Goal: Book appointment/travel/reservation

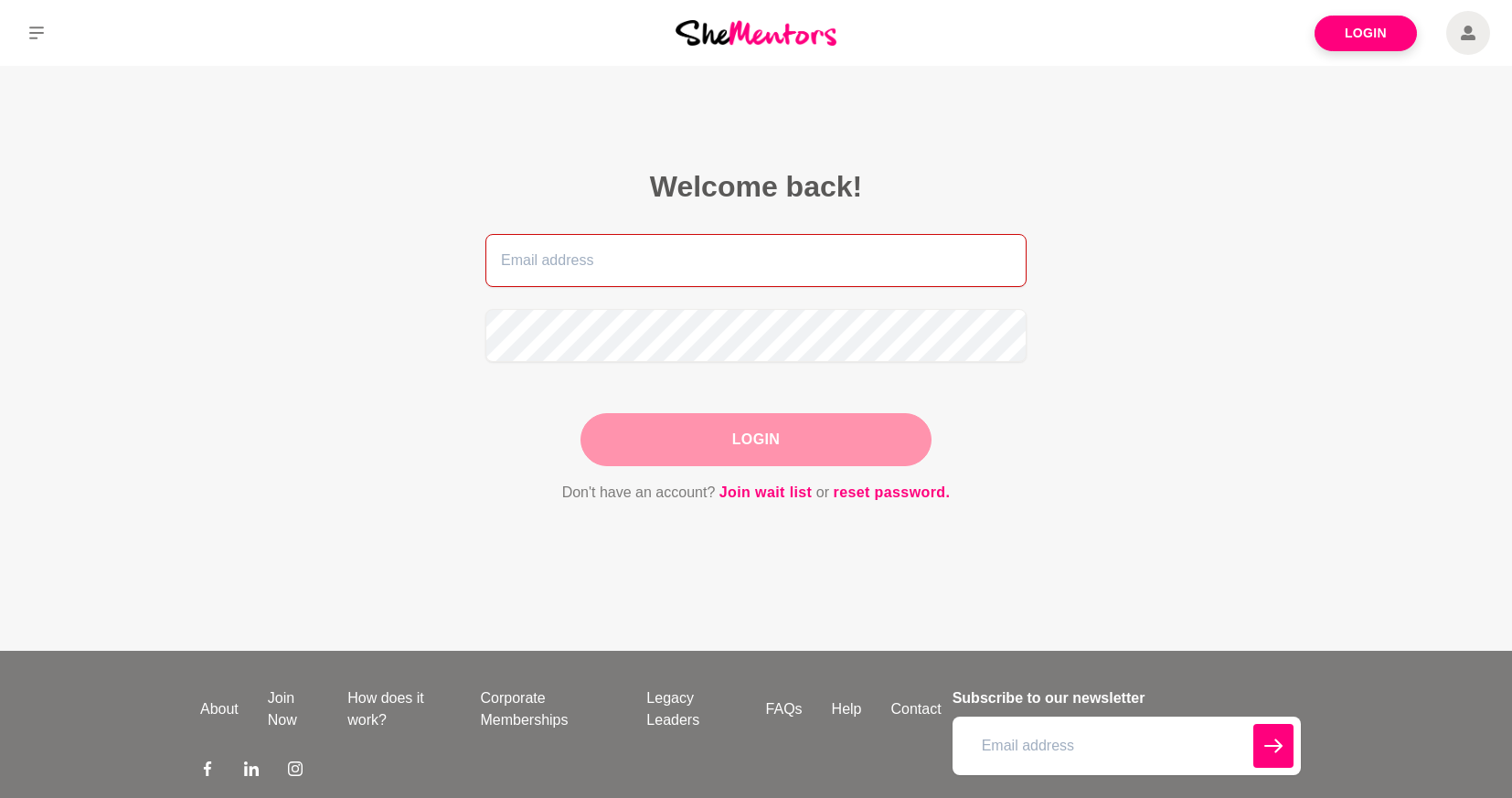
type input "[PERSON_NAME][EMAIL_ADDRESS][DOMAIN_NAME]"
click at [750, 432] on button "Login" at bounding box center [756, 440] width 351 height 53
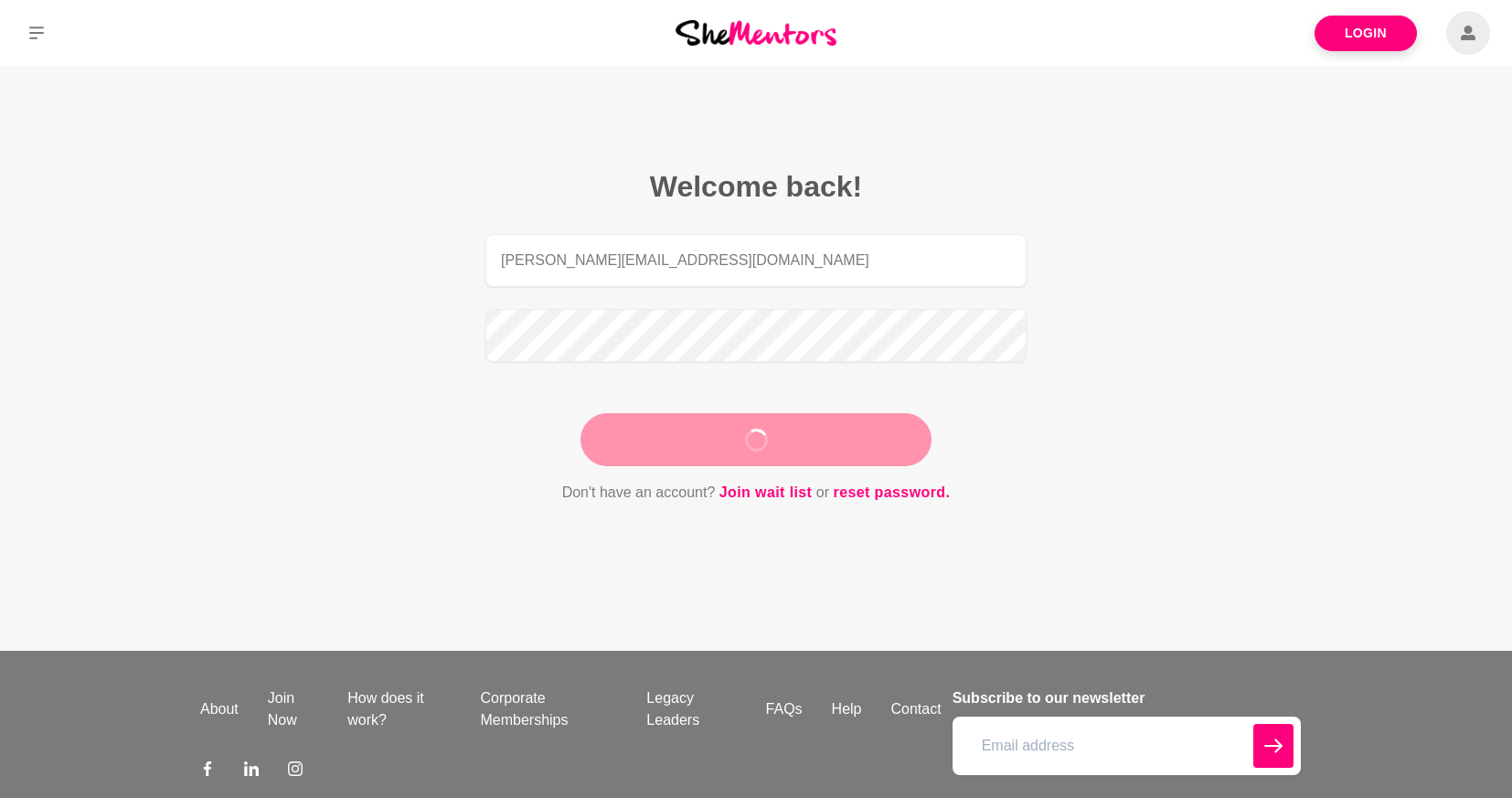
type input "[PERSON_NAME][EMAIL_ADDRESS][DOMAIN_NAME]"
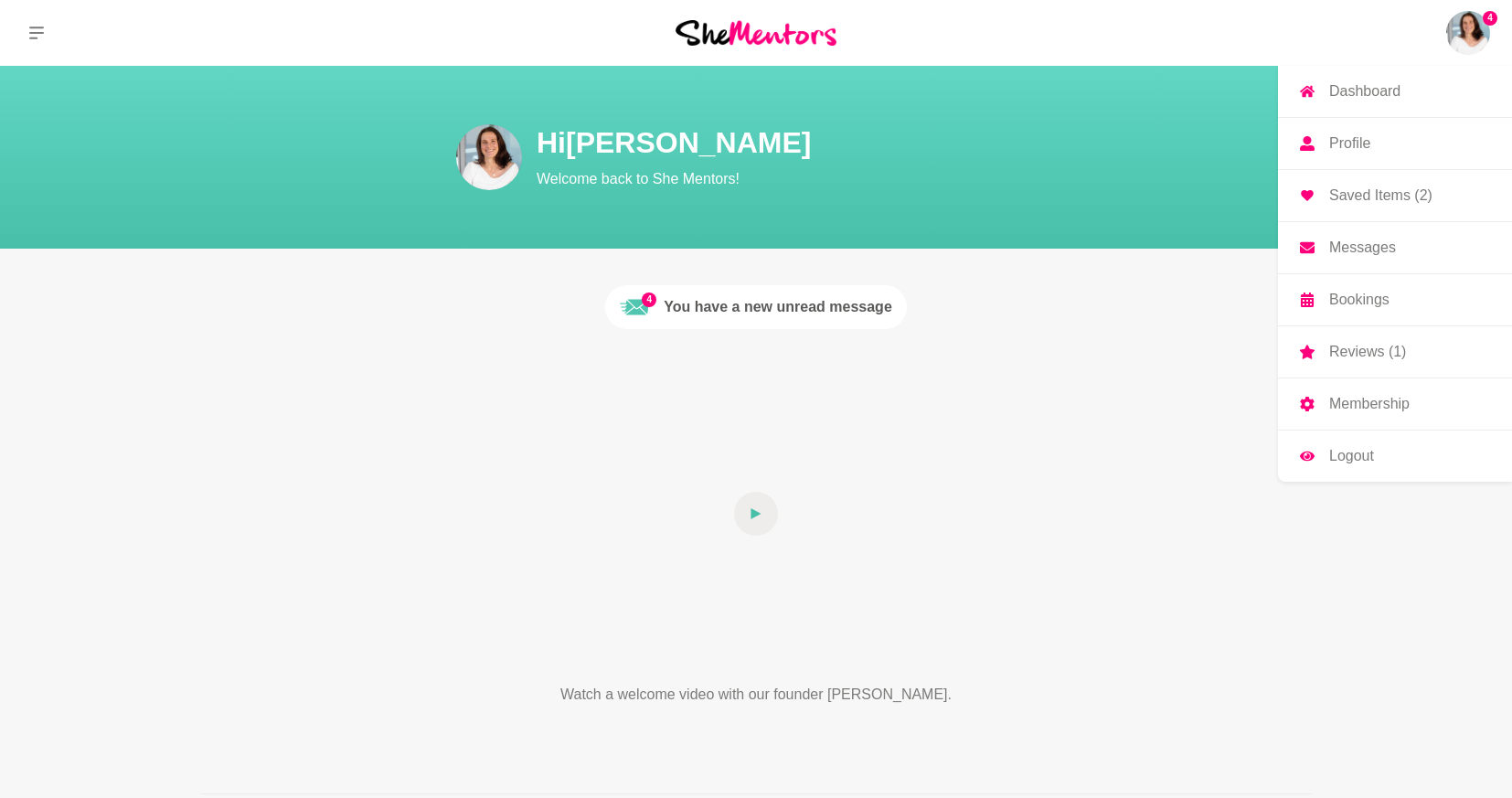
click at [1368, 295] on p "Bookings" at bounding box center [1360, 299] width 61 height 15
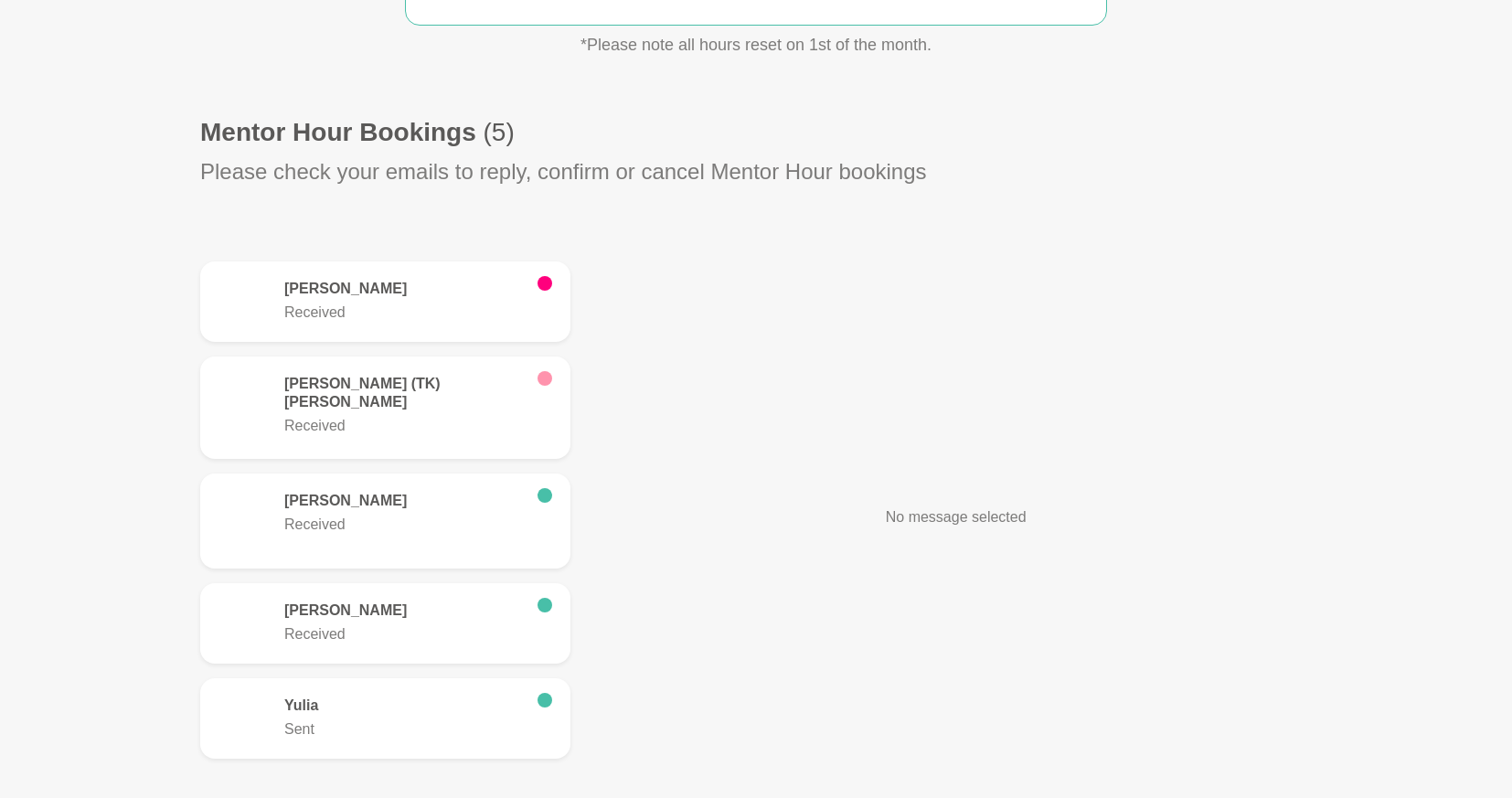
scroll to position [445, 0]
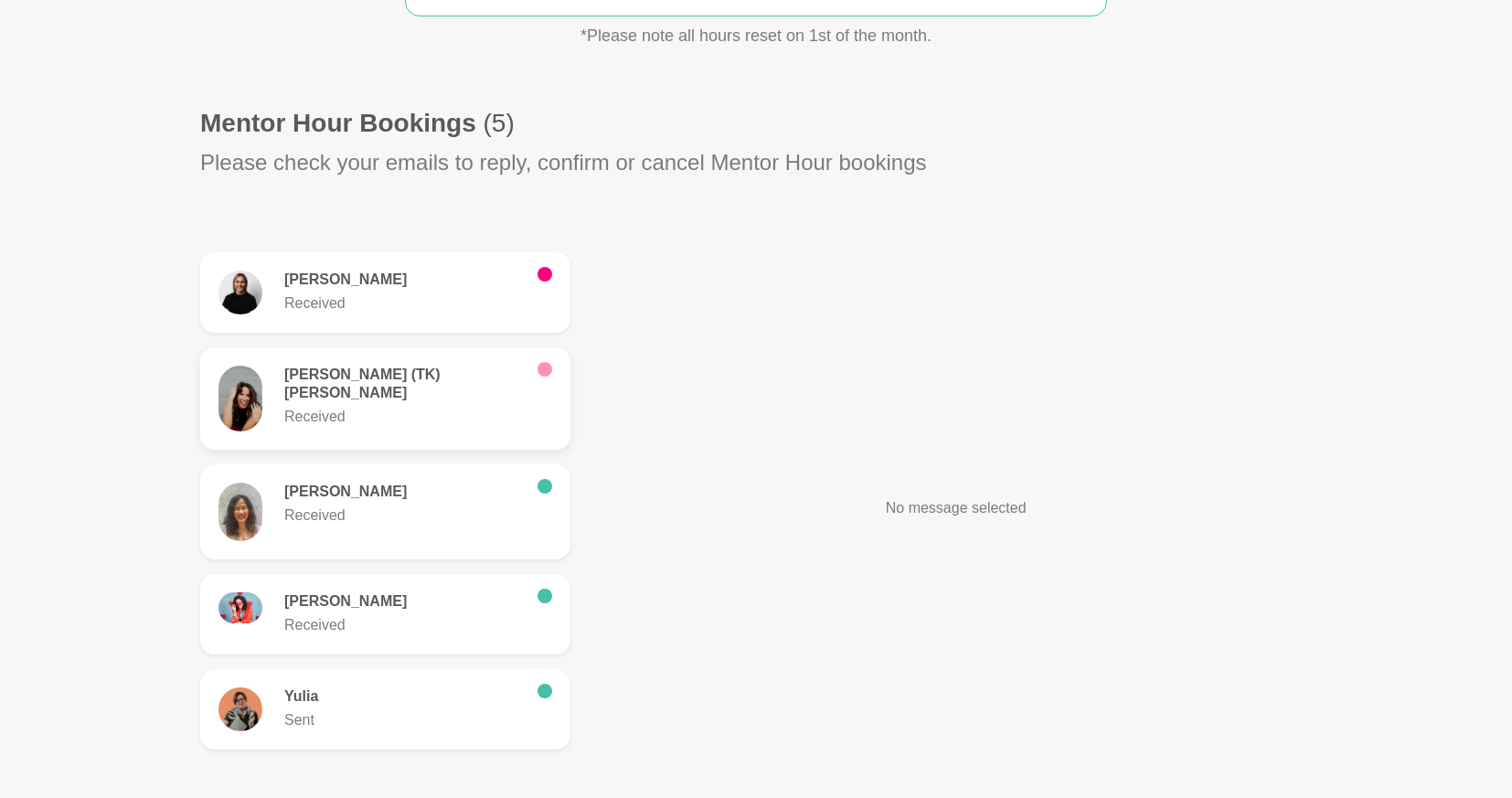
click at [534, 397] on div "[PERSON_NAME] (TK) [PERSON_NAME] Received" at bounding box center [419, 397] width 268 height 62
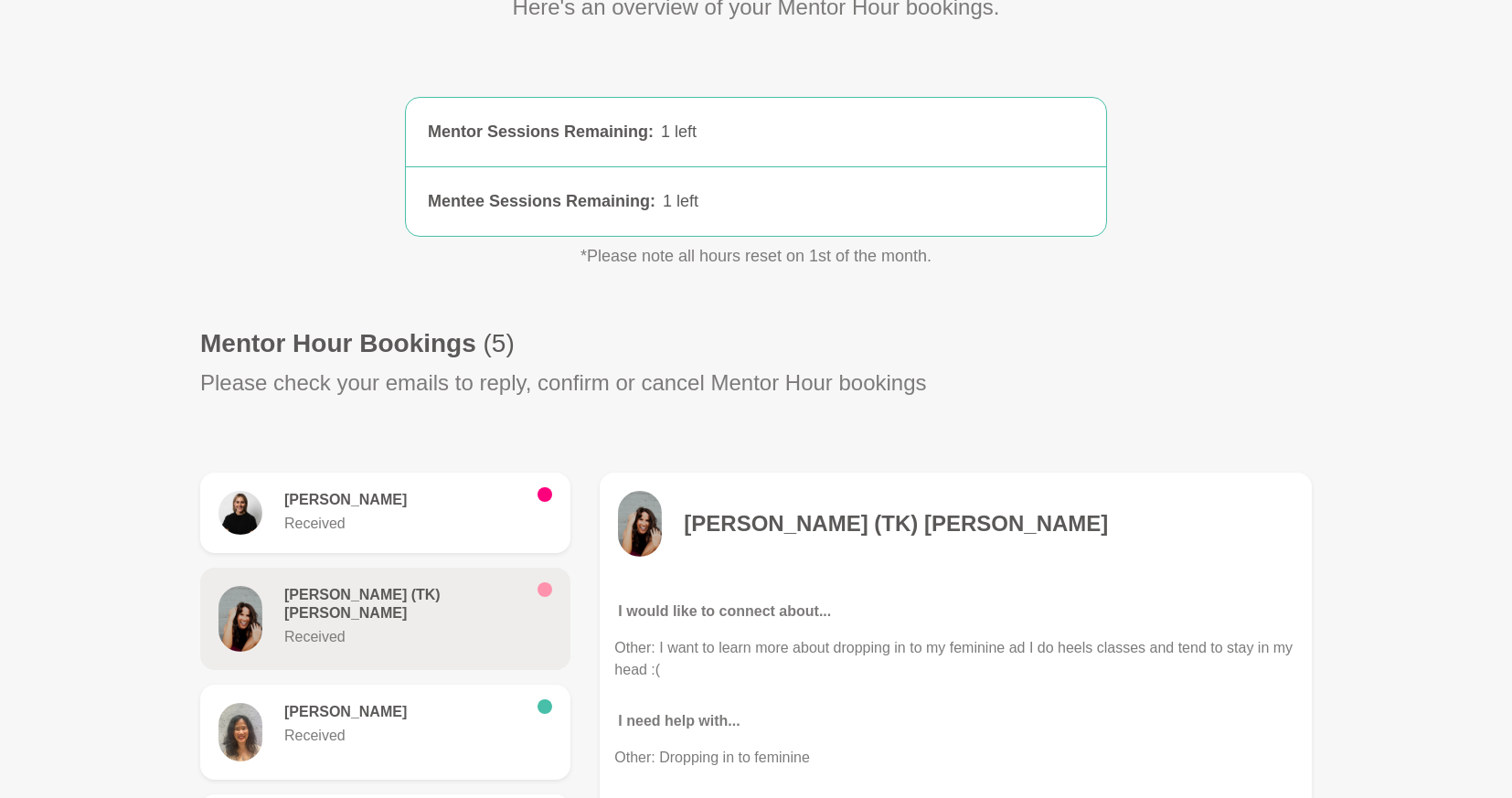
scroll to position [223, 0]
click at [445, 527] on p "Received" at bounding box center [404, 525] width 239 height 22
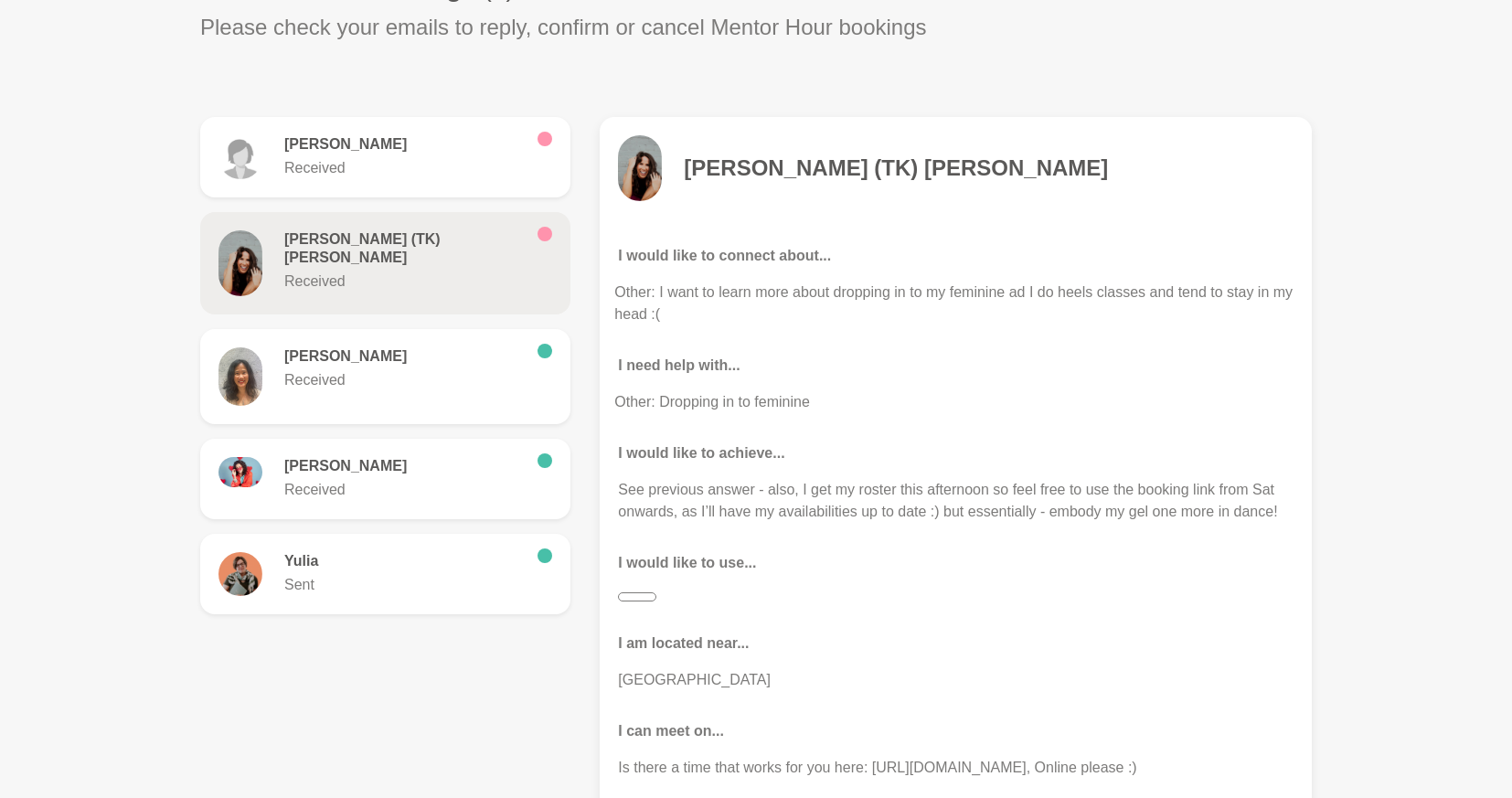
scroll to position [459, 0]
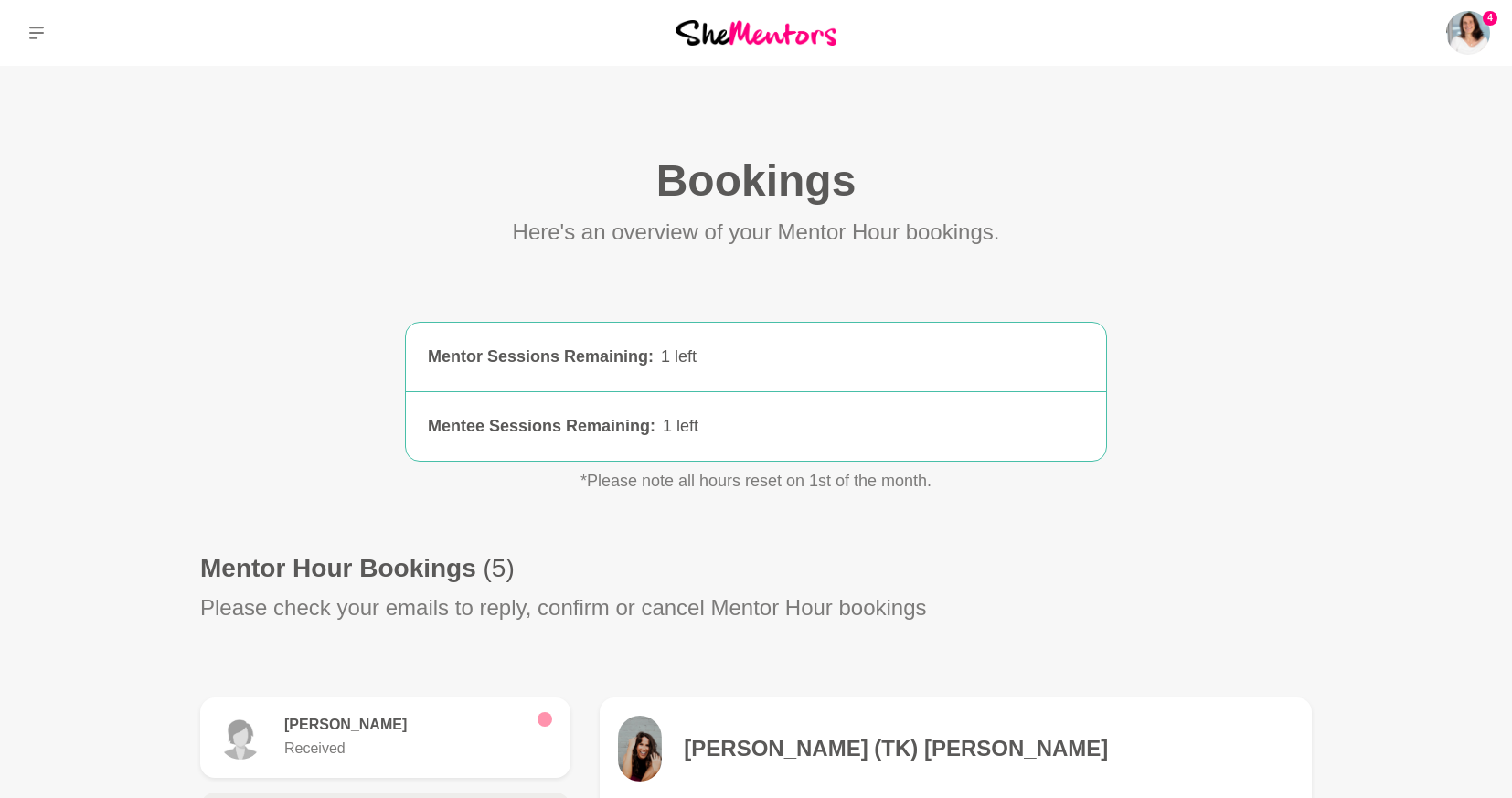
scroll to position [464, 0]
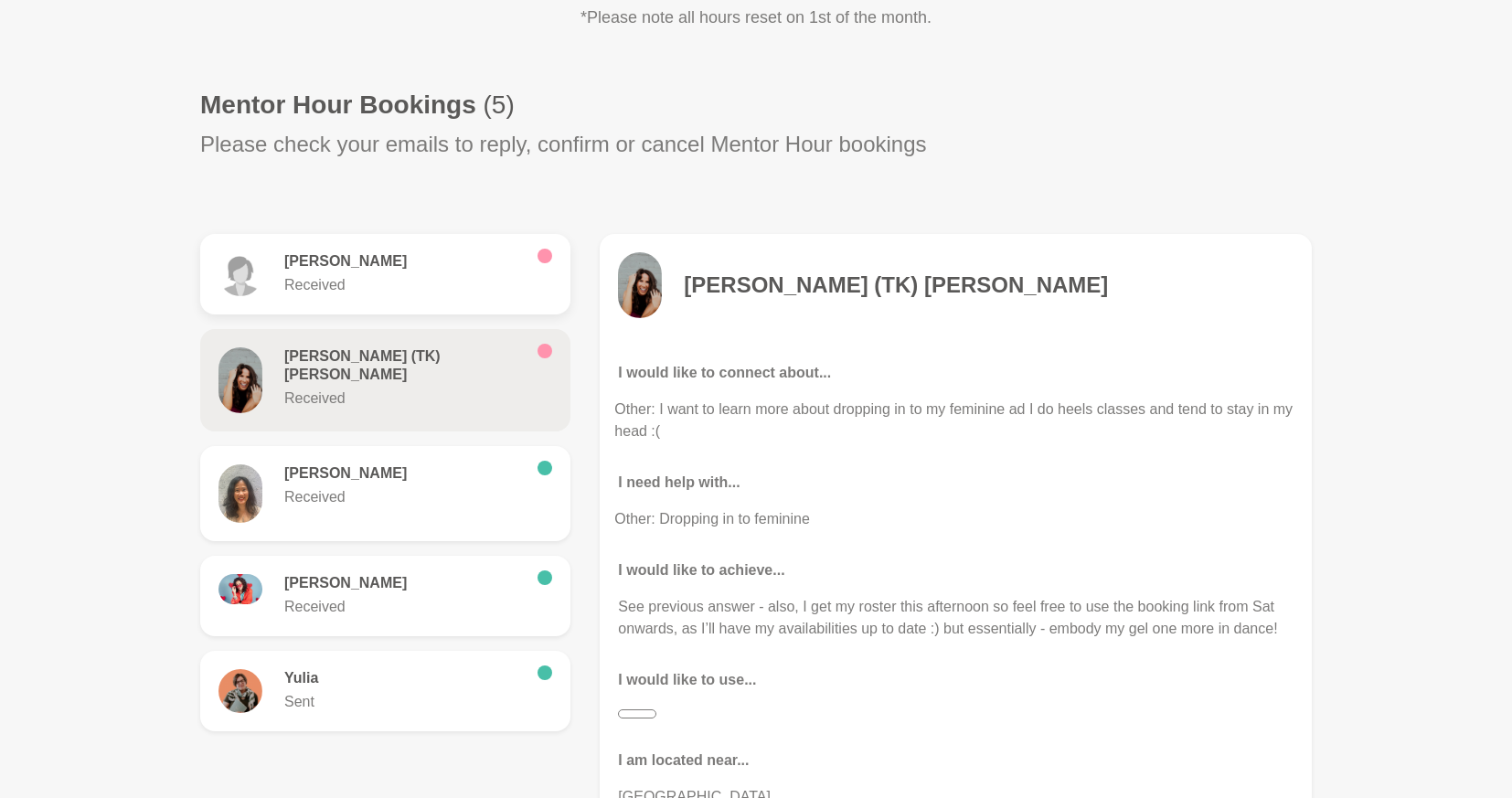
click at [534, 285] on div "[PERSON_NAME] Received" at bounding box center [419, 275] width 268 height 44
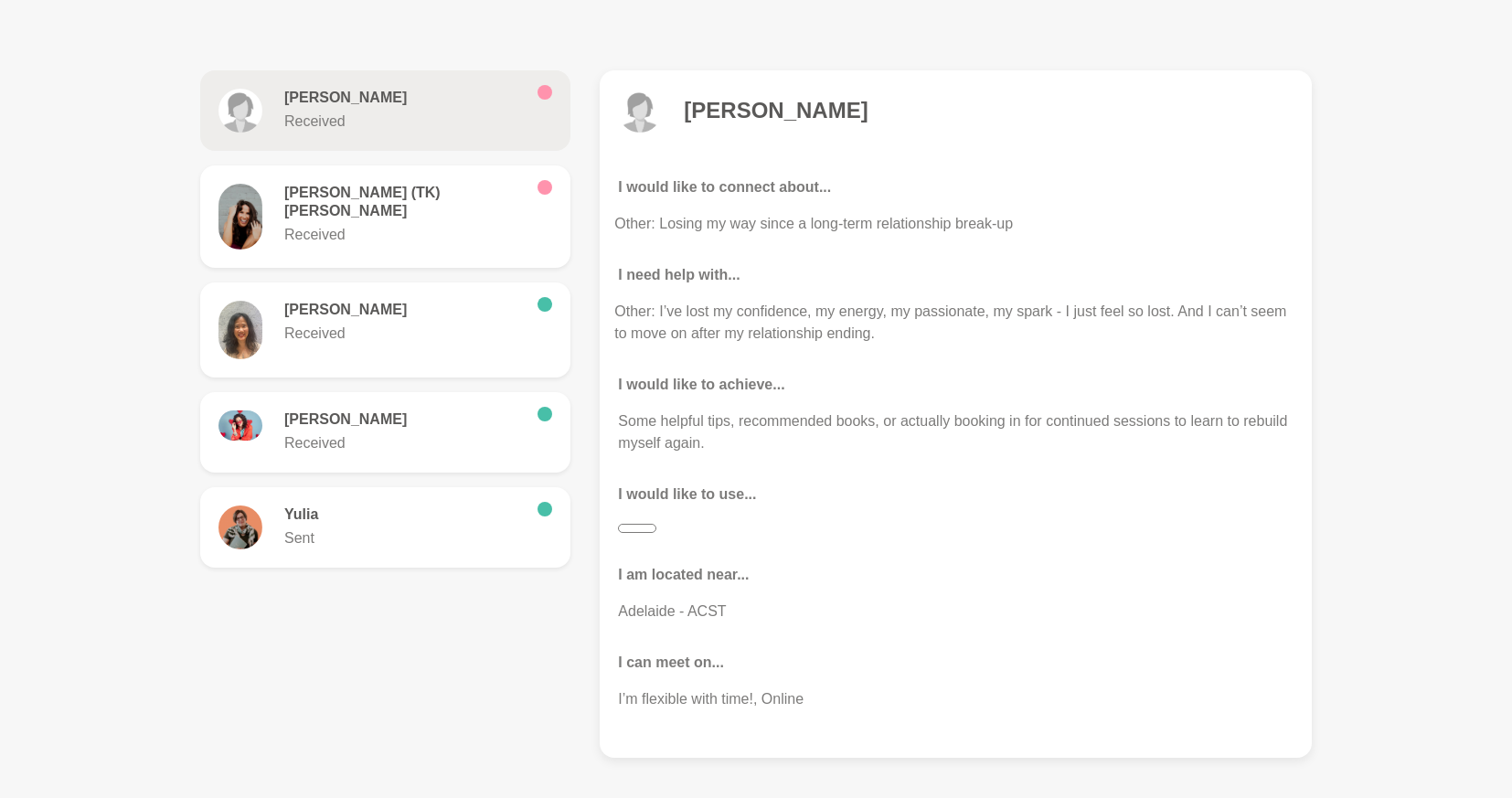
scroll to position [586, 0]
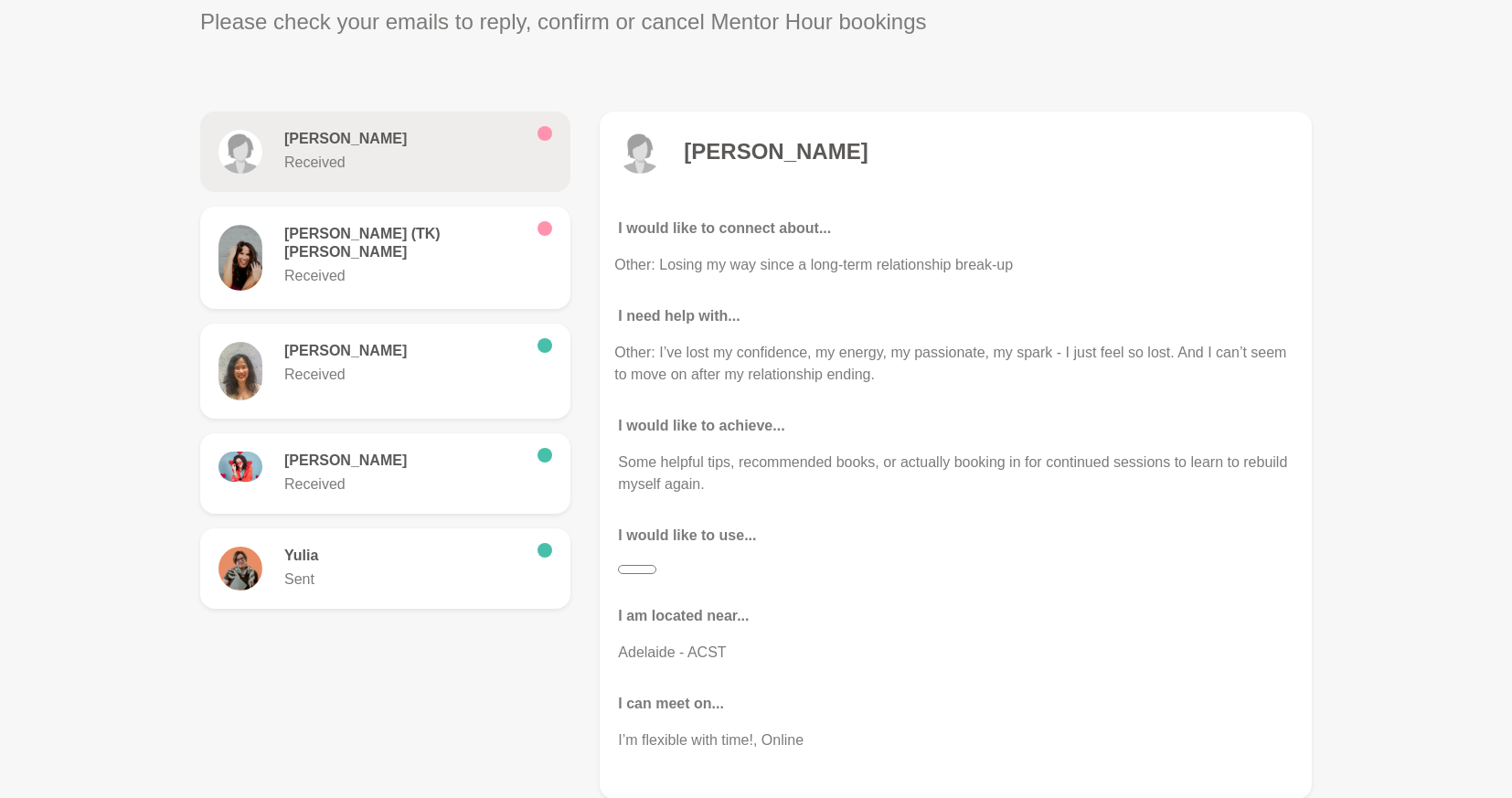
click at [473, 136] on h6 "[PERSON_NAME]" at bounding box center [404, 139] width 239 height 18
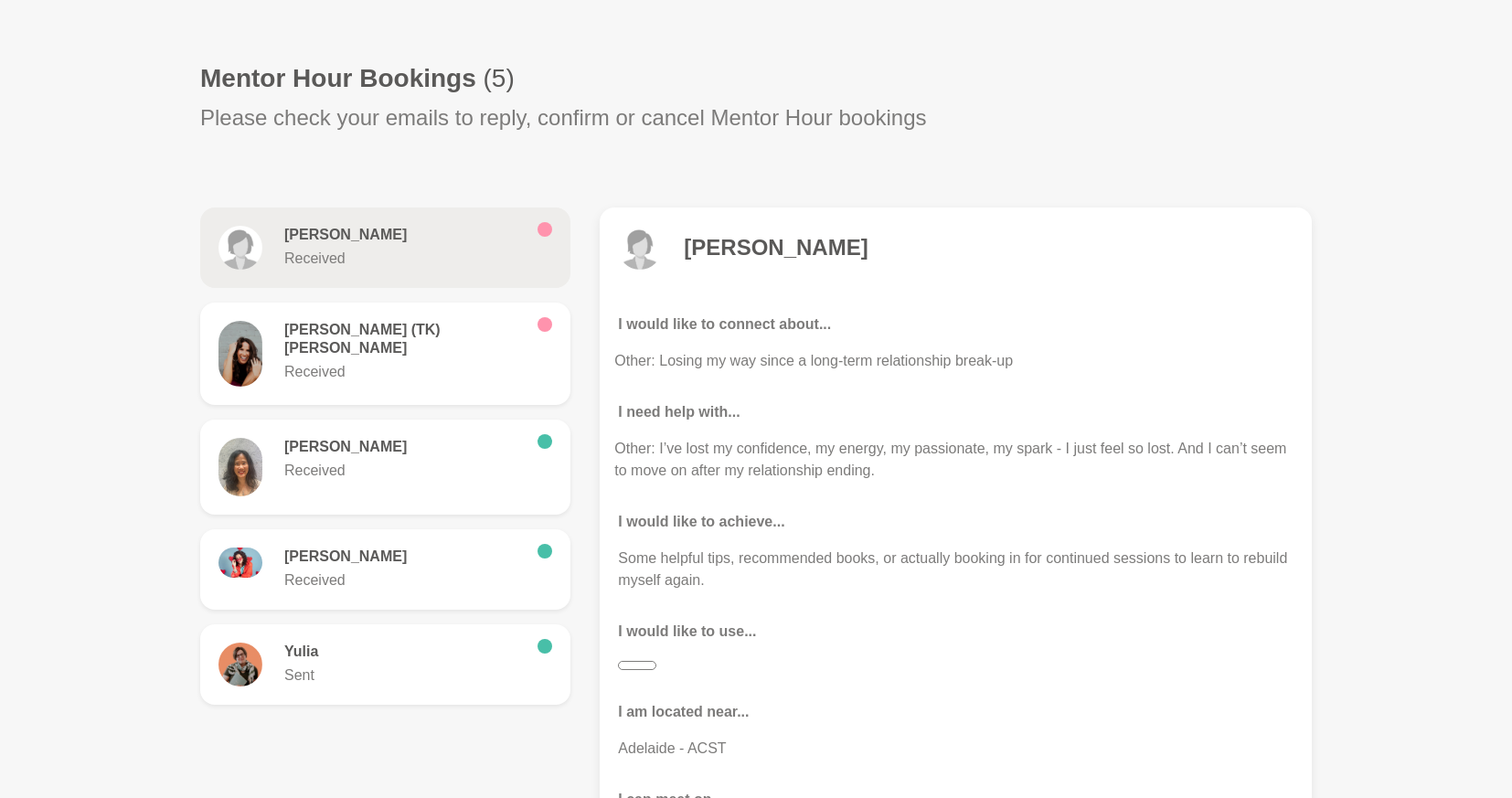
scroll to position [307, 0]
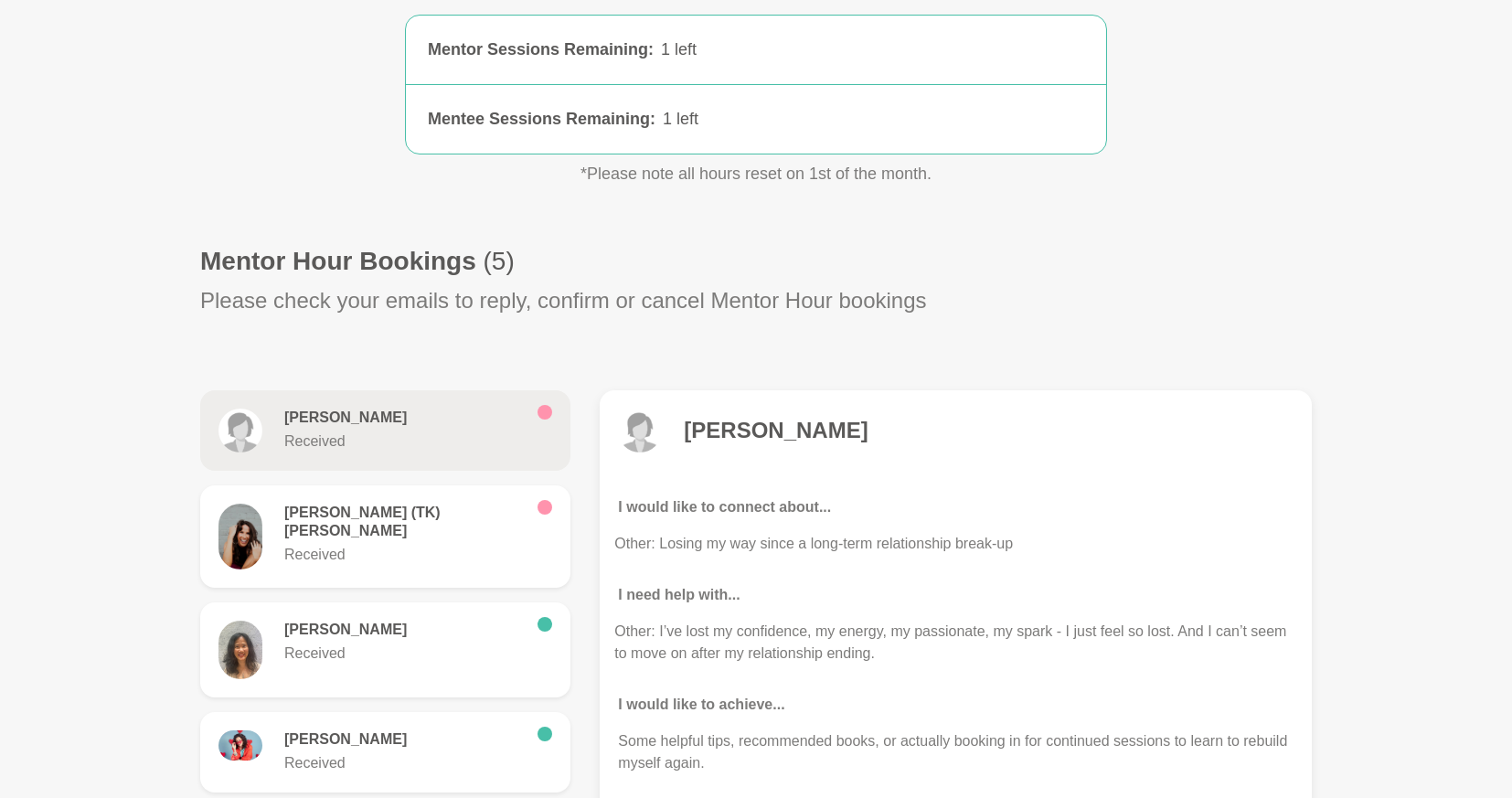
click at [720, 432] on h4 "[PERSON_NAME]" at bounding box center [775, 431] width 184 height 28
click at [696, 443] on h4 "[PERSON_NAME]" at bounding box center [775, 431] width 184 height 28
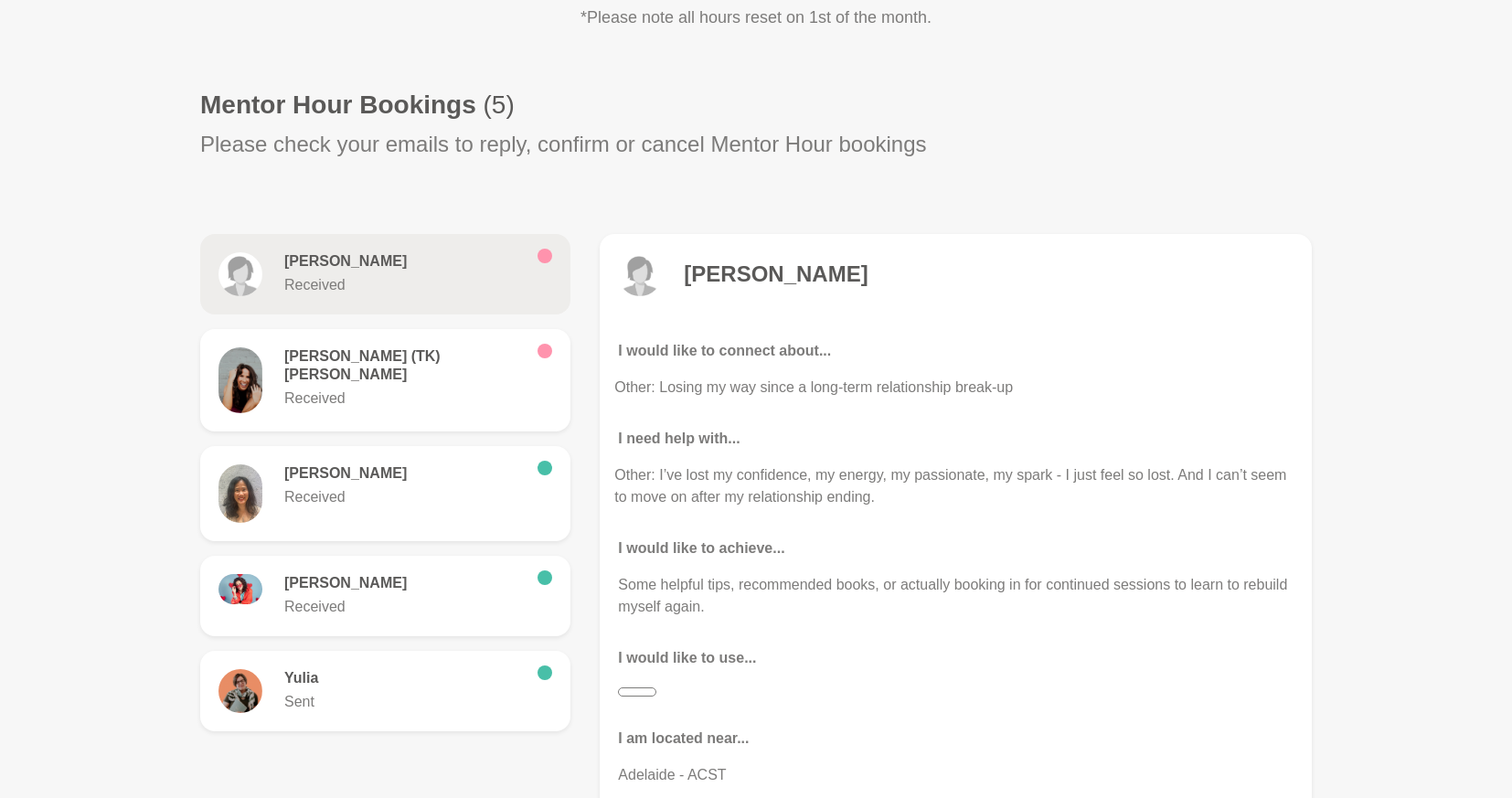
scroll to position [445, 0]
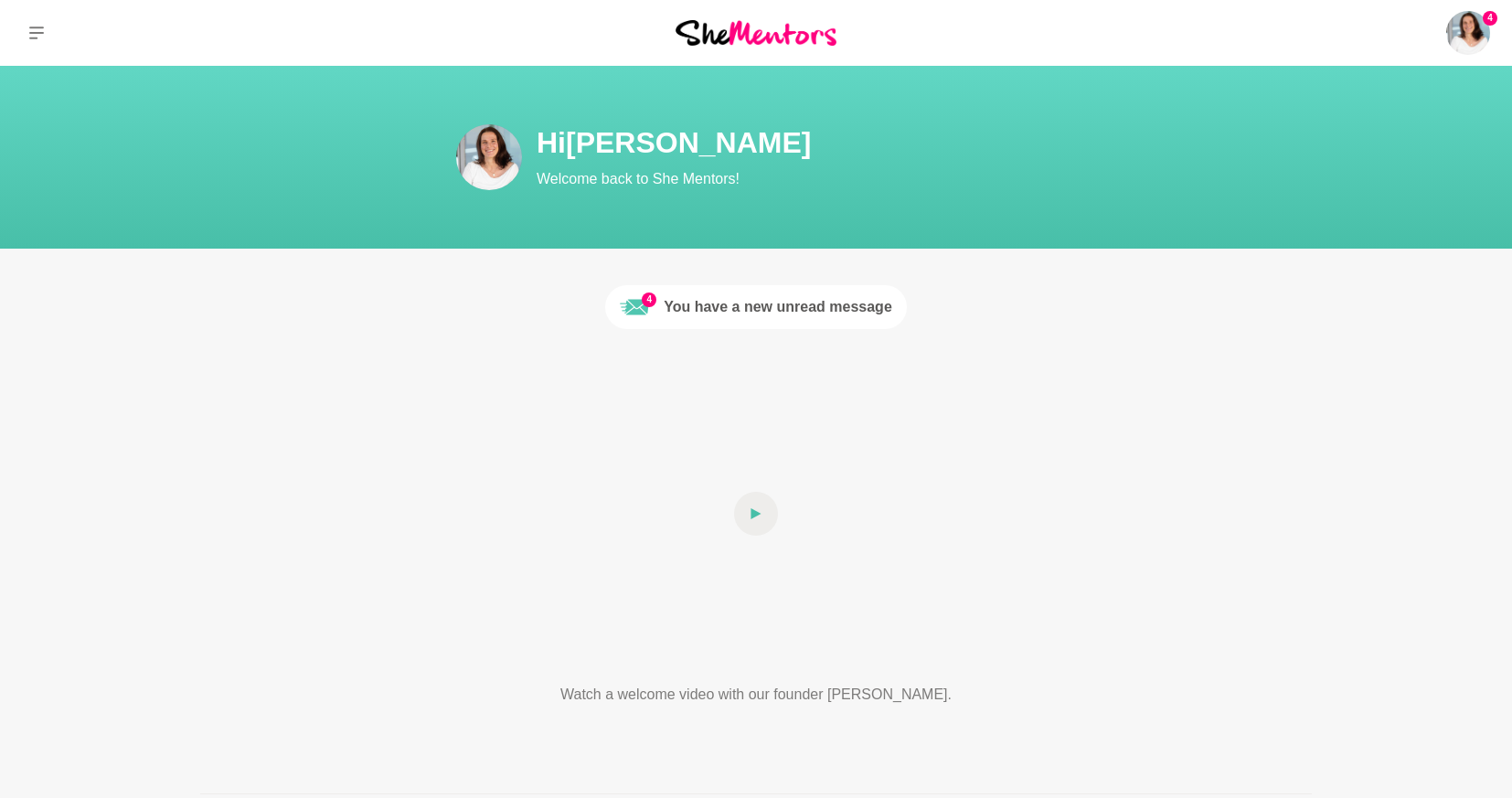
click at [717, 313] on div "You have a new unread message" at bounding box center [778, 307] width 229 height 22
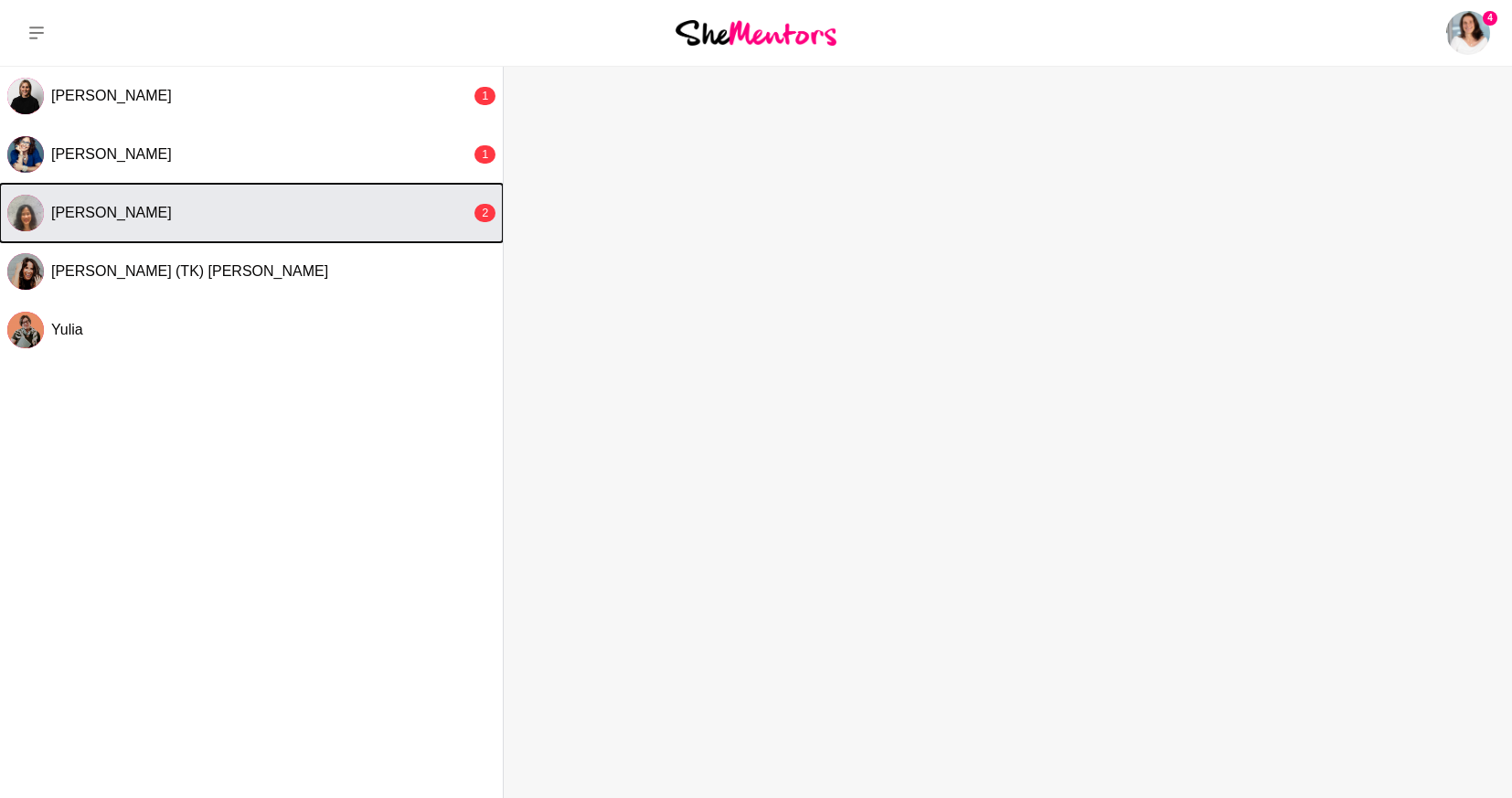
click at [401, 208] on div "[PERSON_NAME]" at bounding box center [261, 213] width 420 height 18
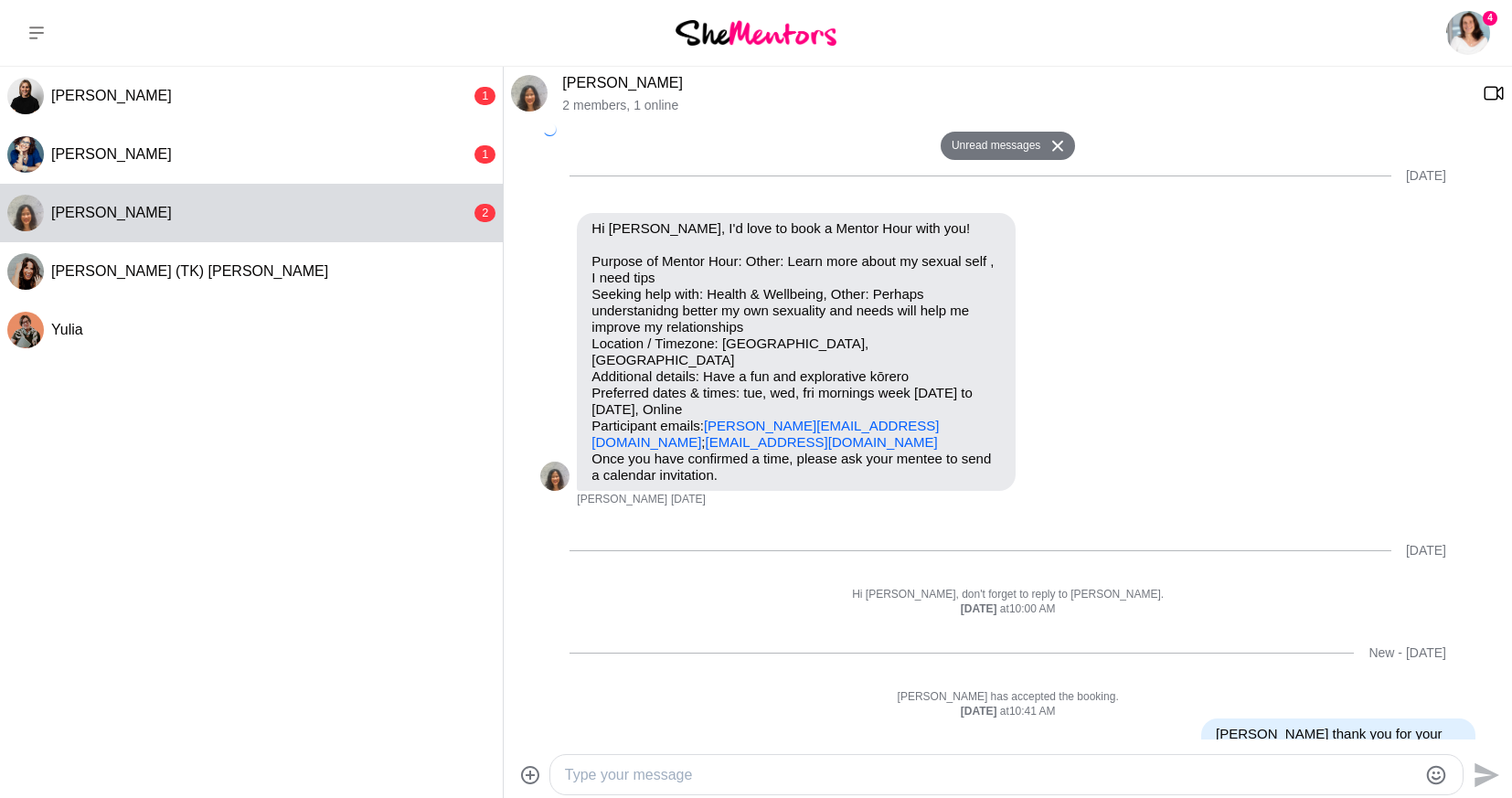
scroll to position [259, 0]
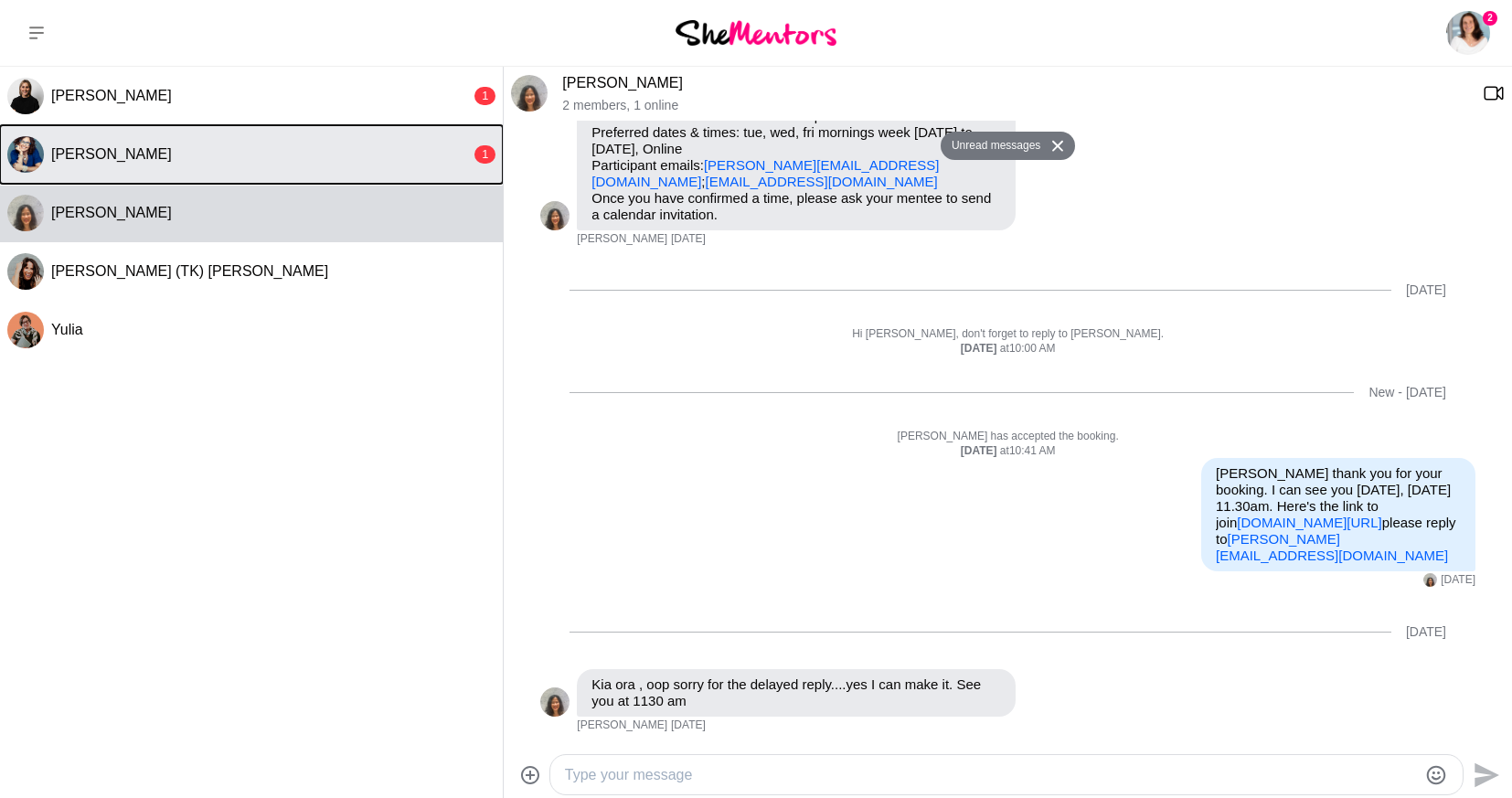
click at [375, 142] on button "[PERSON_NAME] 1" at bounding box center [251, 154] width 502 height 59
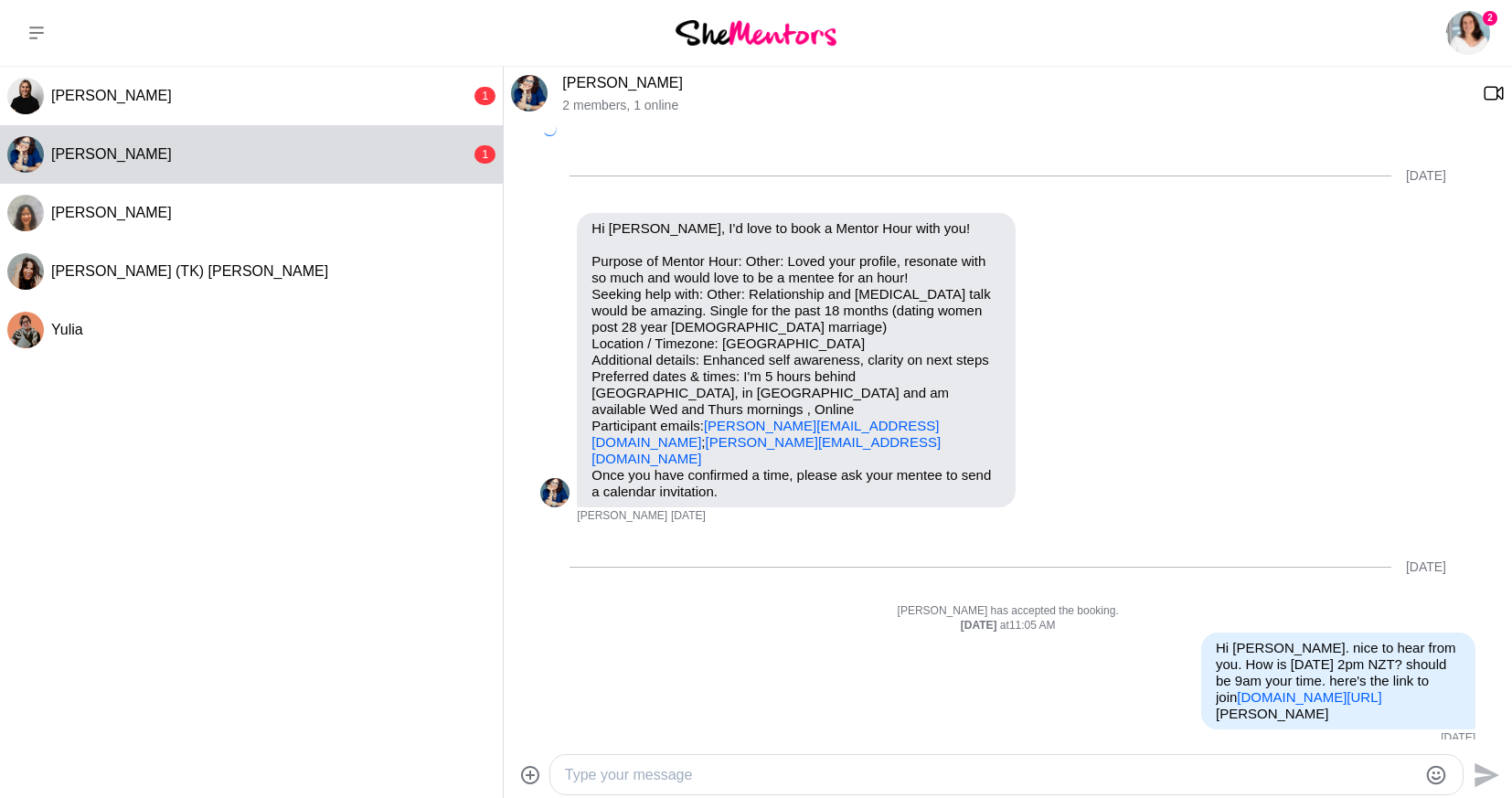
scroll to position [639, 0]
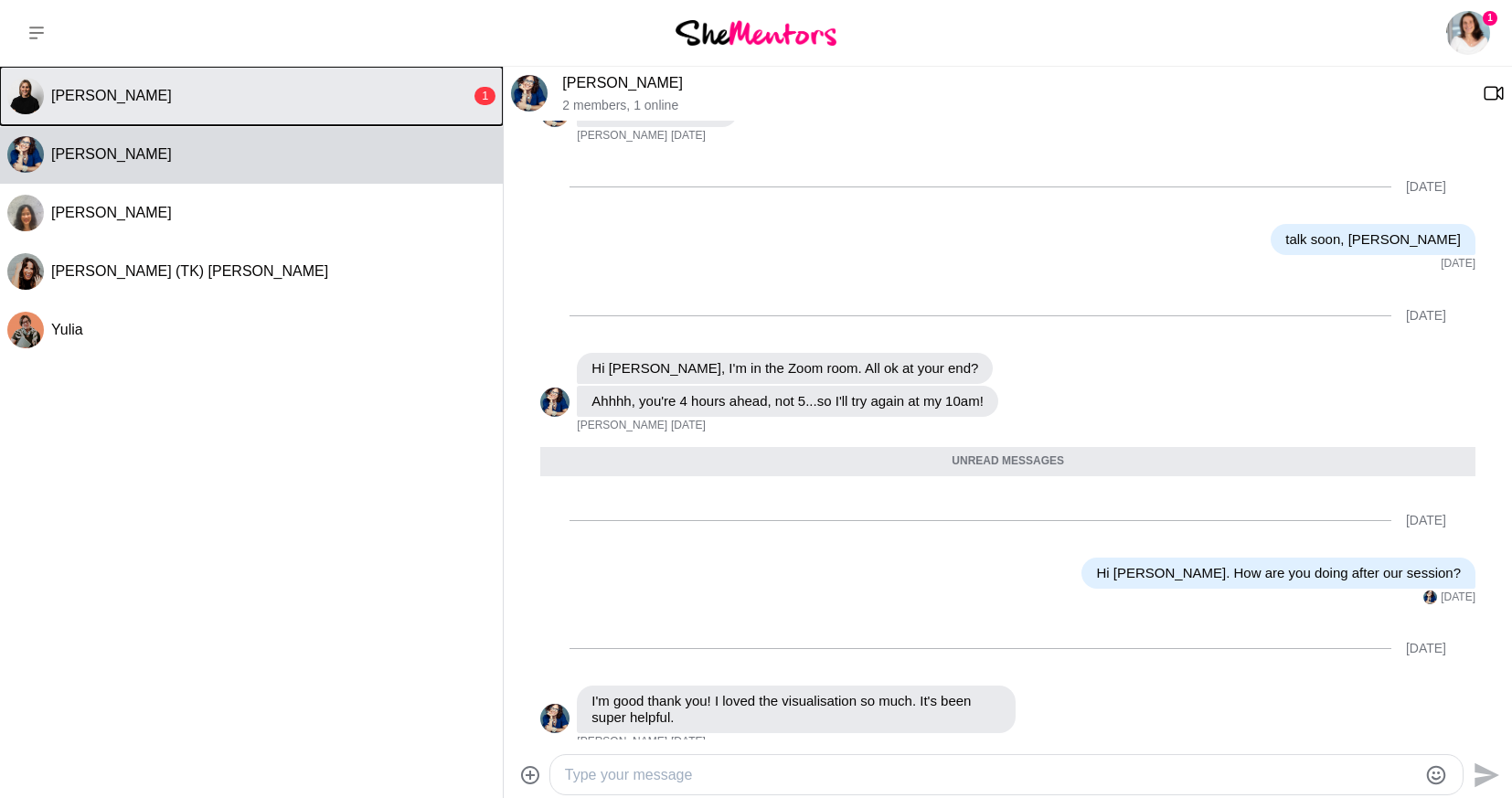
click at [106, 83] on button "[PERSON_NAME] 1" at bounding box center [251, 96] width 502 height 59
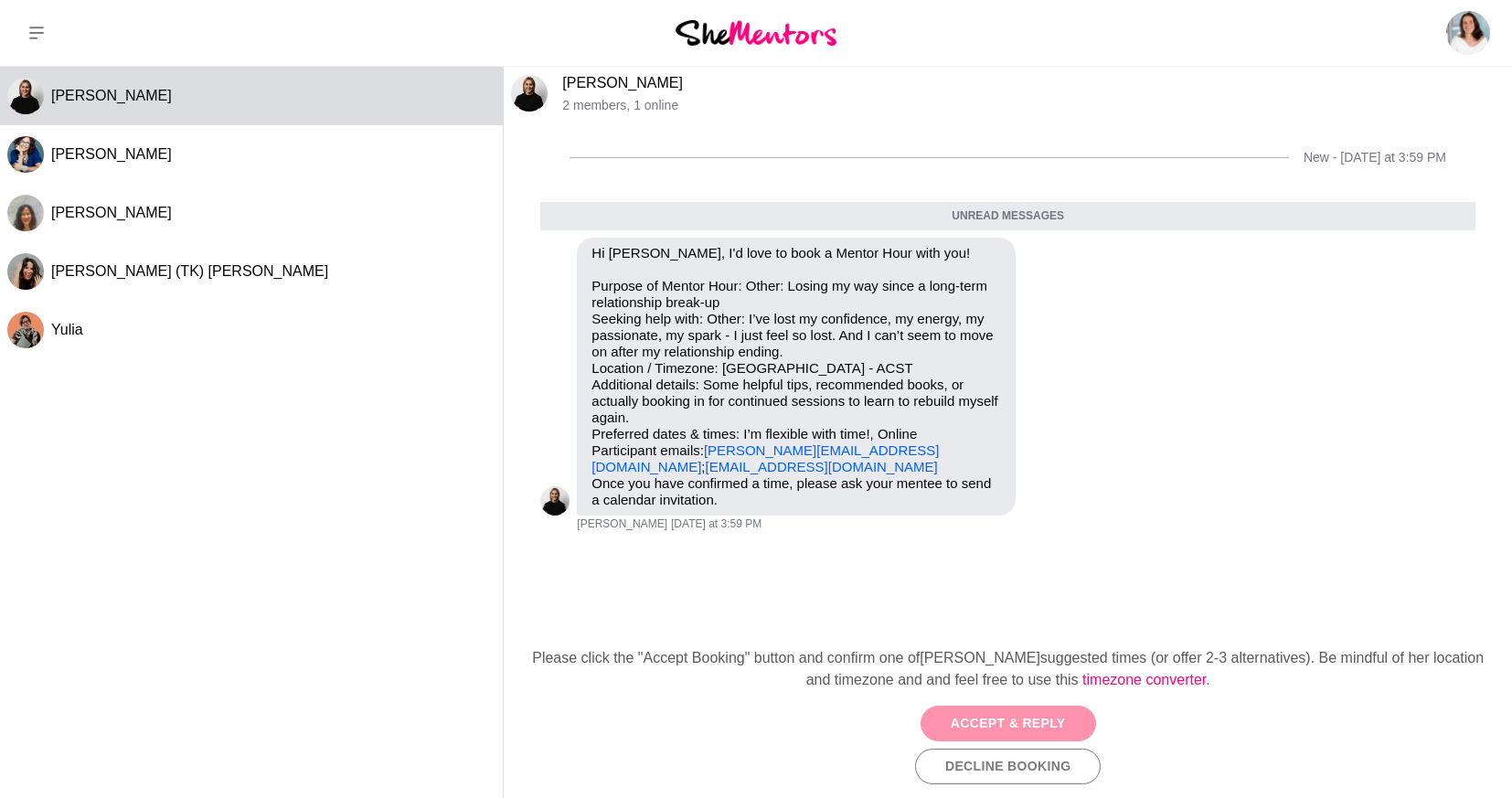
click at [1006, 717] on button "Accept & Reply" at bounding box center [1008, 723] width 175 height 36
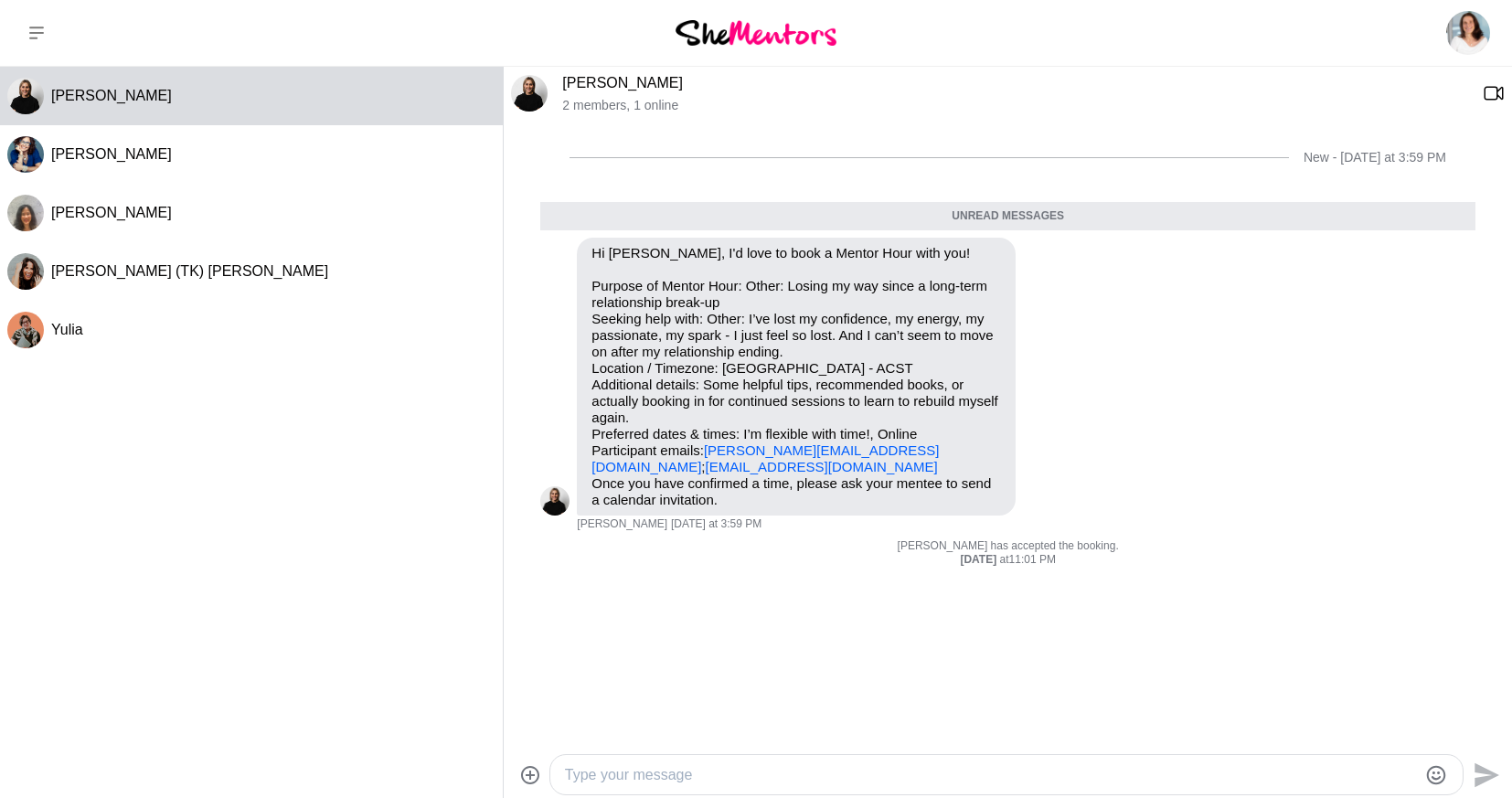
scroll to position [32, 0]
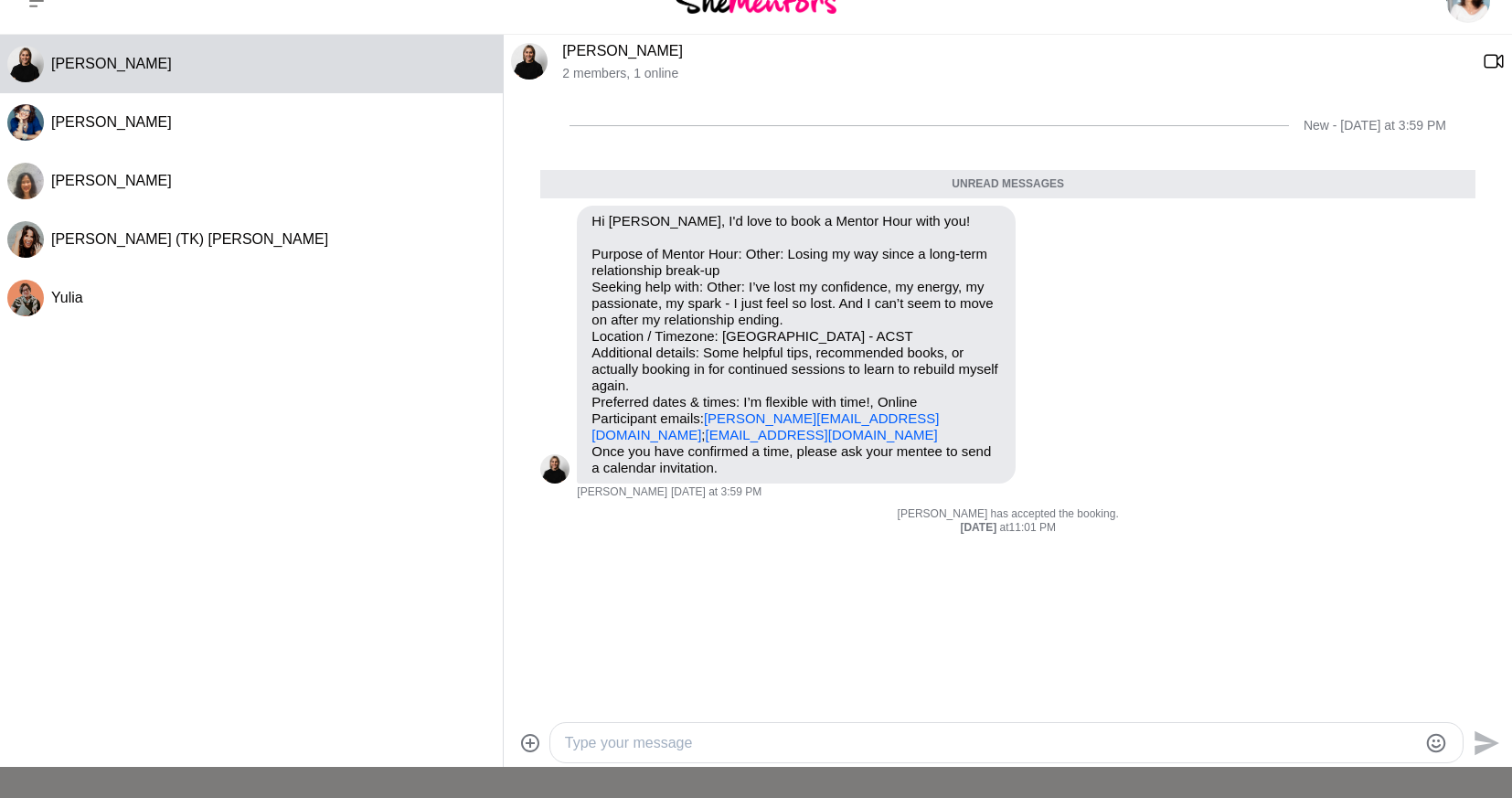
click at [751, 744] on textarea "Type your message" at bounding box center [991, 743] width 852 height 22
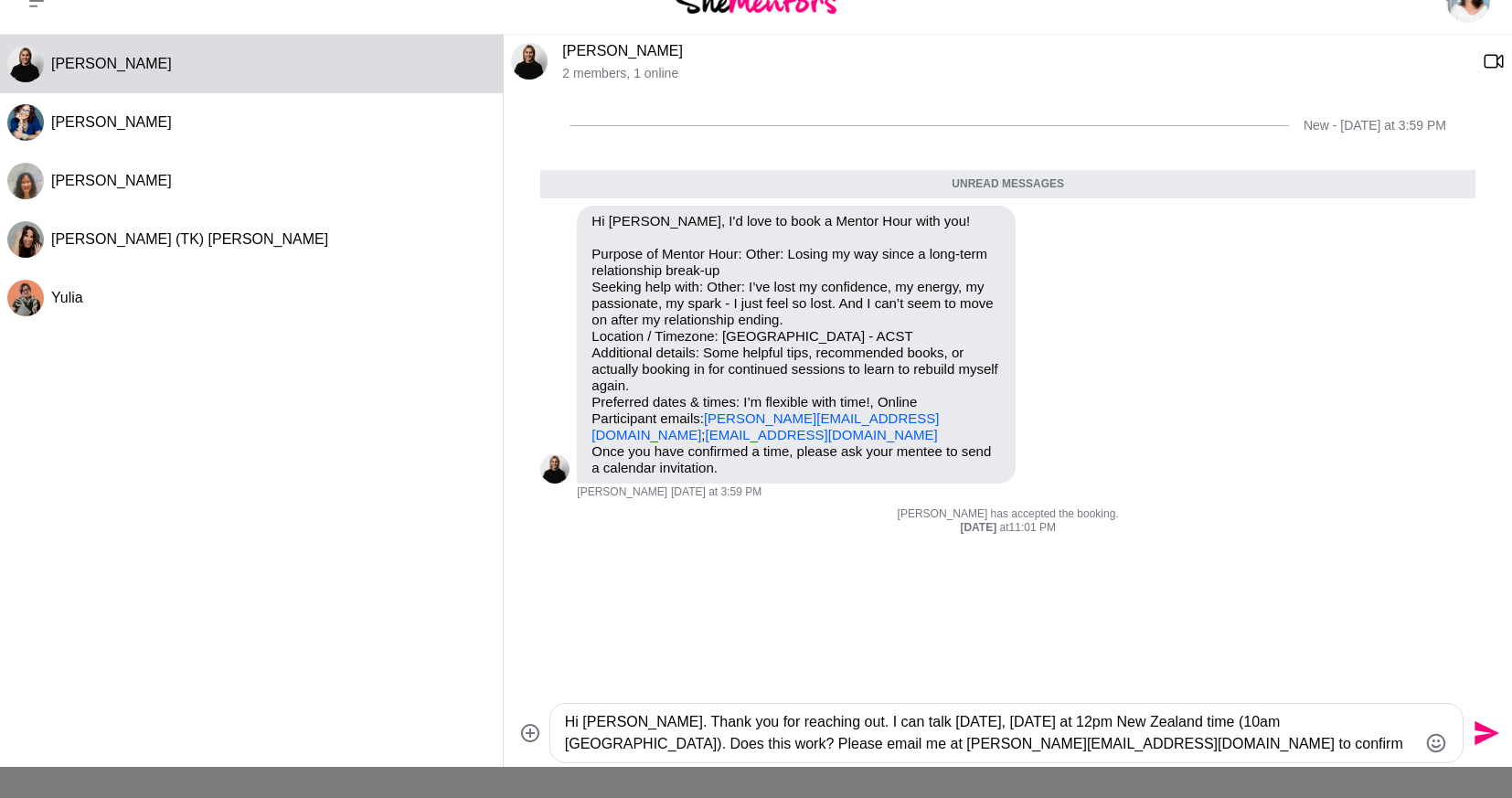
type textarea "Hi [PERSON_NAME]. Thank you for reaching out. I can talk [DATE], [DATE] at 12pm…"
click at [1484, 730] on icon "Send" at bounding box center [1486, 733] width 25 height 25
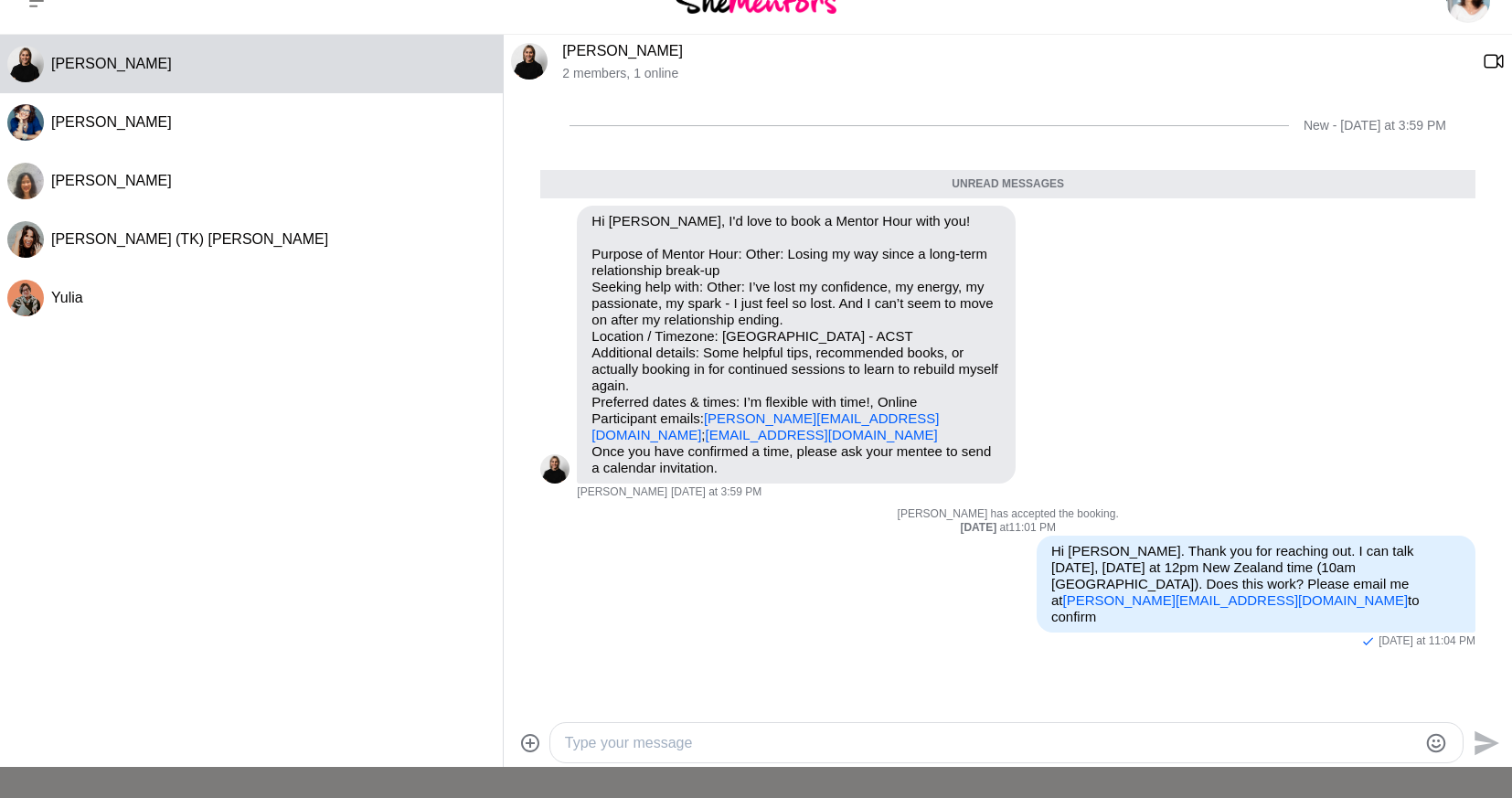
click at [885, 732] on textarea "Type your message" at bounding box center [991, 743] width 852 height 22
paste textarea "[URL][DOMAIN_NAME]"
click at [737, 744] on textarea "here's zoom link to join me [URL][DOMAIN_NAME]" at bounding box center [991, 743] width 852 height 22
type textarea "here's zoom link to talk [URL][DOMAIN_NAME]"
click at [1485, 743] on icon "Send" at bounding box center [1484, 743] width 29 height 29
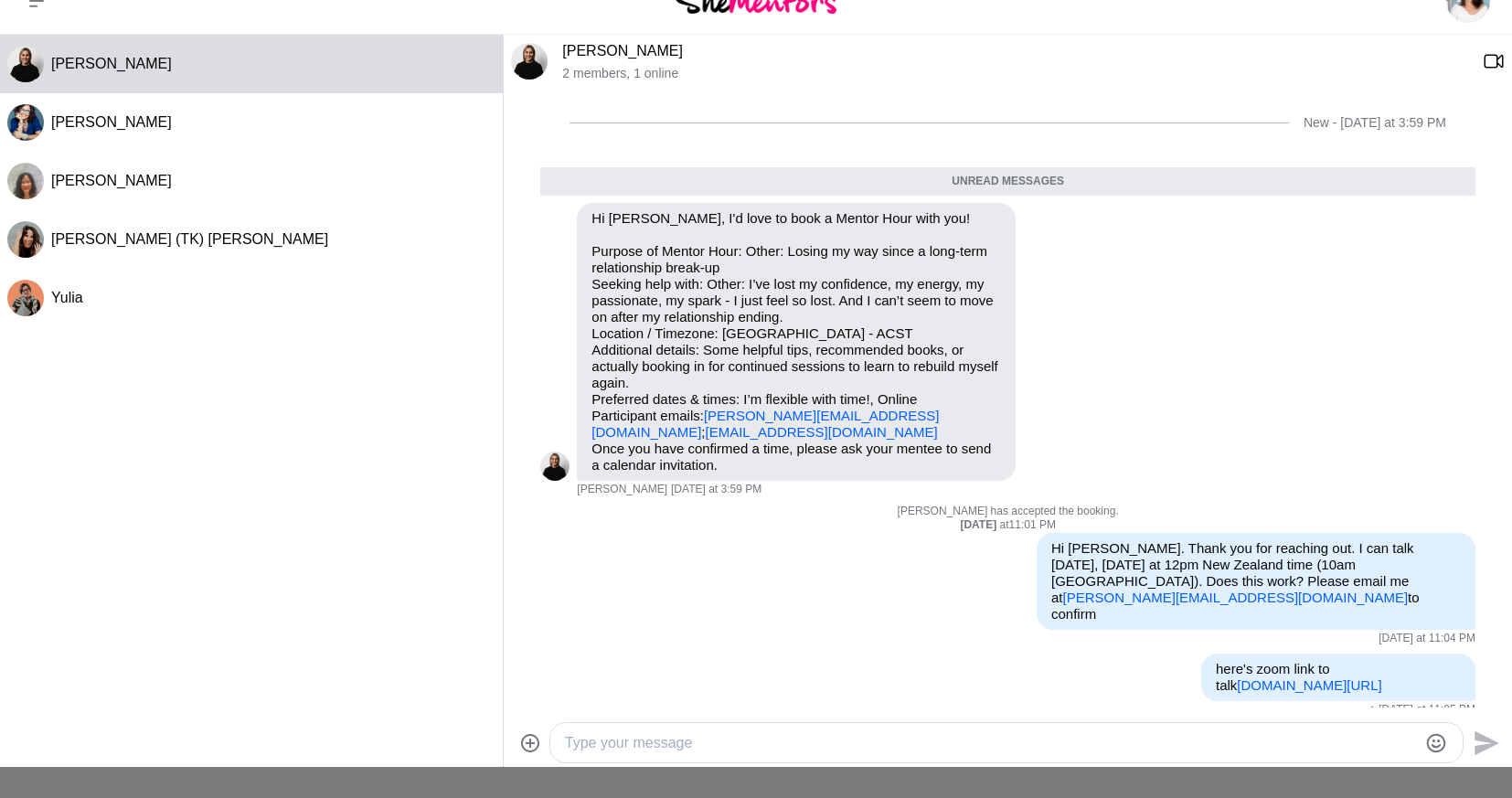
scroll to position [0, 0]
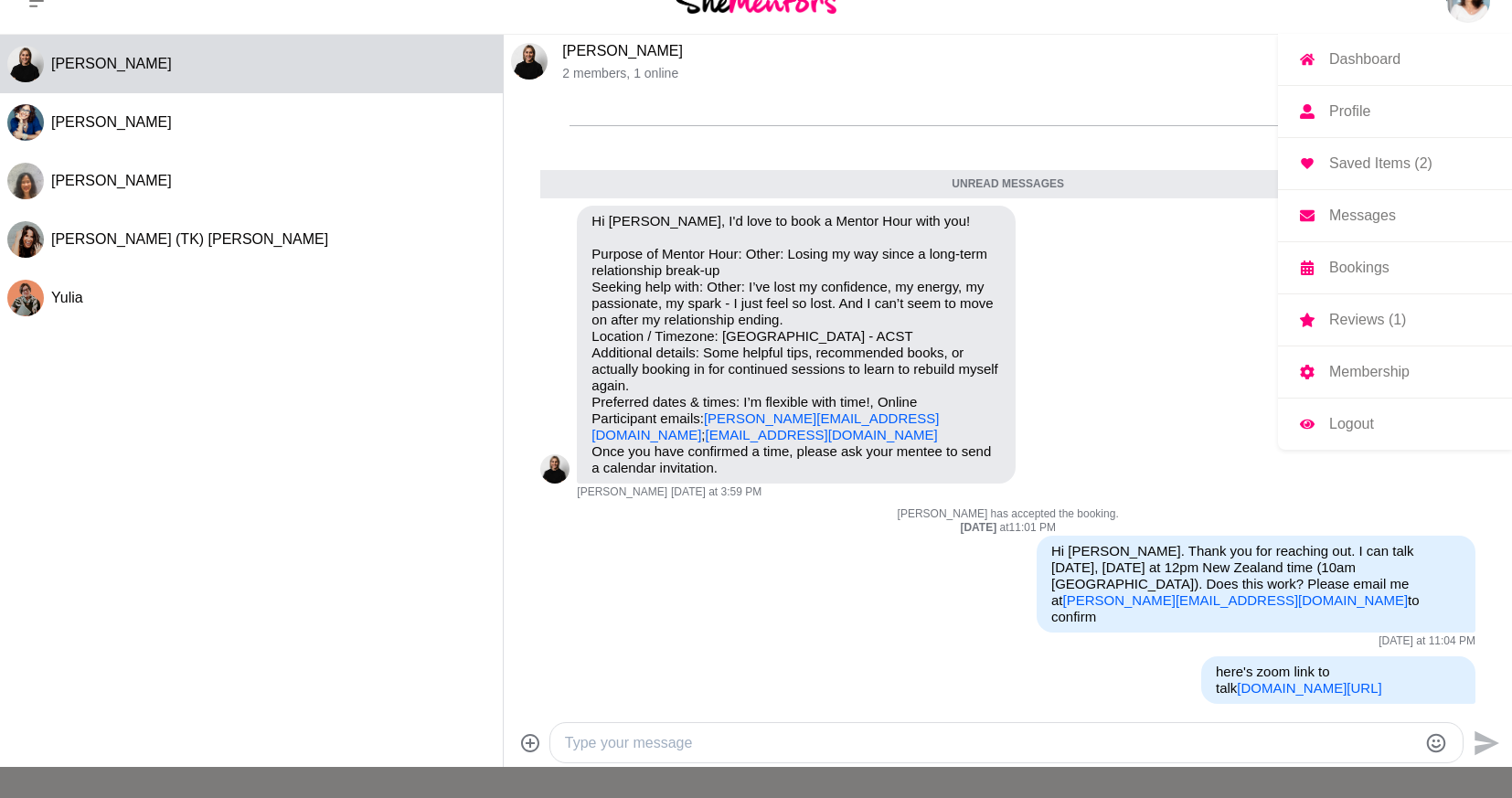
click at [1462, 8] on img at bounding box center [1468, 1] width 44 height 44
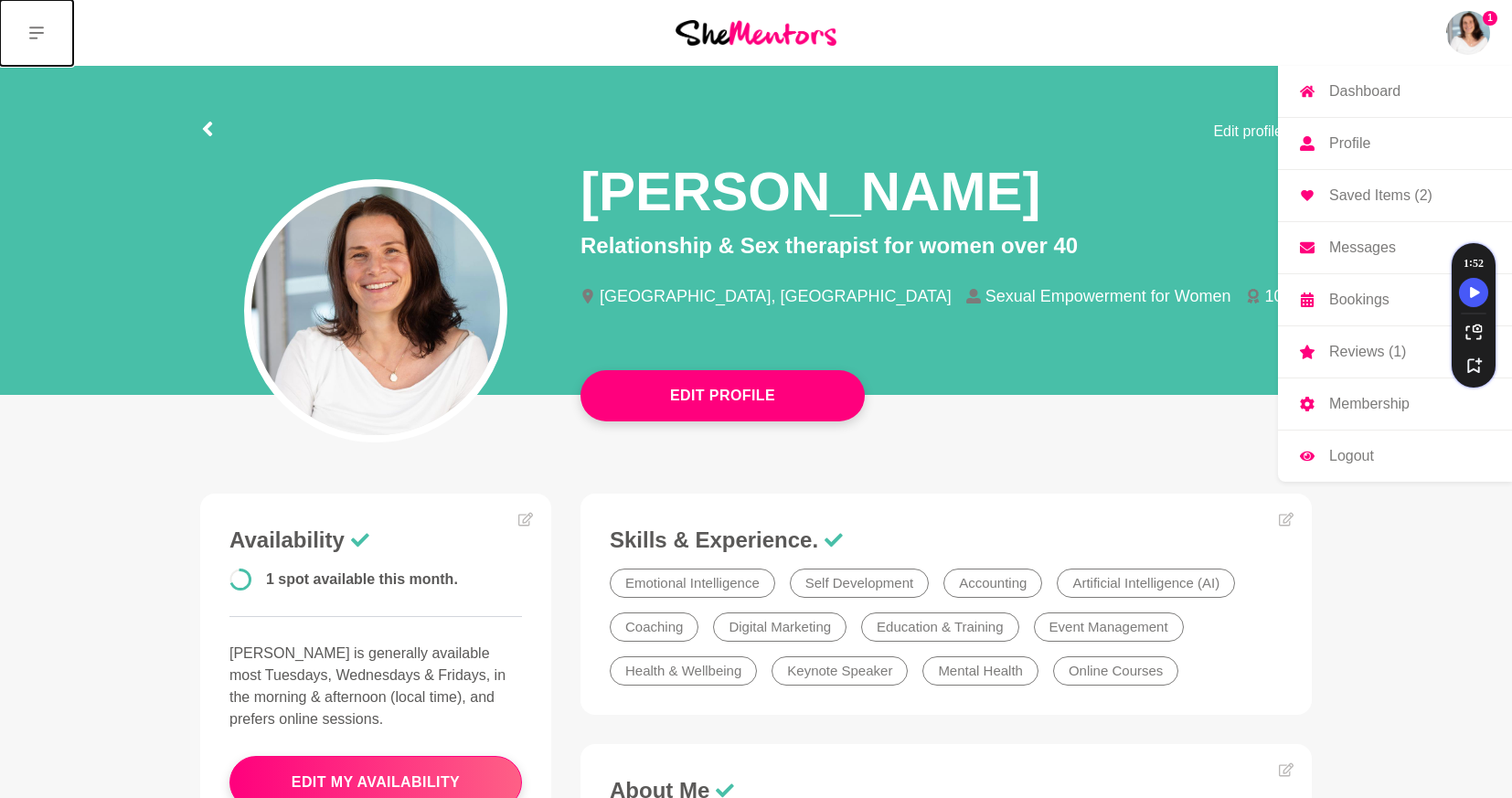
click at [35, 27] on icon at bounding box center [37, 33] width 15 height 13
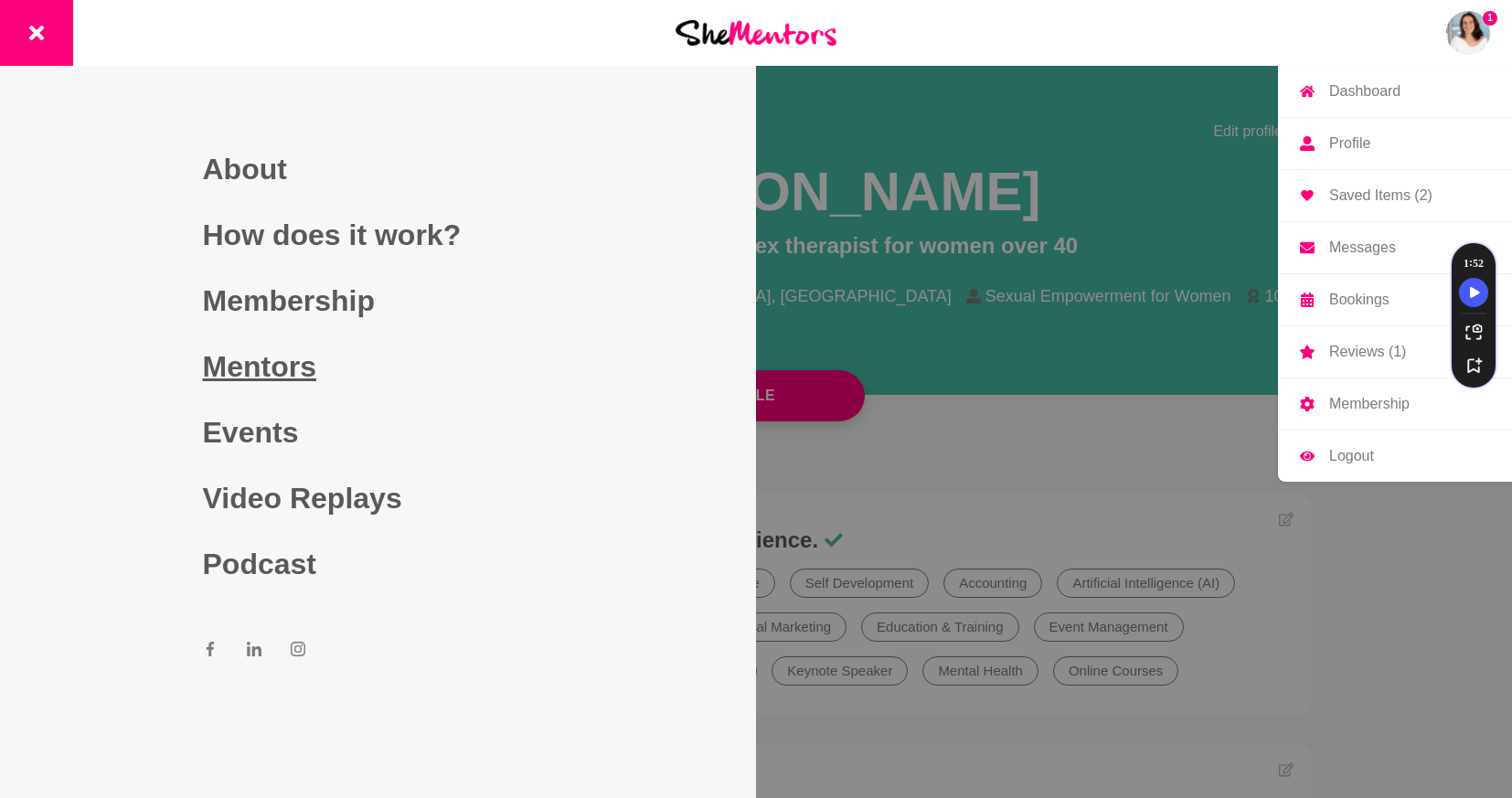
click at [276, 365] on link "Mentors" at bounding box center [378, 366] width 351 height 66
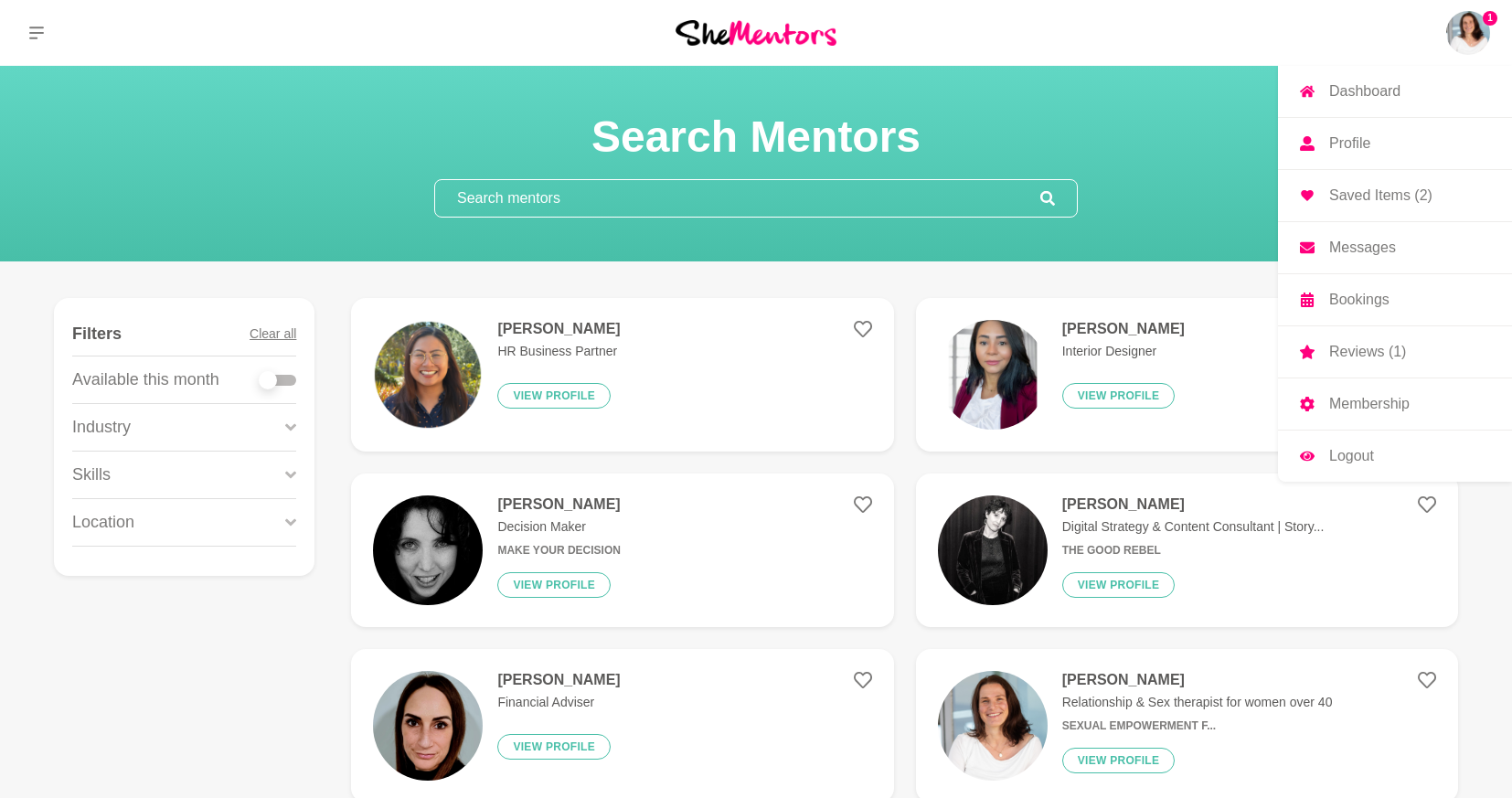
click at [281, 375] on div at bounding box center [278, 380] width 37 height 11
checkbox input "true"
click at [281, 375] on div at bounding box center [278, 380] width 37 height 11
checkbox input "true"
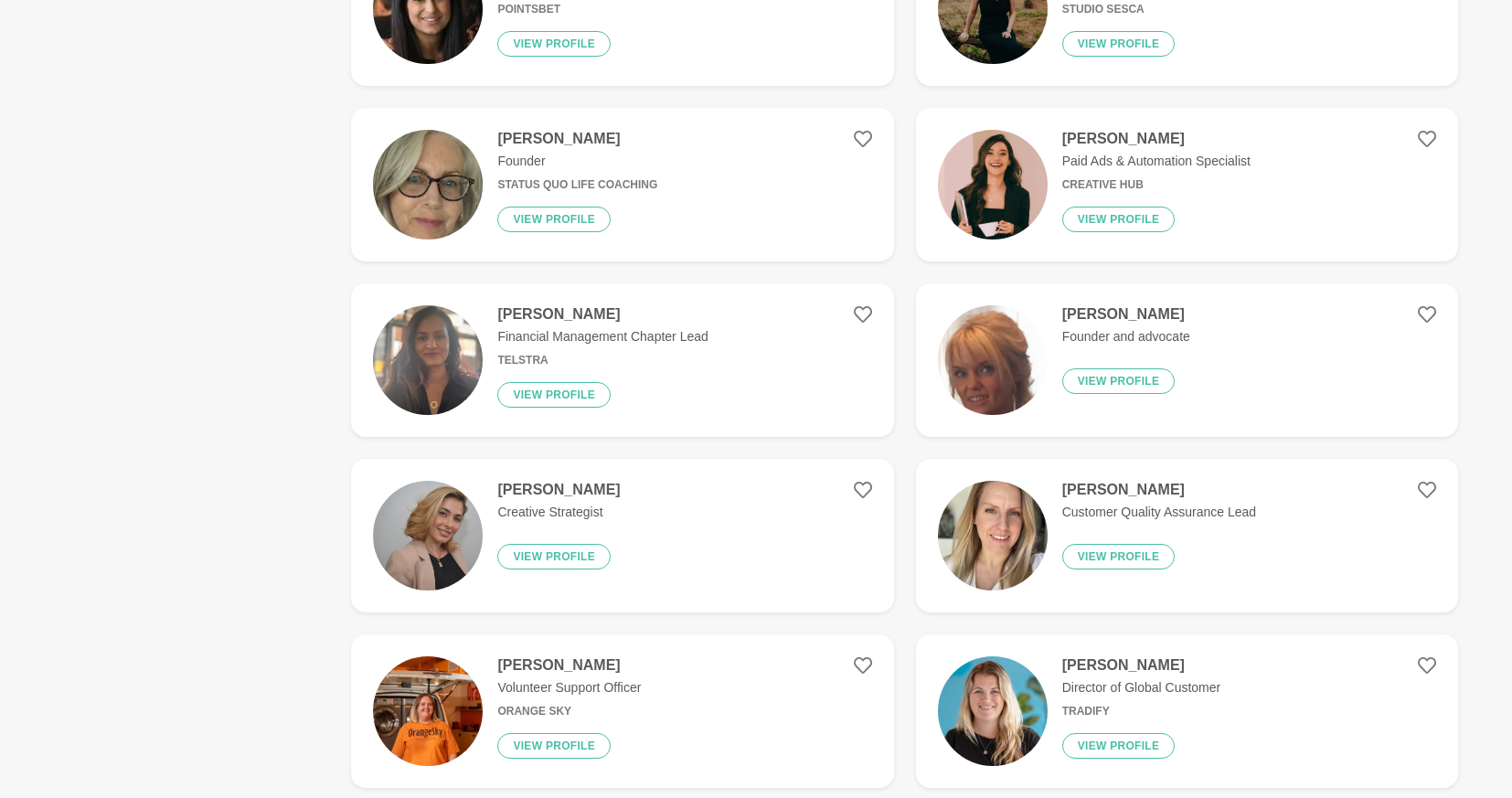
scroll to position [1079, 0]
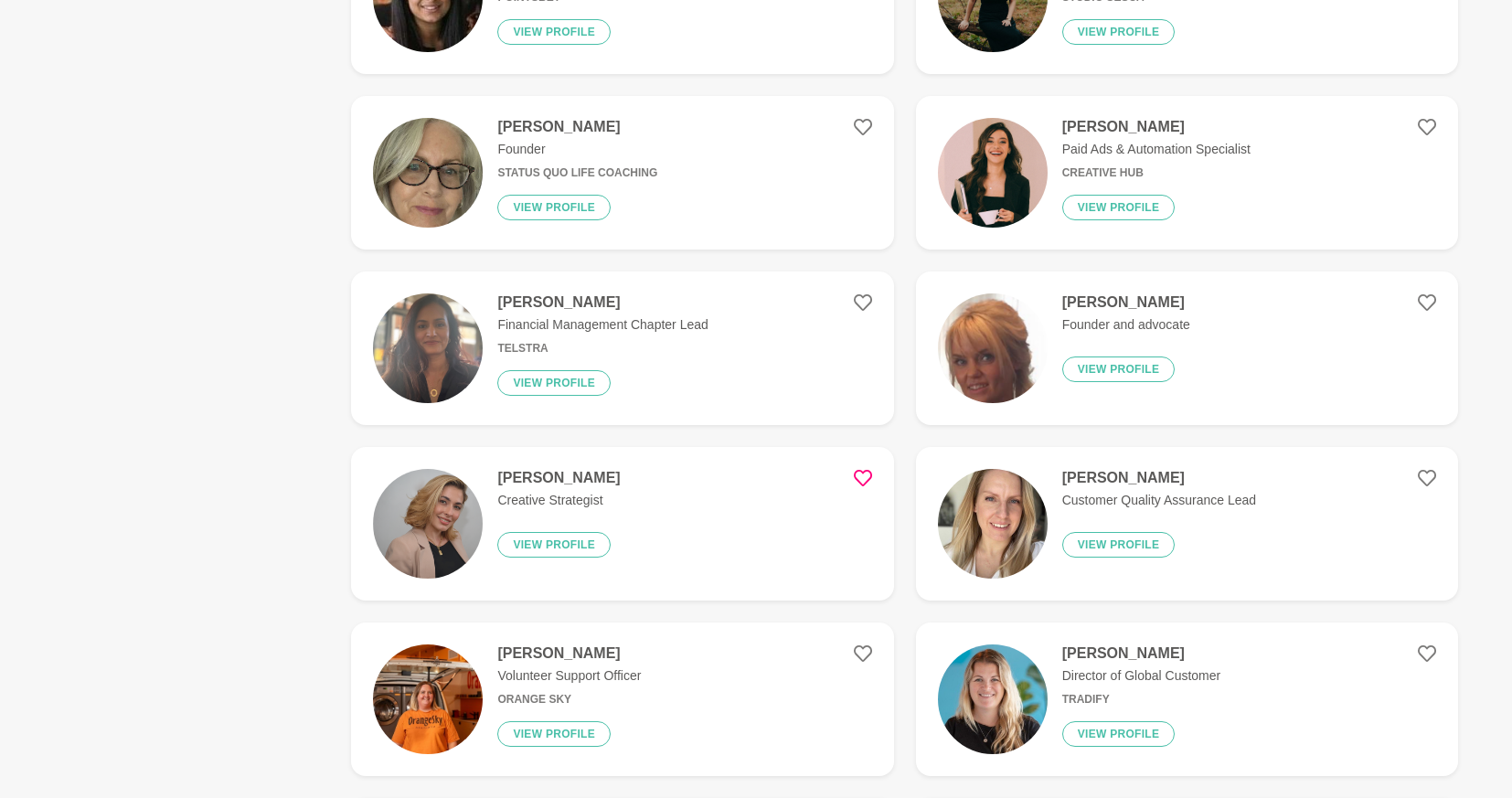
click at [864, 472] on icon at bounding box center [863, 478] width 18 height 18
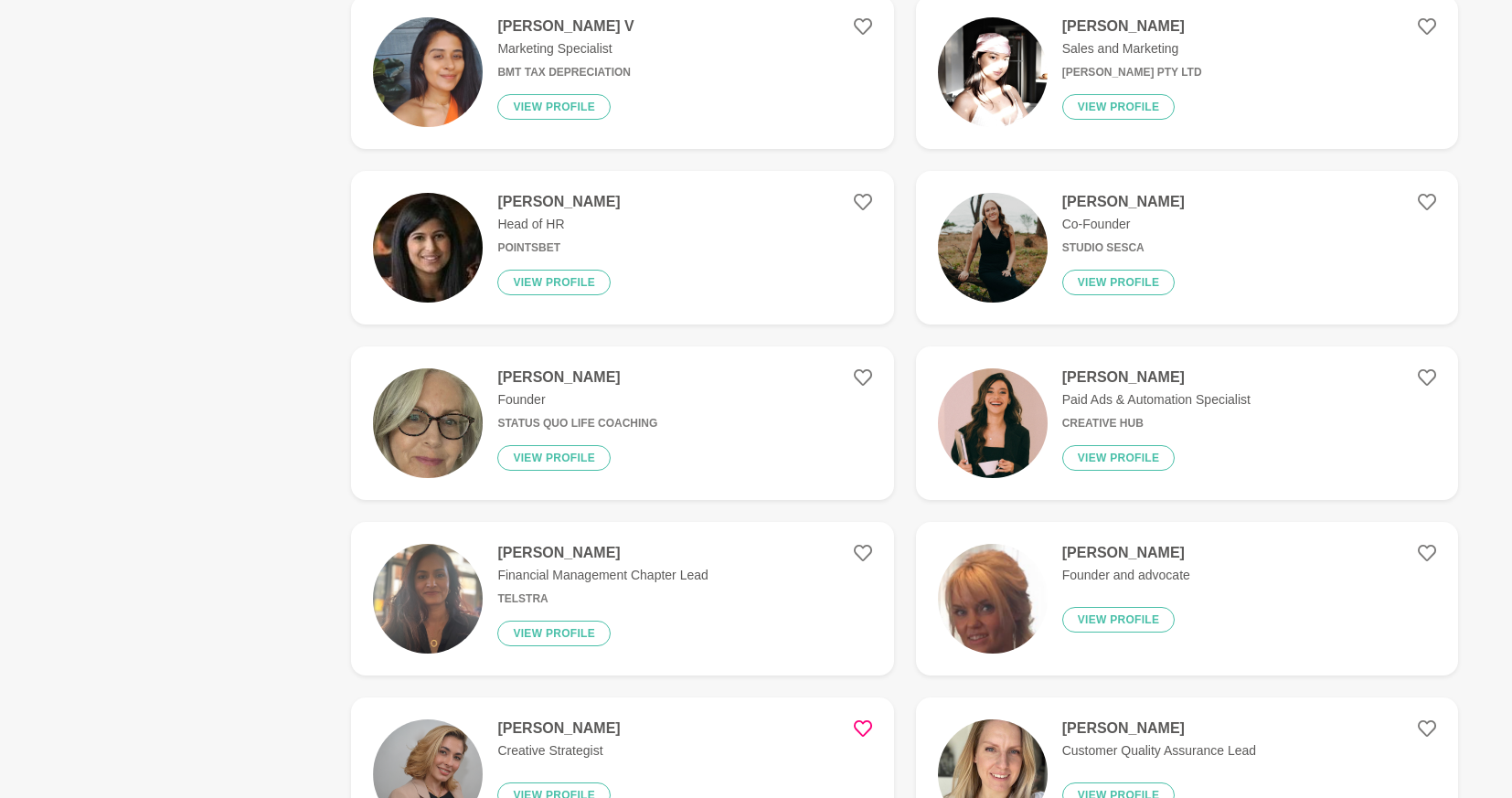
scroll to position [770, 0]
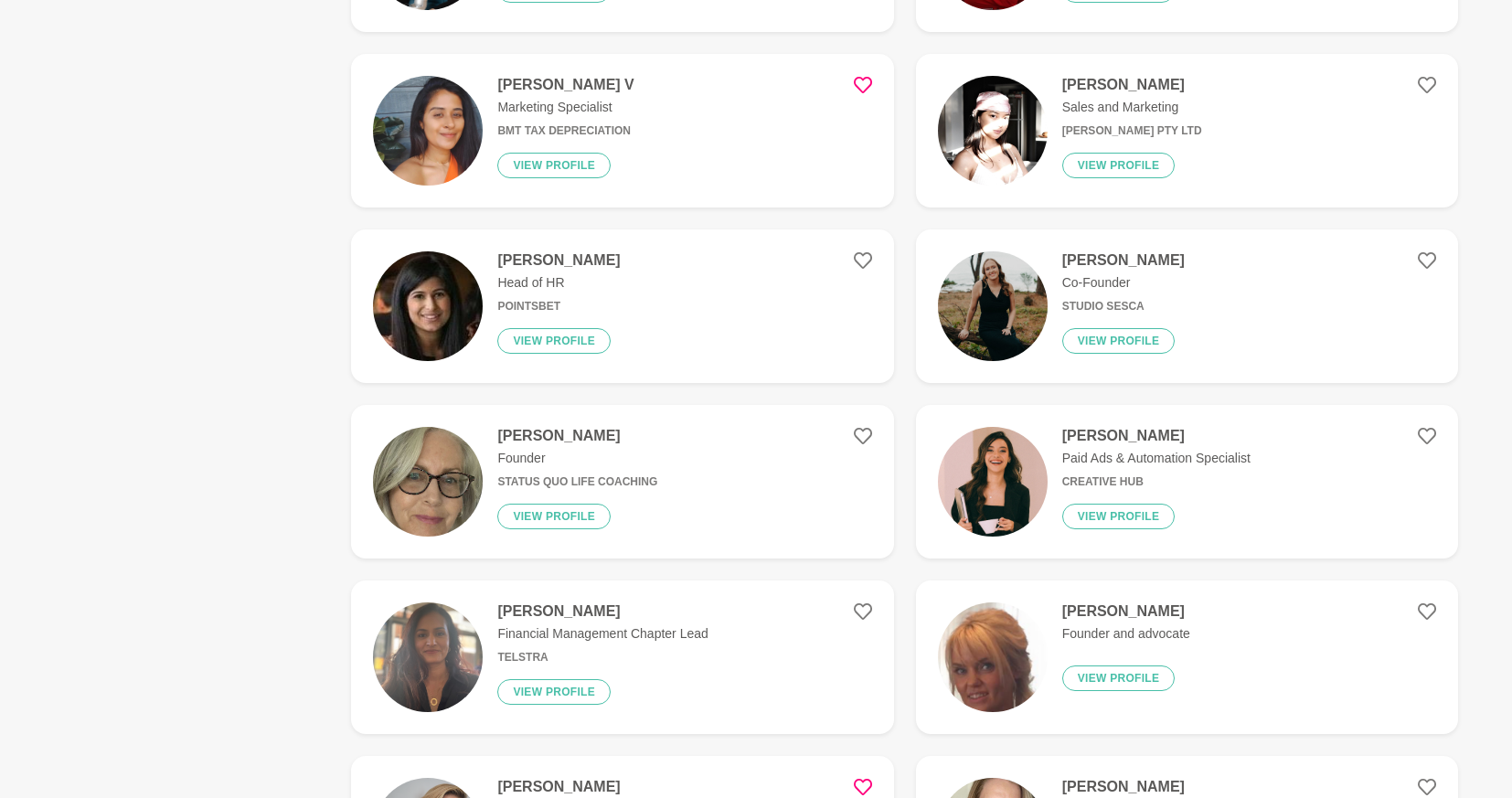
click at [859, 79] on icon at bounding box center [863, 85] width 18 height 18
click at [1428, 431] on icon at bounding box center [1427, 436] width 18 height 18
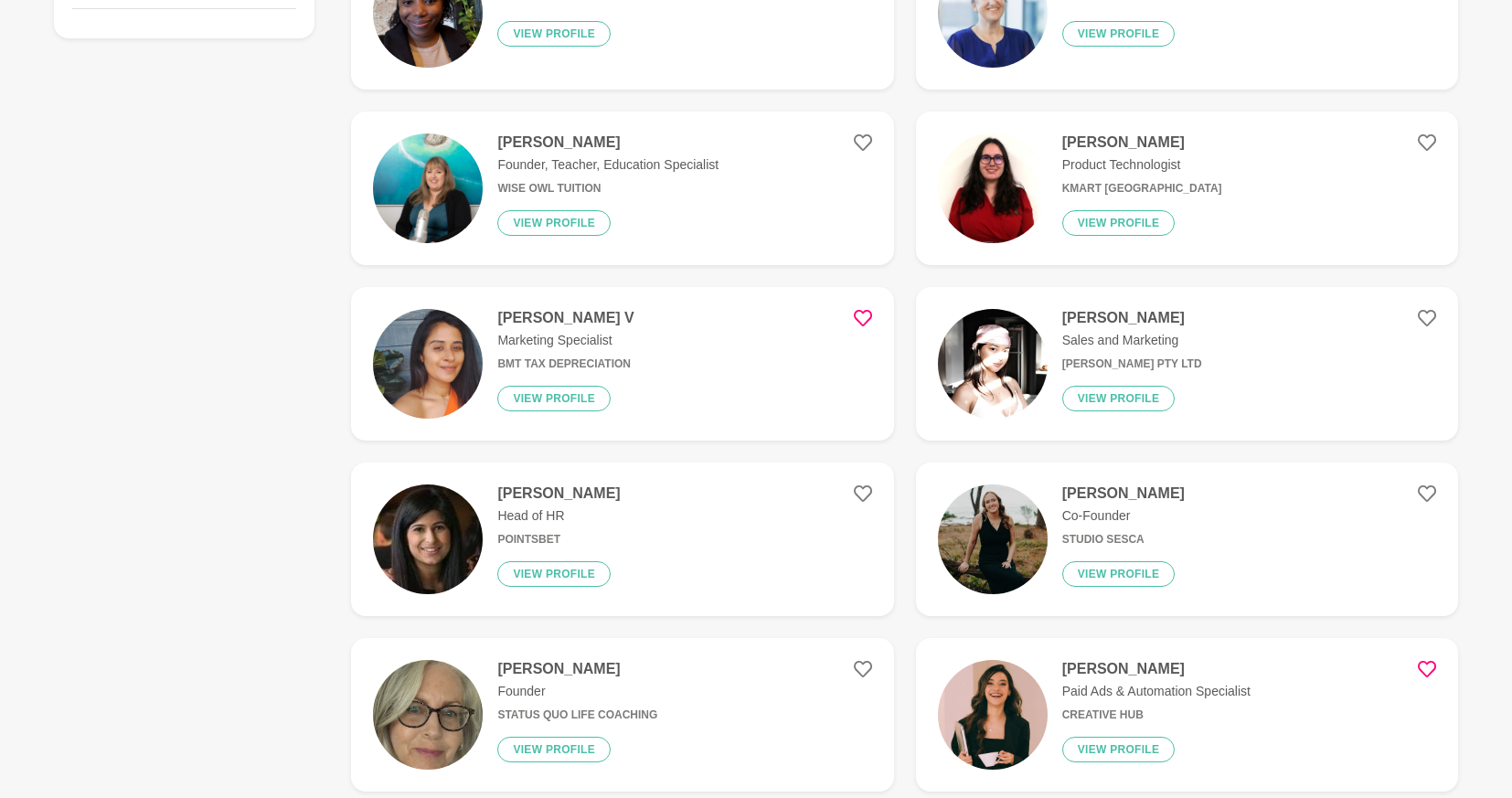
scroll to position [0, 0]
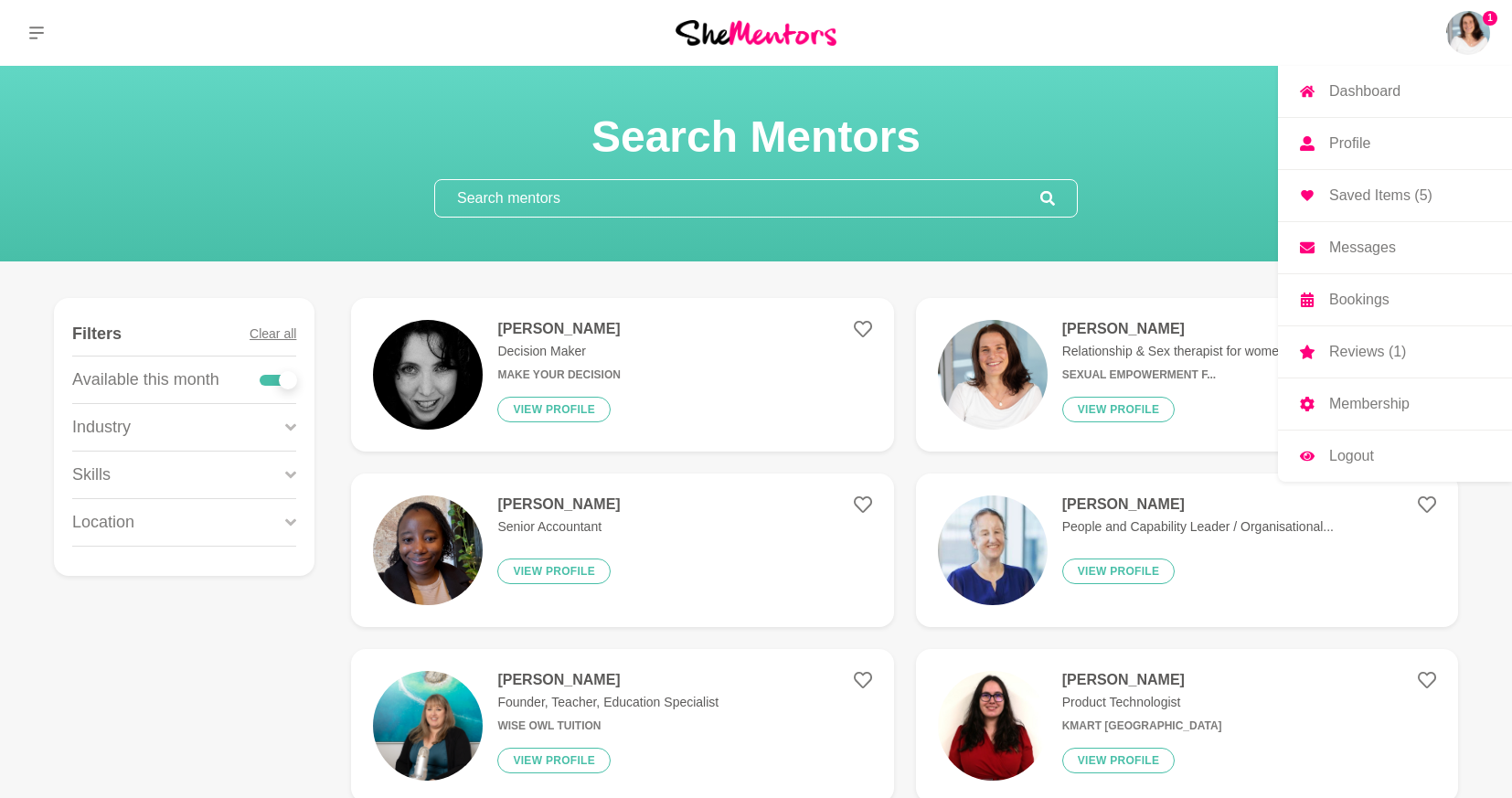
click at [779, 185] on input "text" at bounding box center [738, 198] width 605 height 37
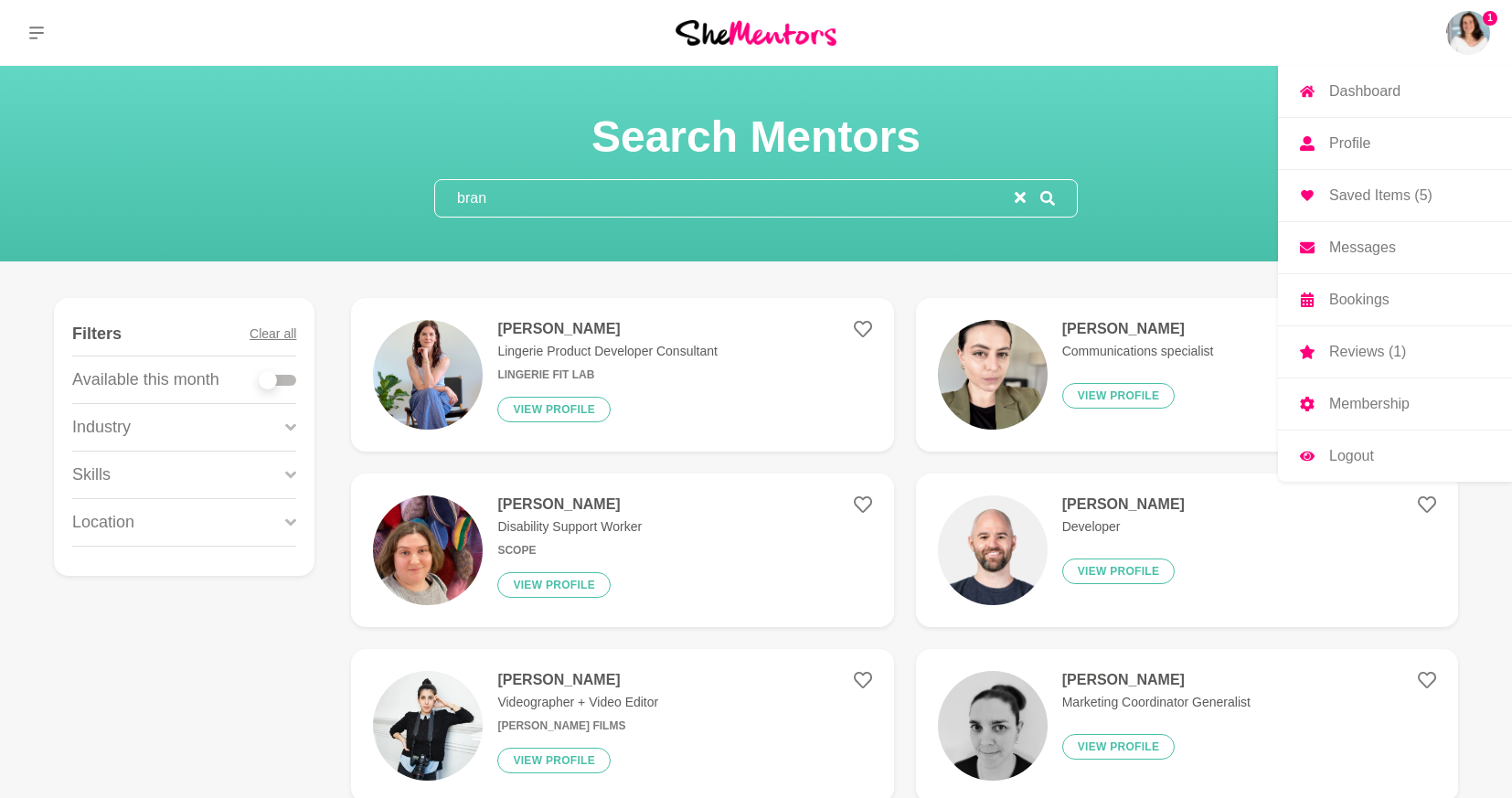
type input "brand"
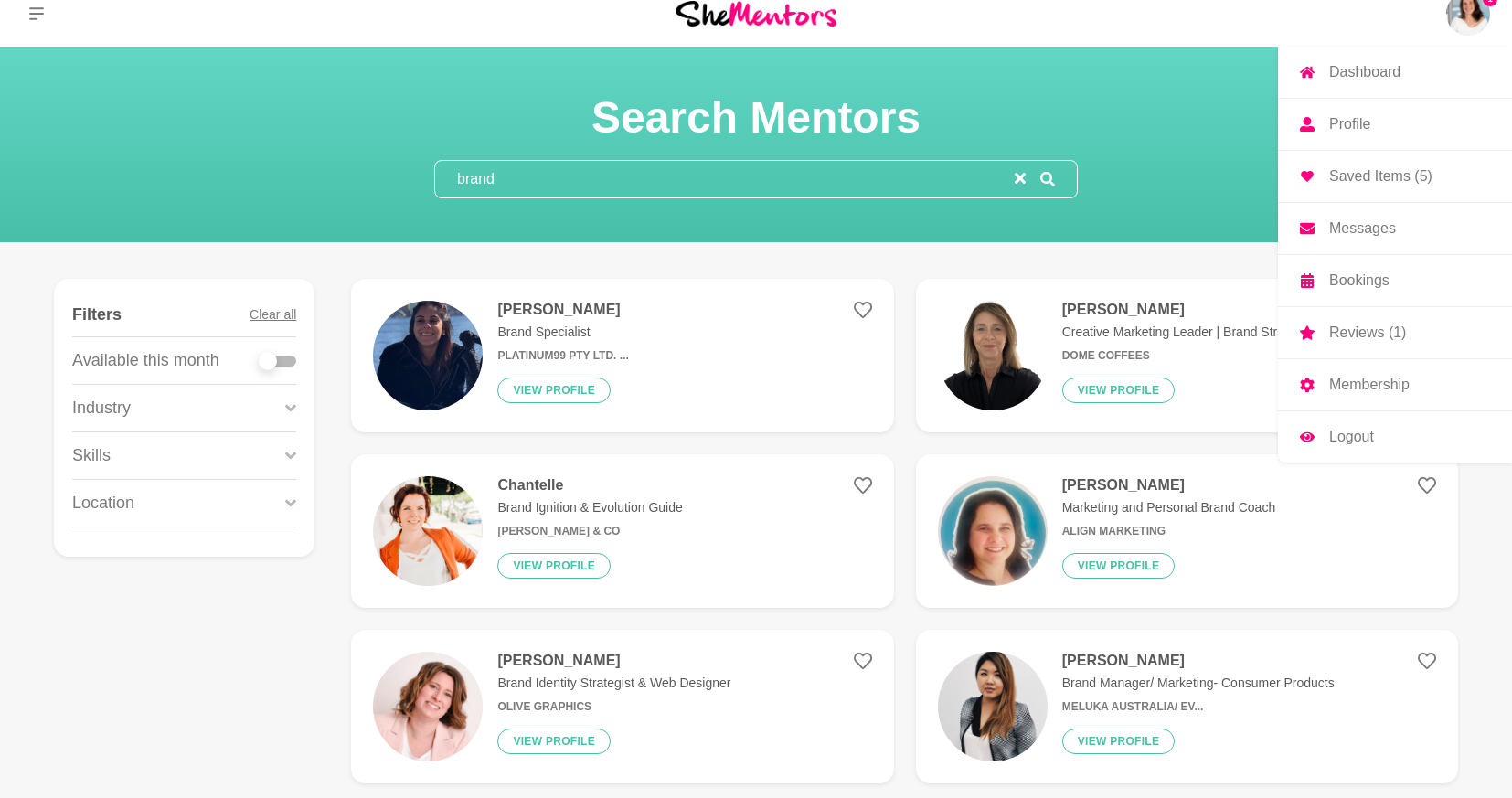
scroll to position [32, 0]
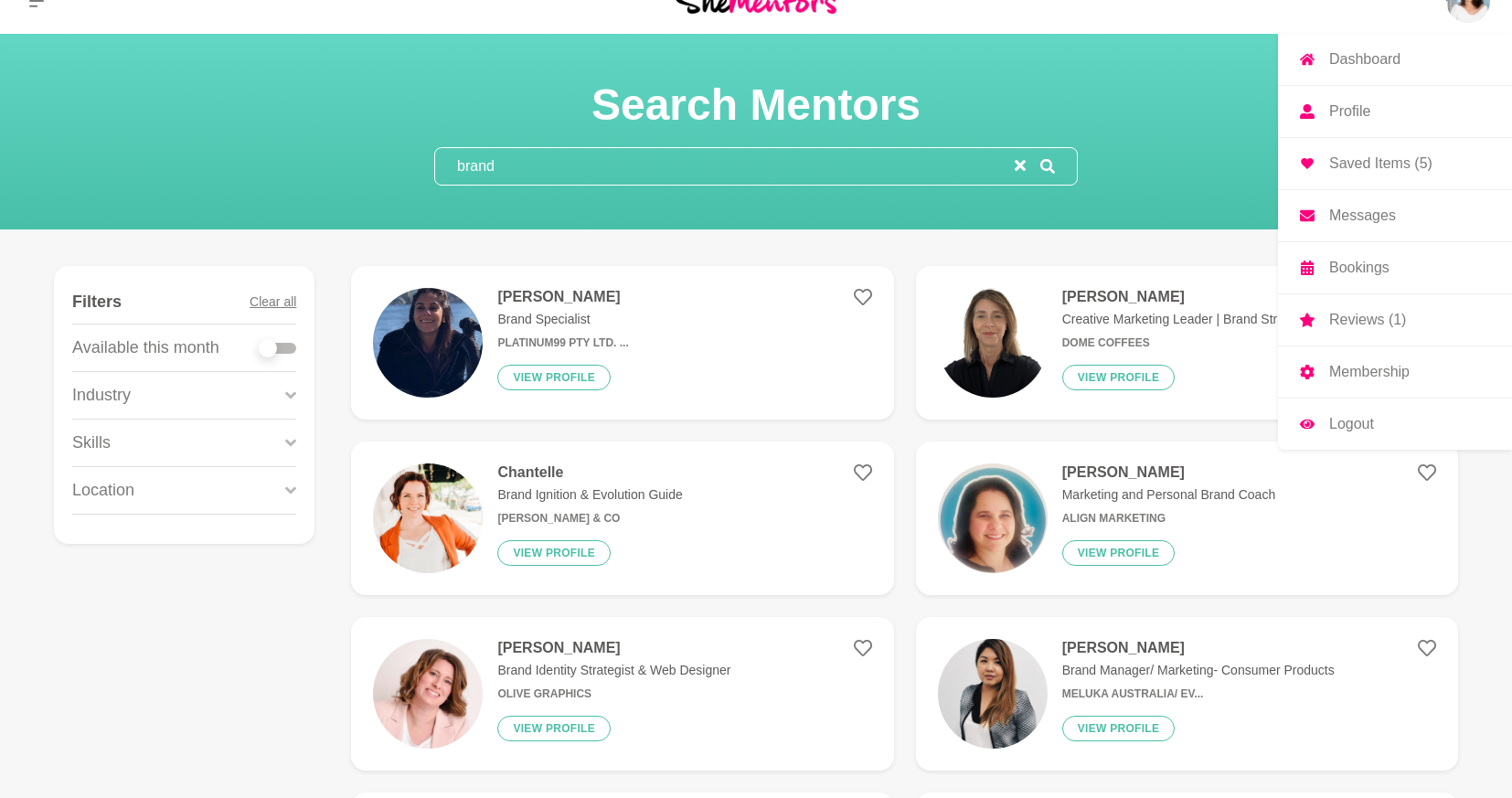
click at [1118, 319] on p "Creative Marketing Leader | Brand Strategist ..." at bounding box center [1195, 319] width 267 height 19
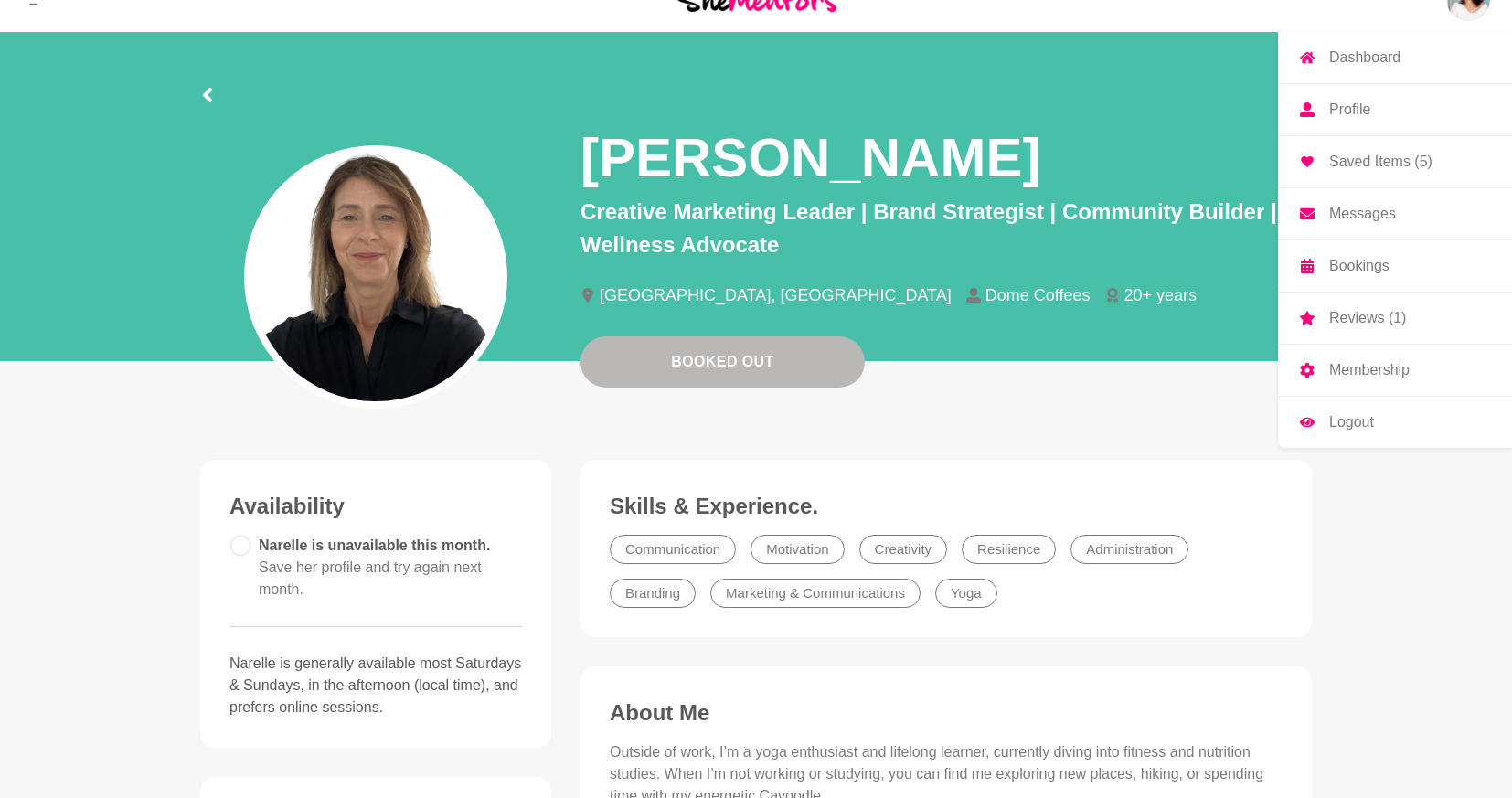
scroll to position [35, 0]
click at [243, 546] on circle at bounding box center [240, 544] width 19 height 19
click at [202, 92] on icon at bounding box center [208, 95] width 15 height 15
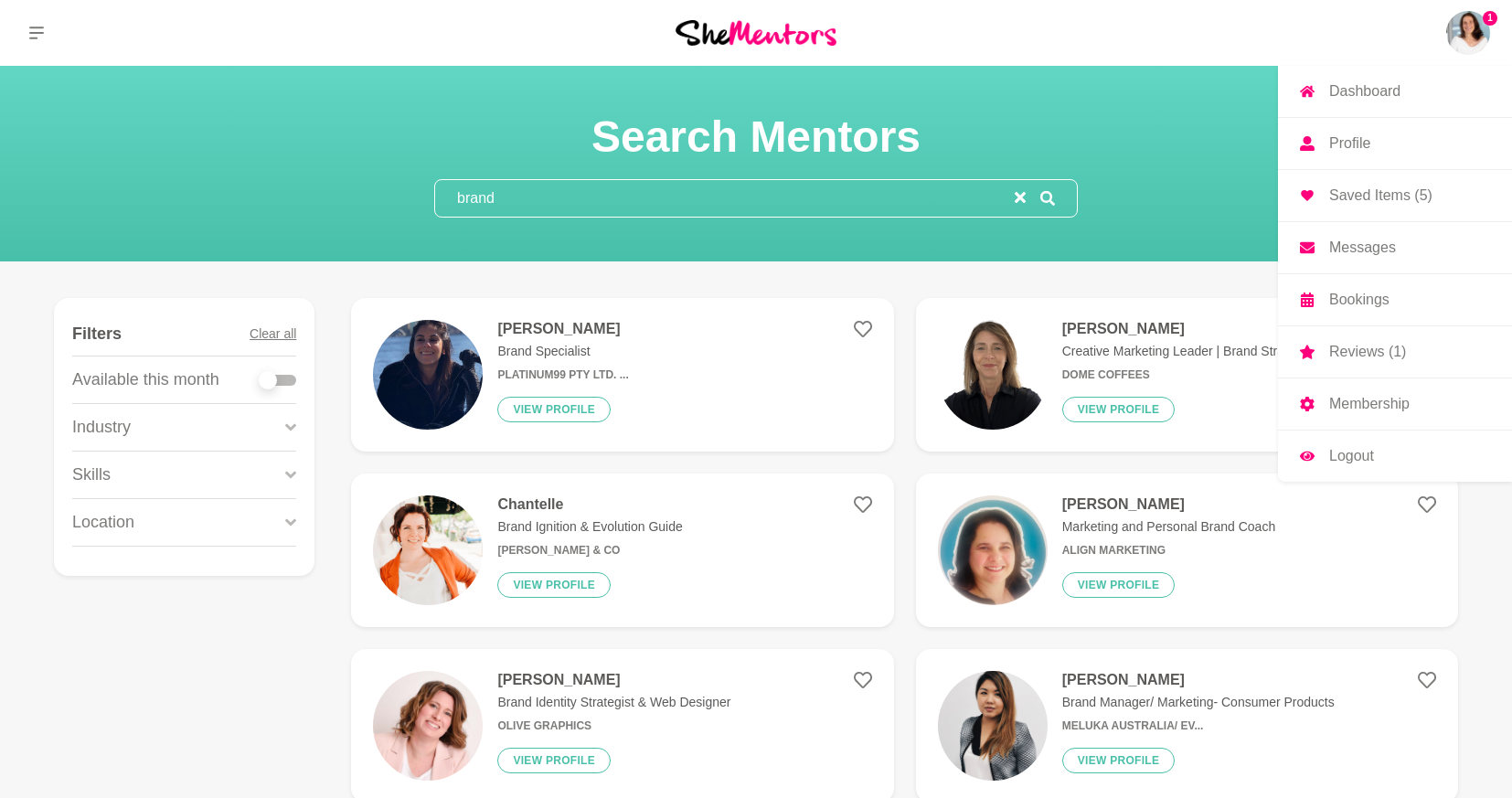
click at [285, 376] on div at bounding box center [278, 380] width 37 height 11
checkbox input "true"
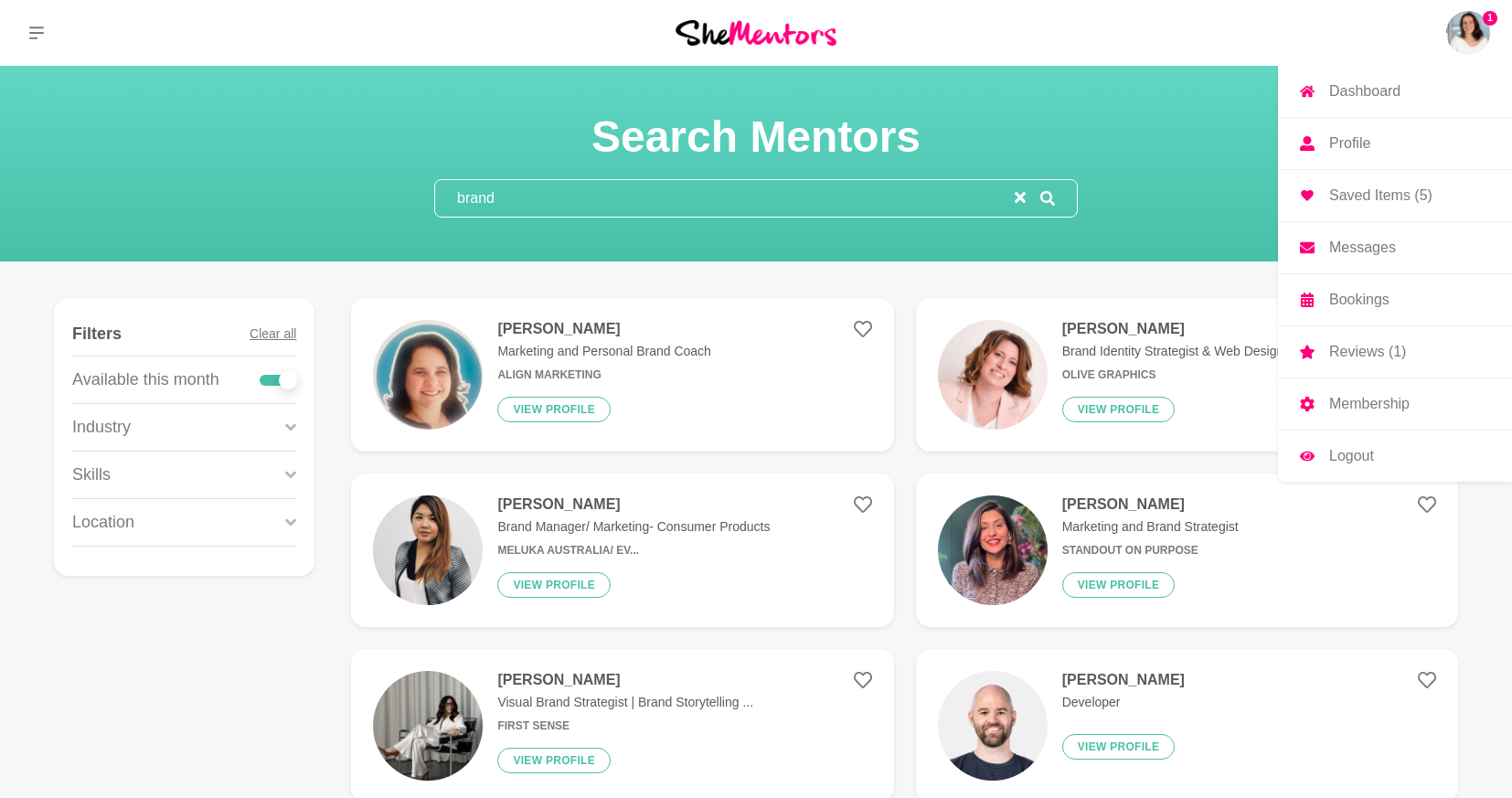
scroll to position [11, 0]
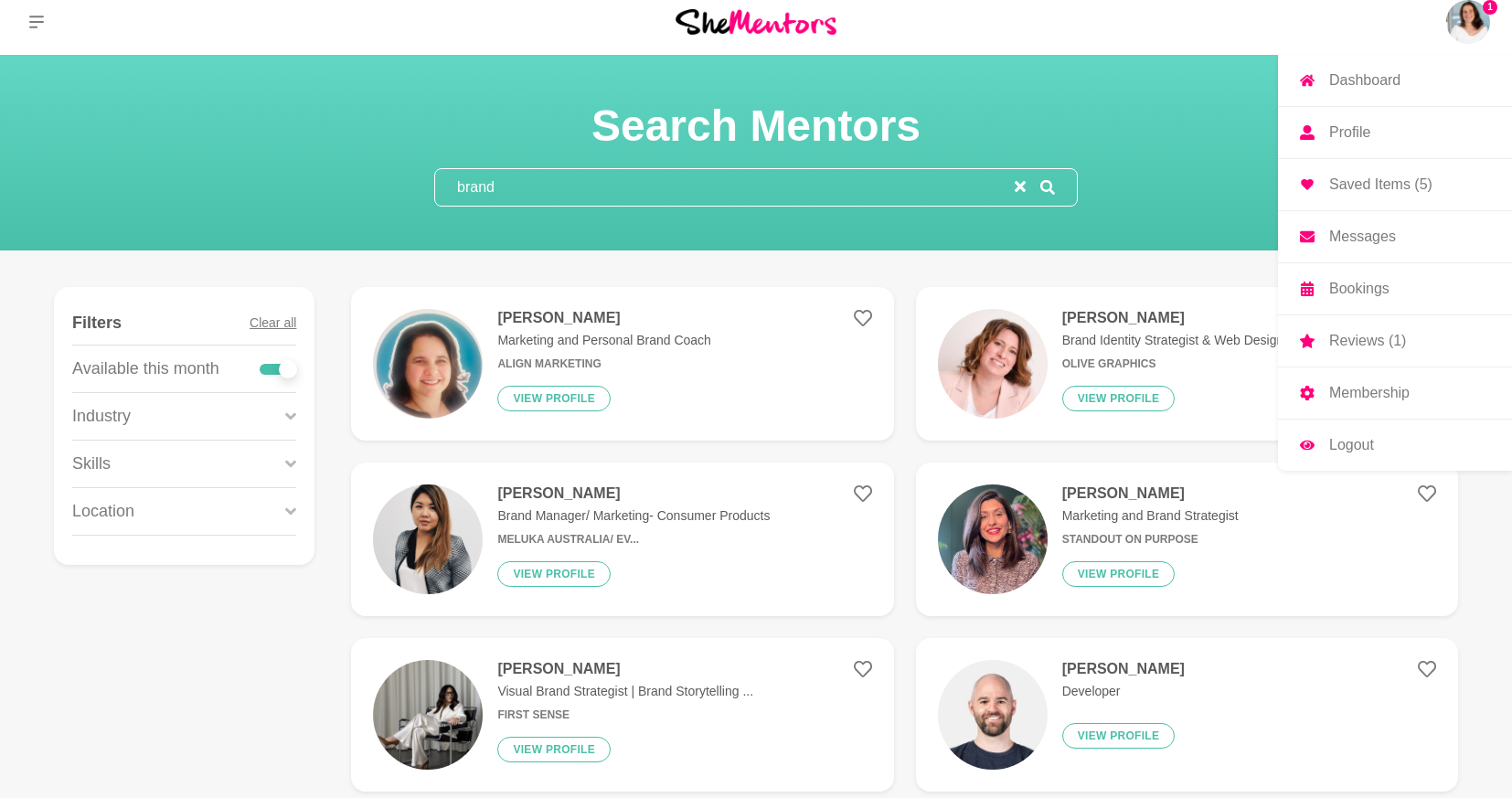
click at [1008, 533] on img at bounding box center [992, 538] width 109 height 109
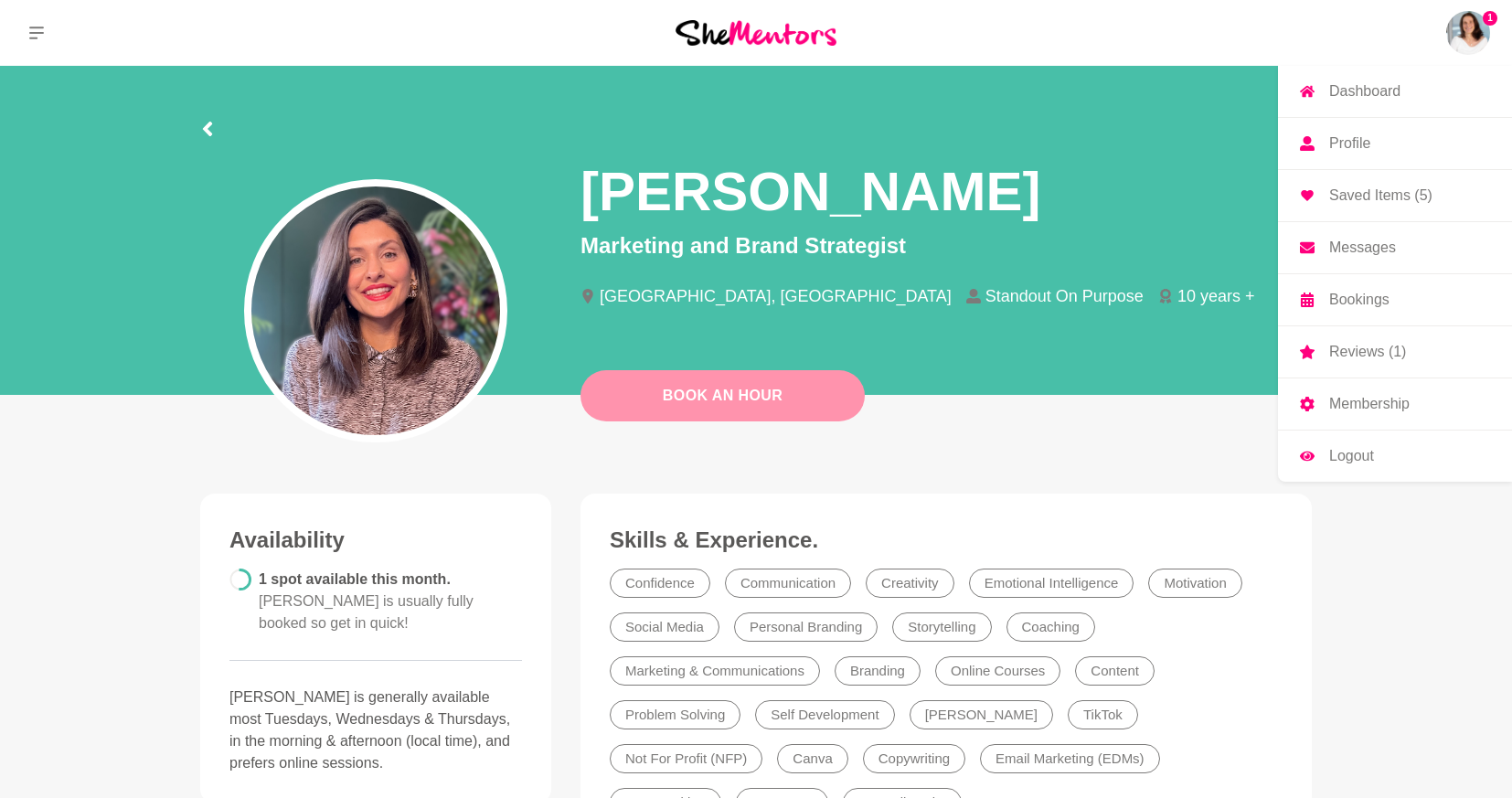
click at [712, 403] on link "Book An Hour" at bounding box center [723, 396] width 285 height 51
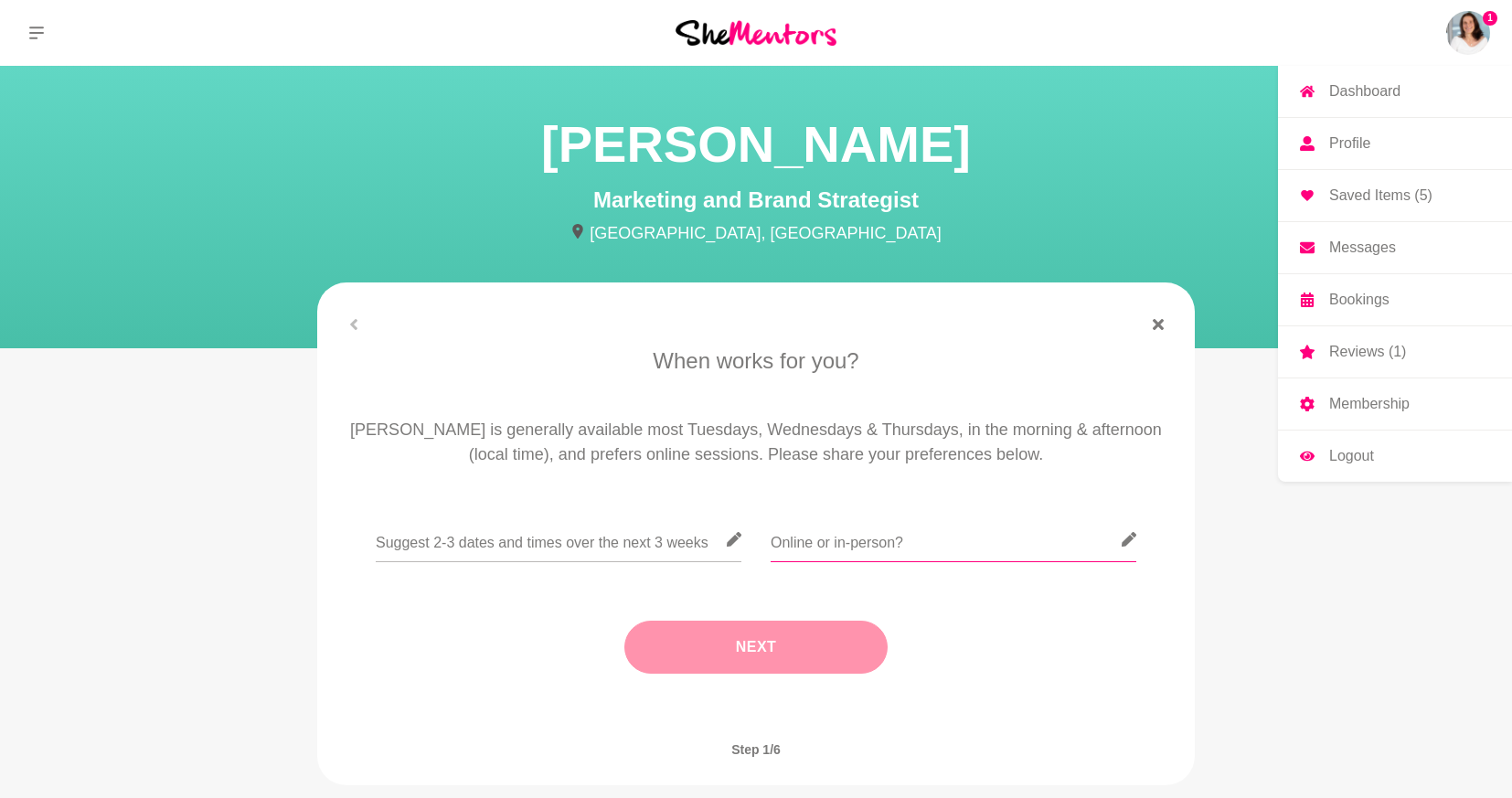
click at [855, 545] on input "text" at bounding box center [953, 539] width 366 height 45
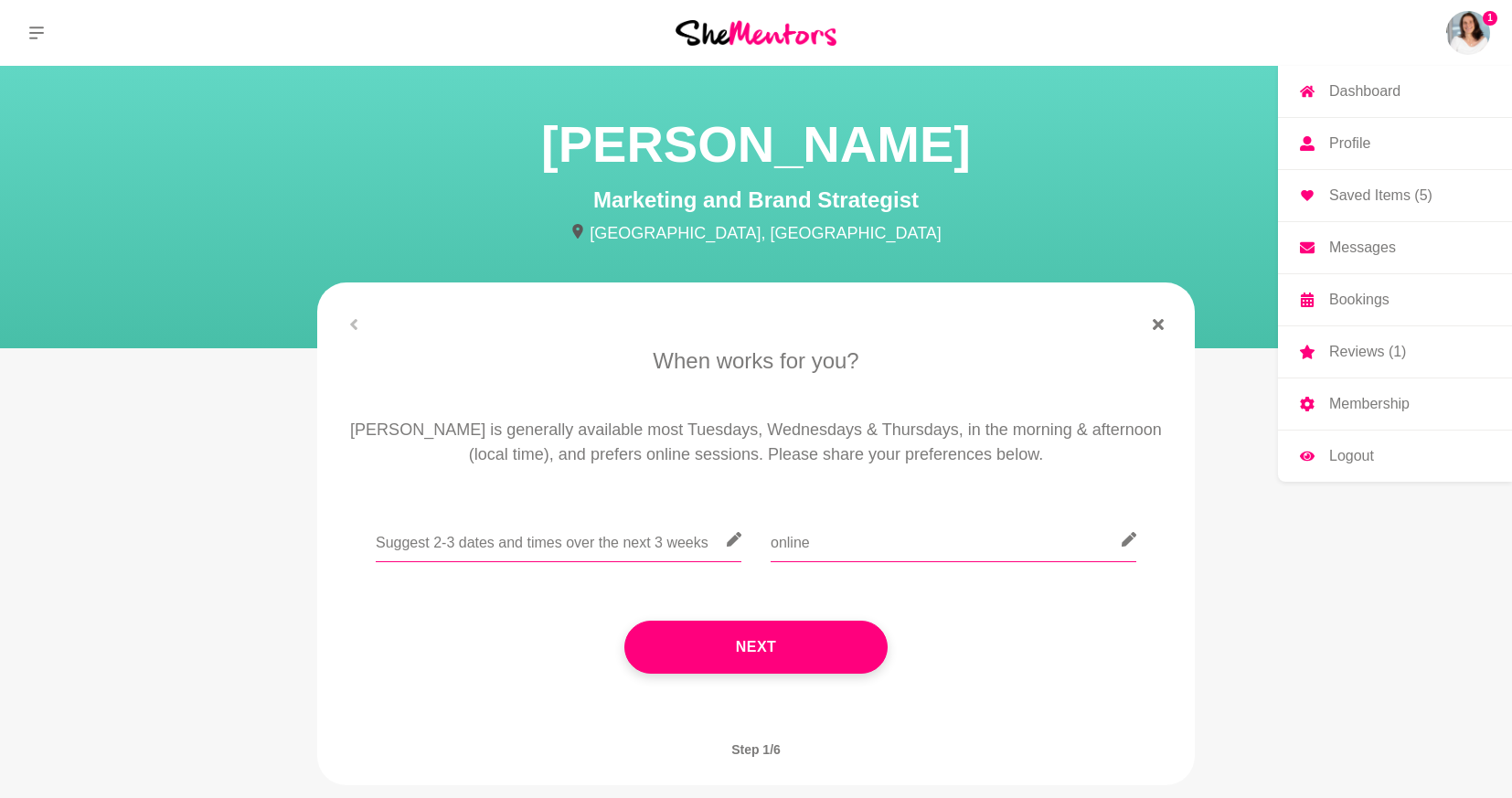
type input "online"
click at [619, 555] on input "text" at bounding box center [559, 539] width 366 height 45
type input "u"
type input "[DATE] 3pm NZT (1PM [GEOGRAPHIC_DATA])"
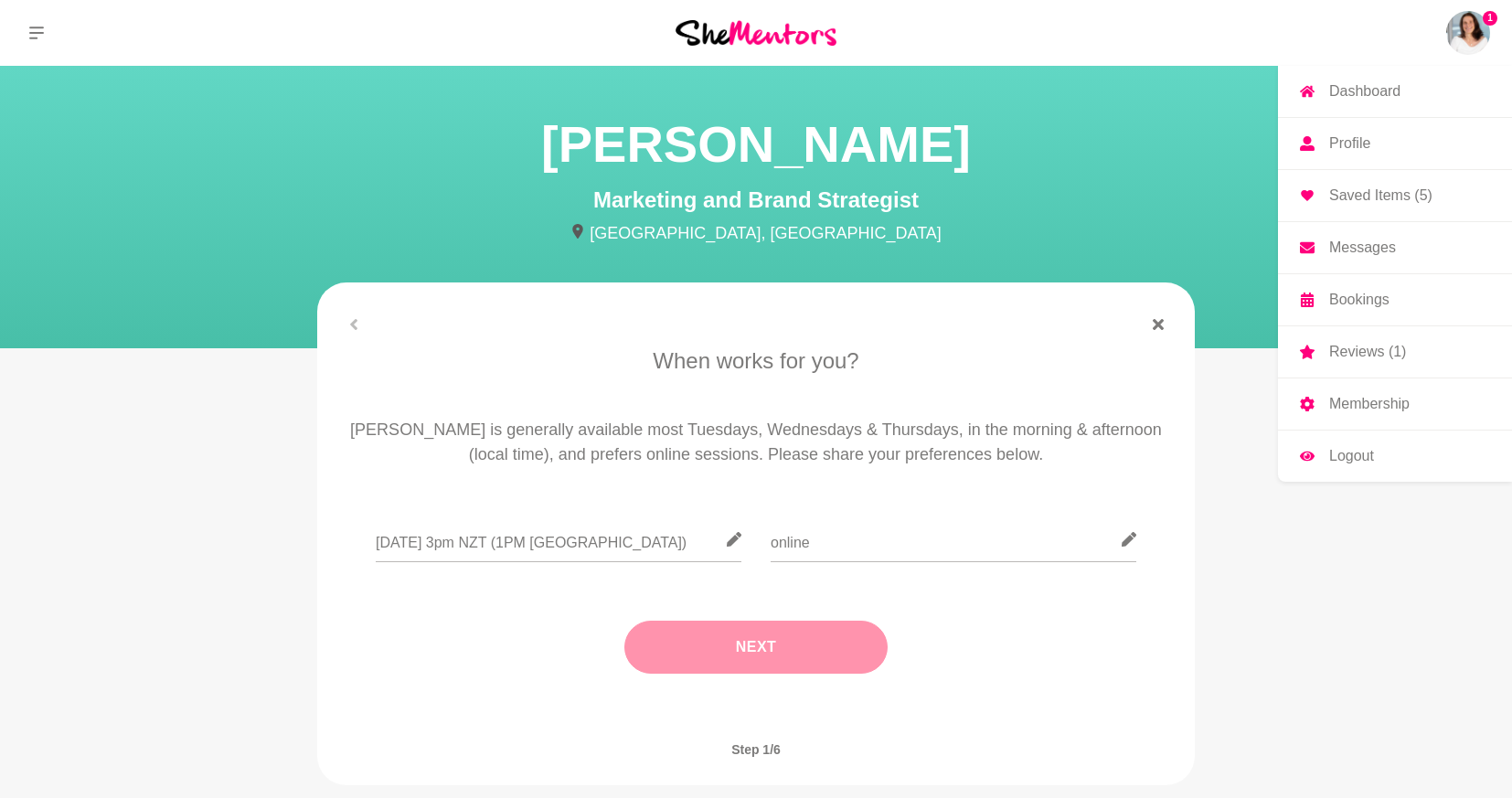
click at [802, 637] on button "Next" at bounding box center [756, 647] width 264 height 53
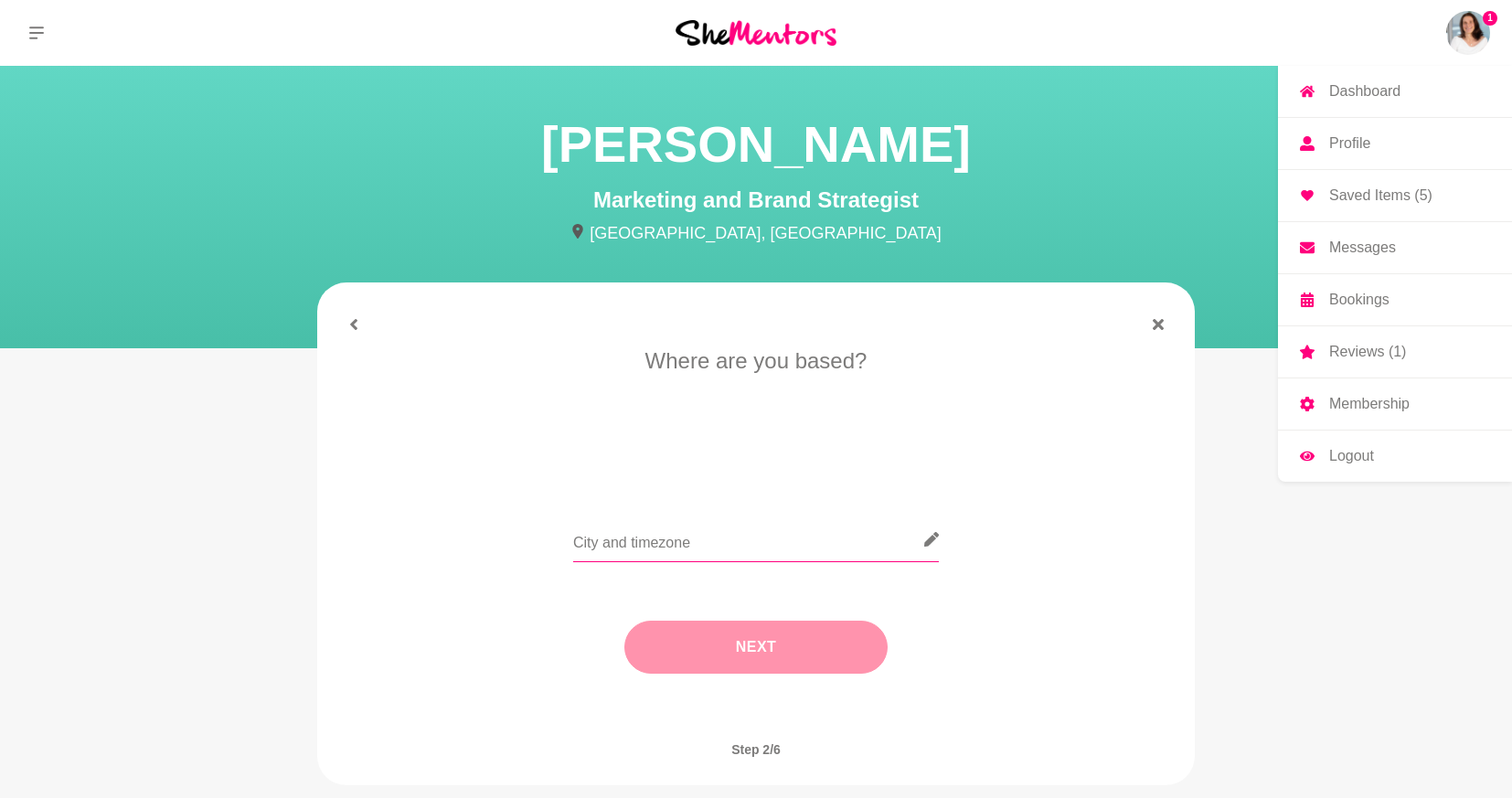
click at [752, 548] on input "text" at bounding box center [756, 539] width 366 height 45
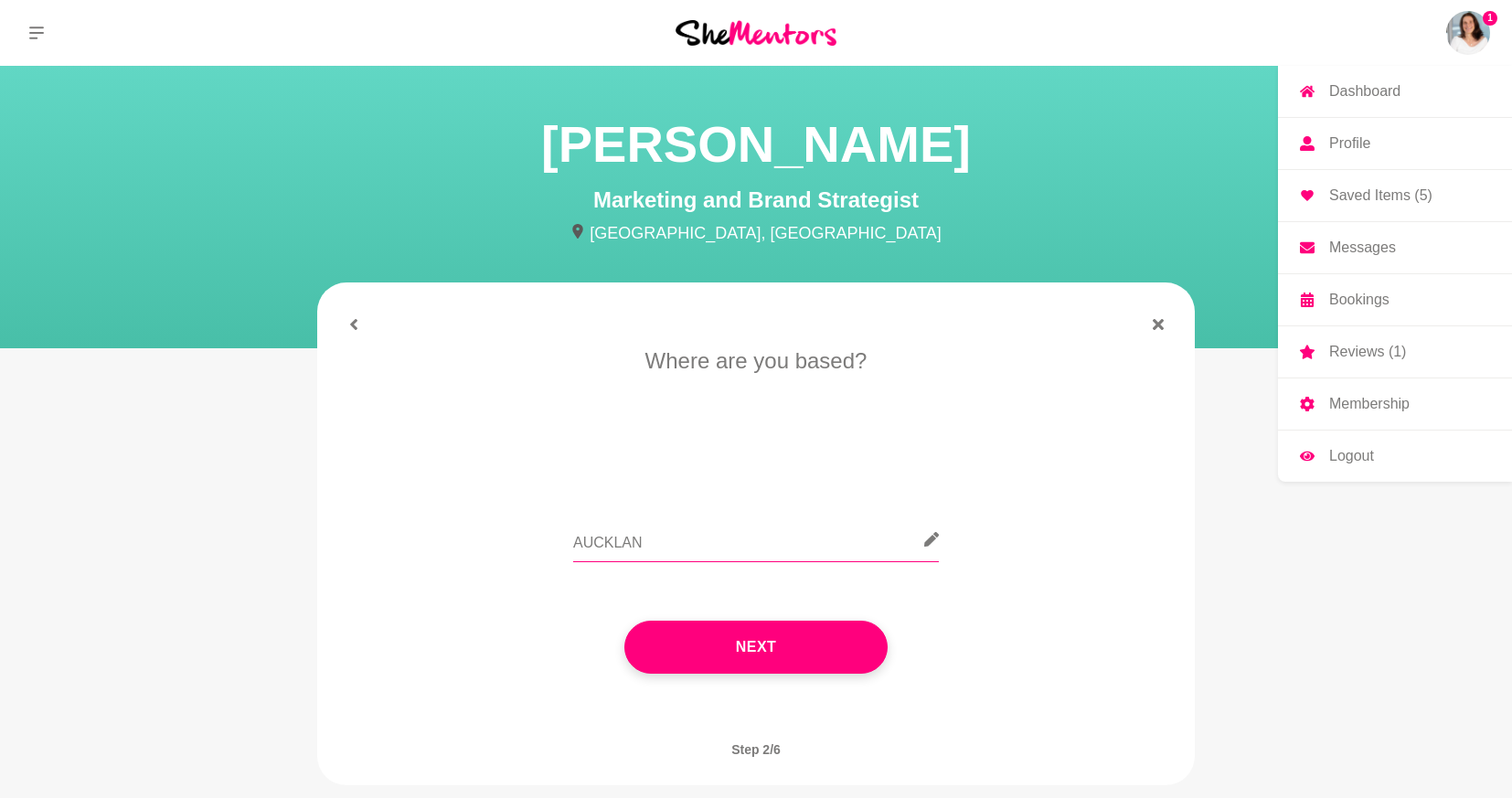
type input "[GEOGRAPHIC_DATA]"
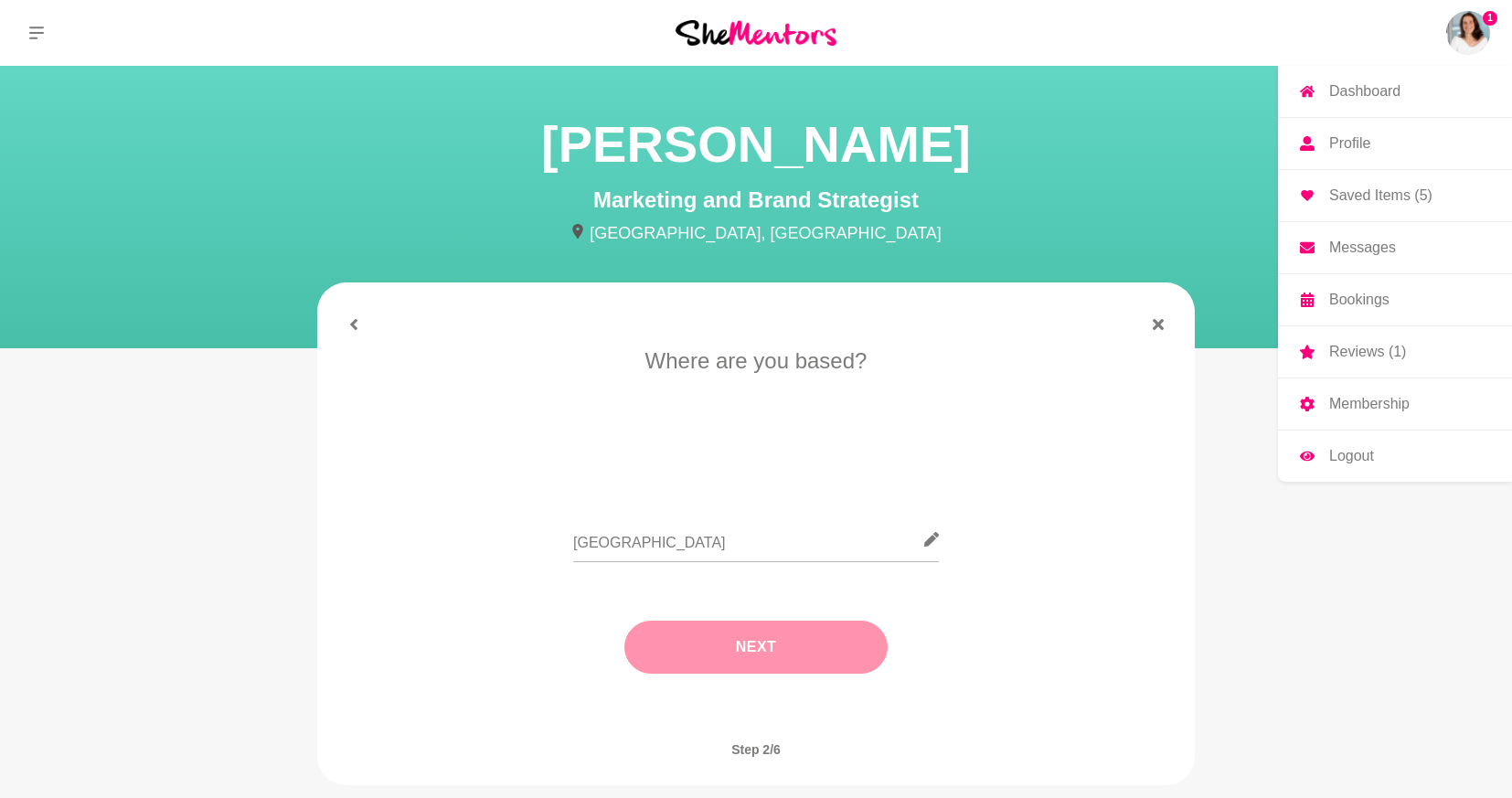
click at [753, 643] on button "Next" at bounding box center [756, 647] width 264 height 53
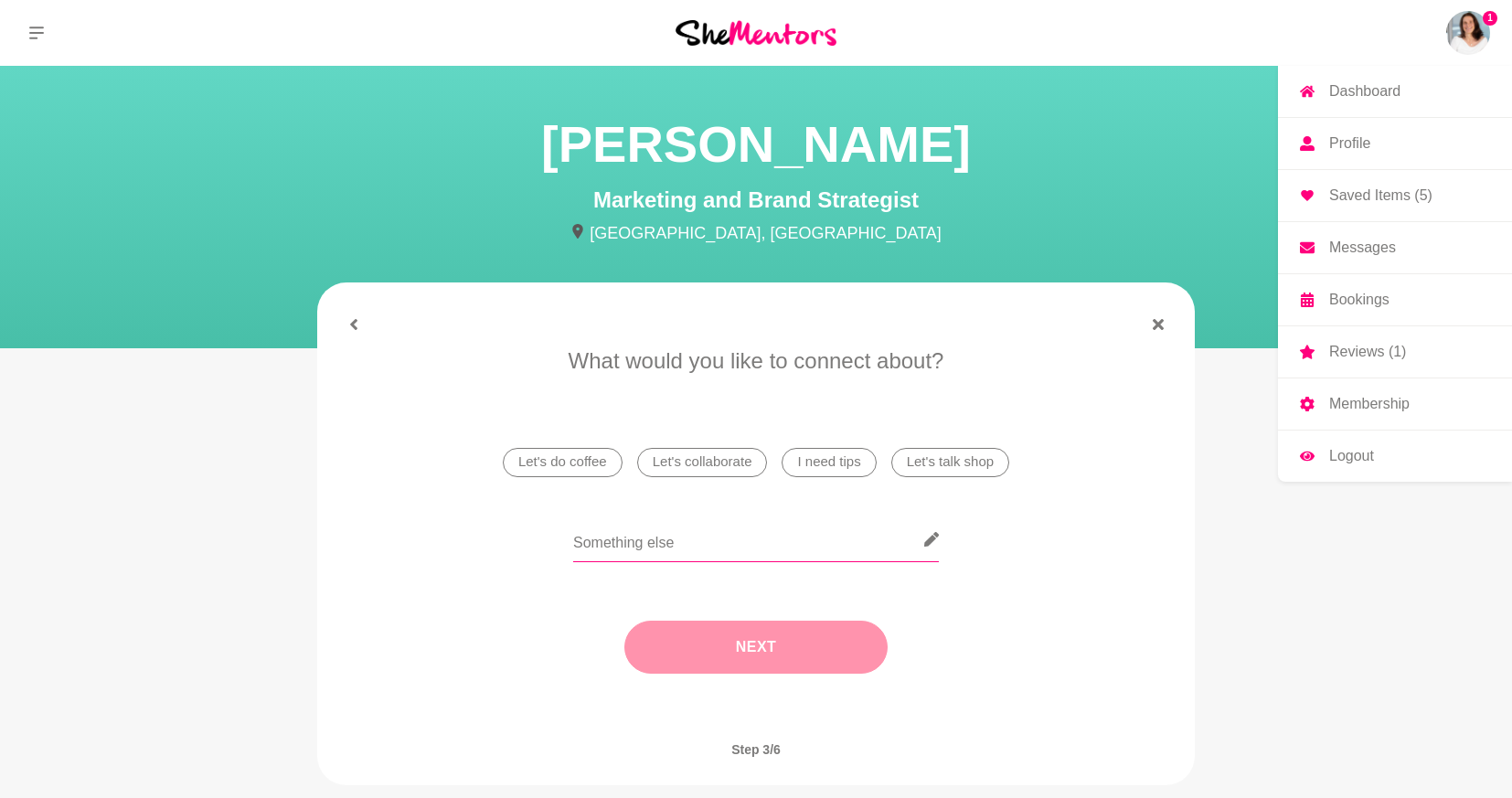
click at [733, 541] on input "text" at bounding box center [756, 539] width 366 height 45
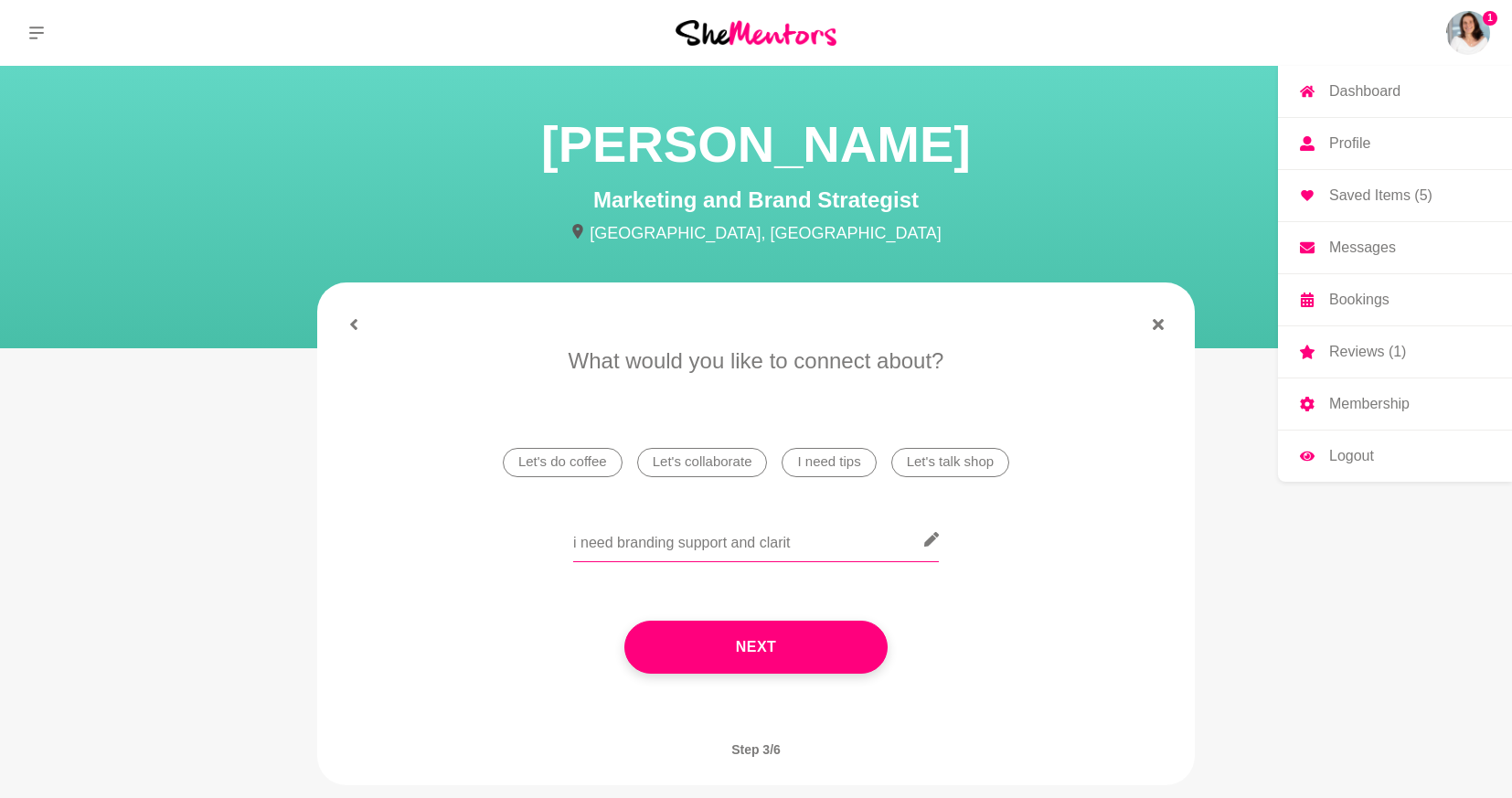
type input "i need branding support and clarity"
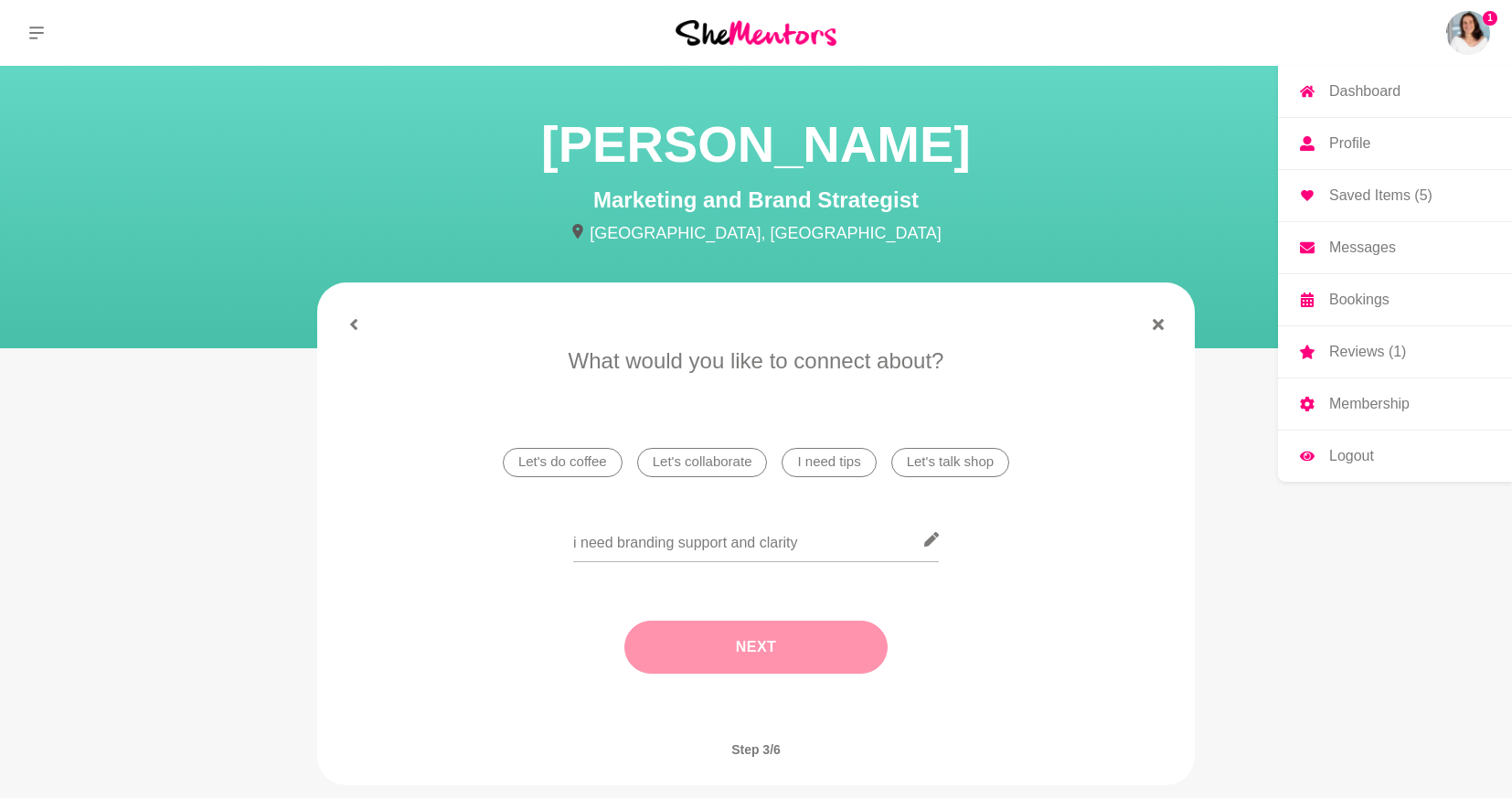
click at [735, 651] on button "Next" at bounding box center [756, 647] width 264 height 53
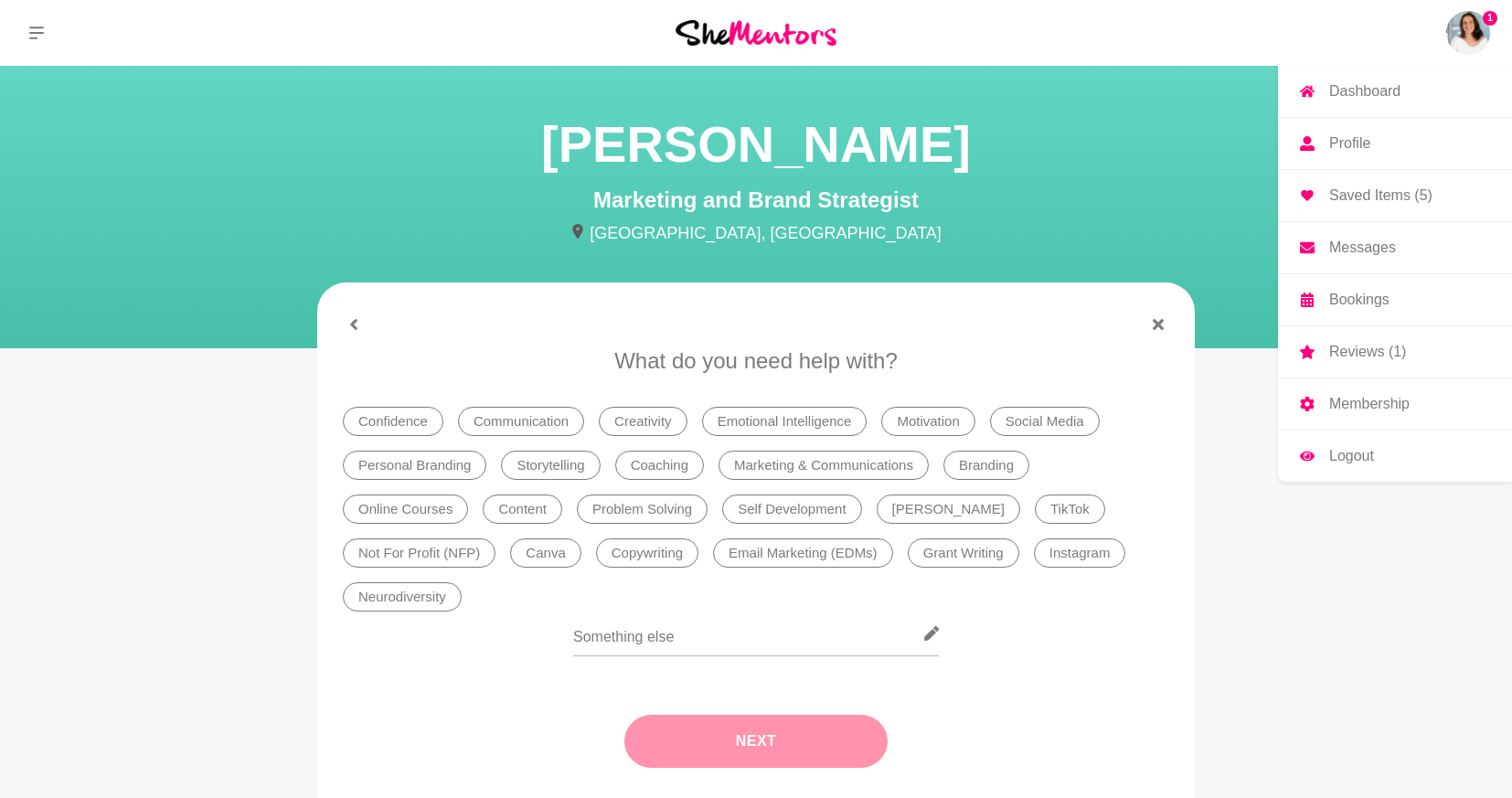
click at [420, 465] on li "Personal Branding" at bounding box center [414, 466] width 143 height 29
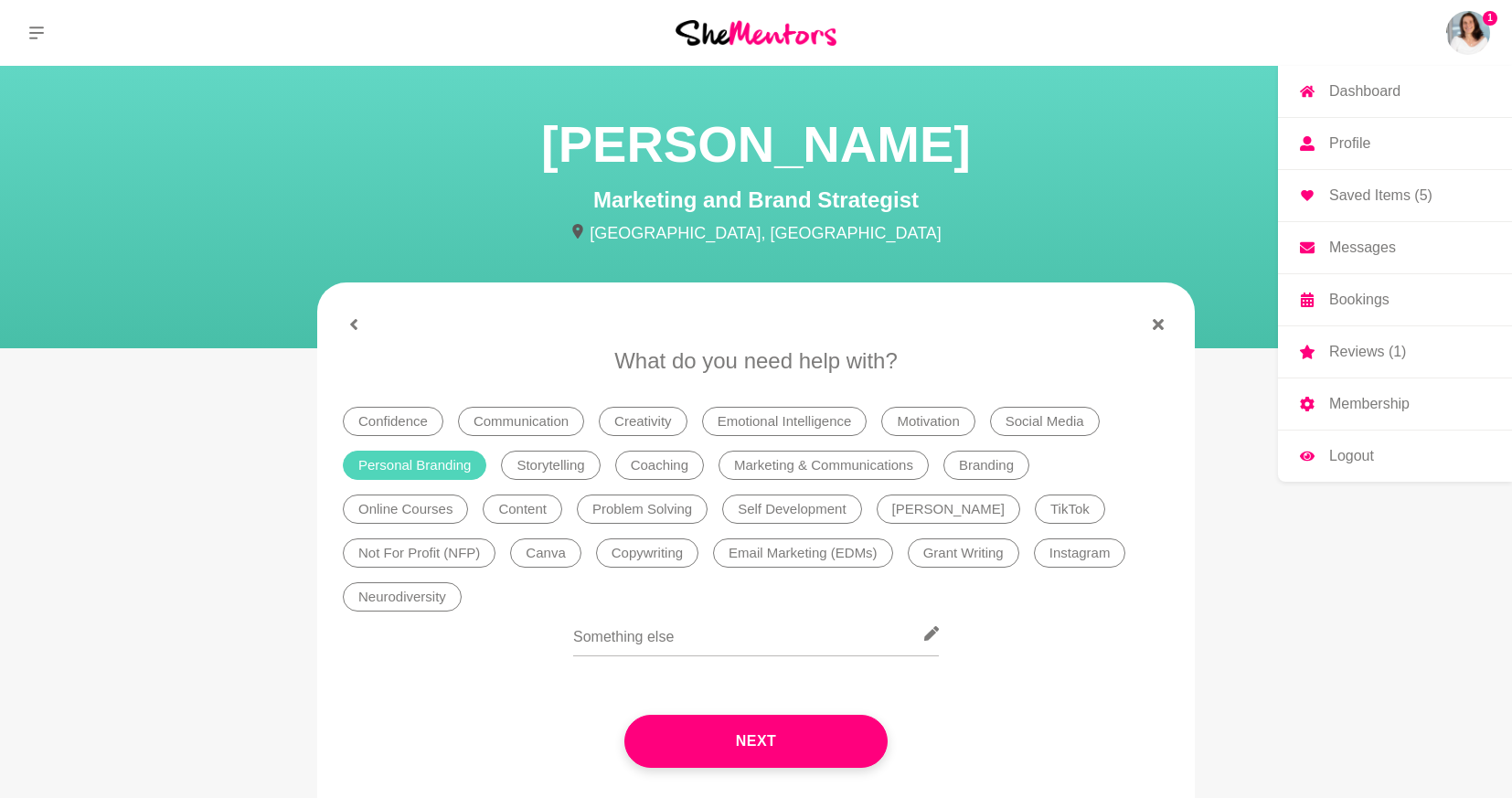
click at [1044, 423] on li "Social Media" at bounding box center [1044, 421] width 109 height 29
click at [879, 467] on li "Marketing & Communications" at bounding box center [823, 466] width 210 height 29
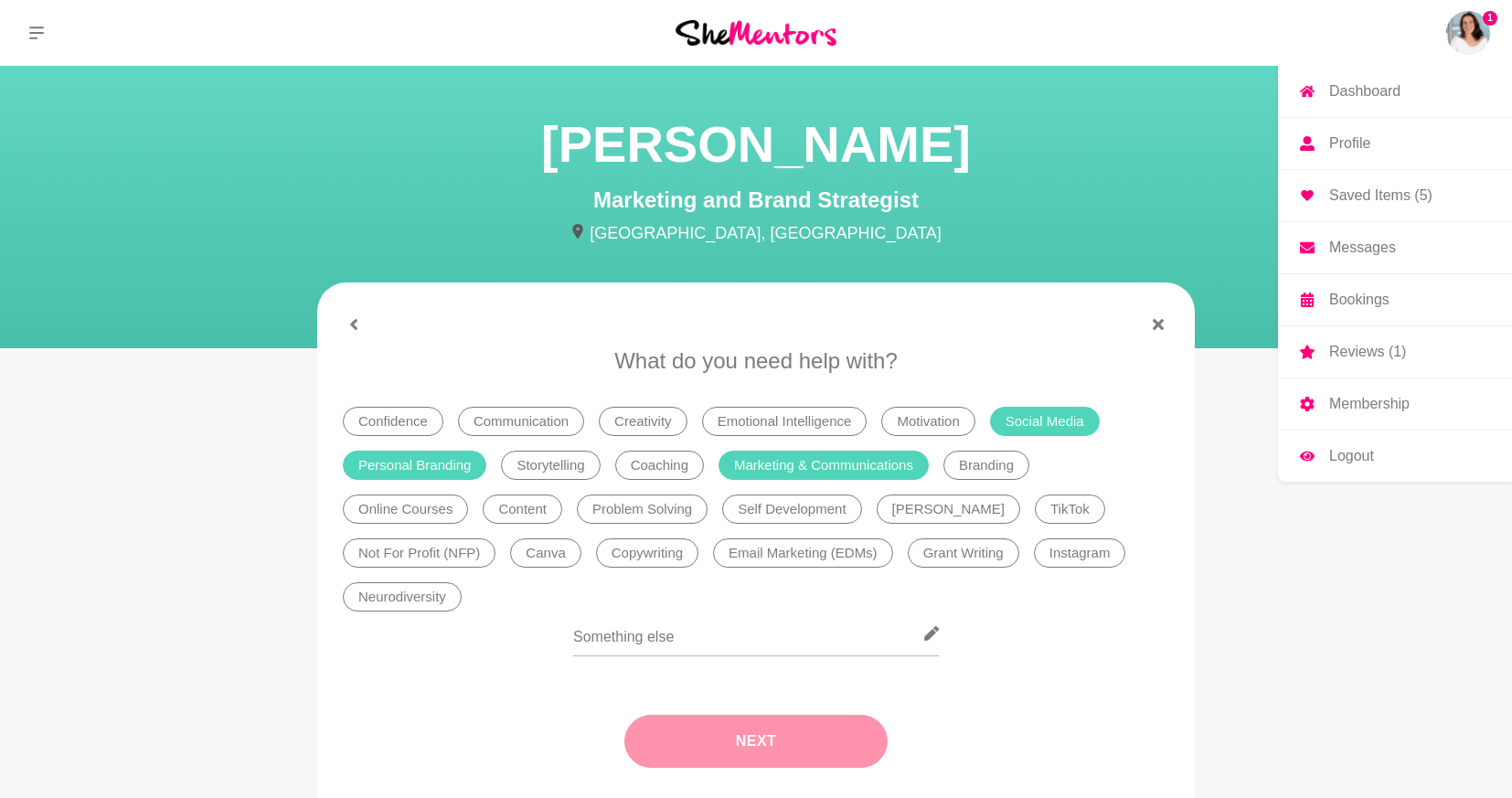
click at [804, 751] on button "Next" at bounding box center [756, 741] width 264 height 53
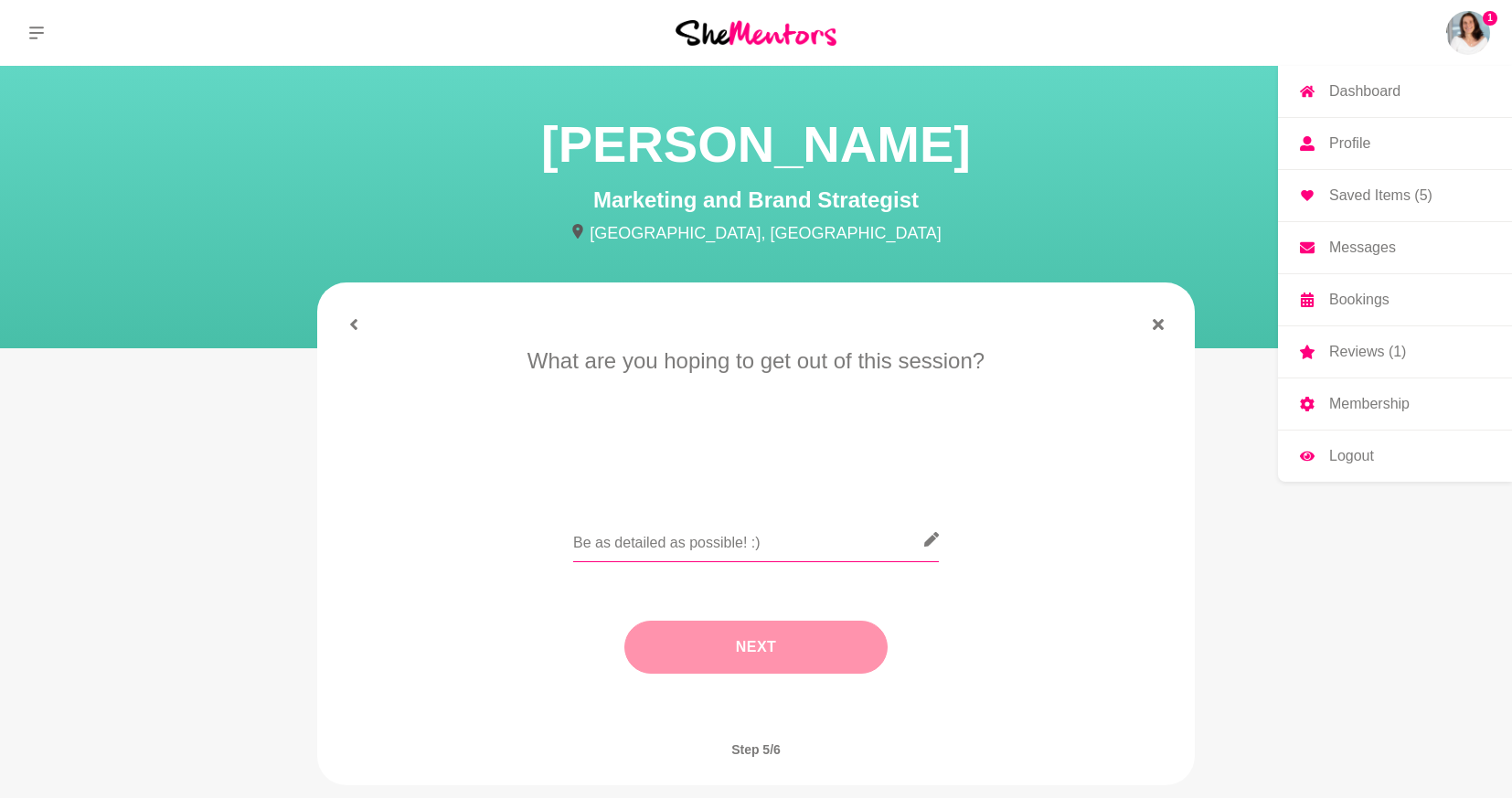
click at [782, 553] on input "text" at bounding box center [756, 539] width 366 height 45
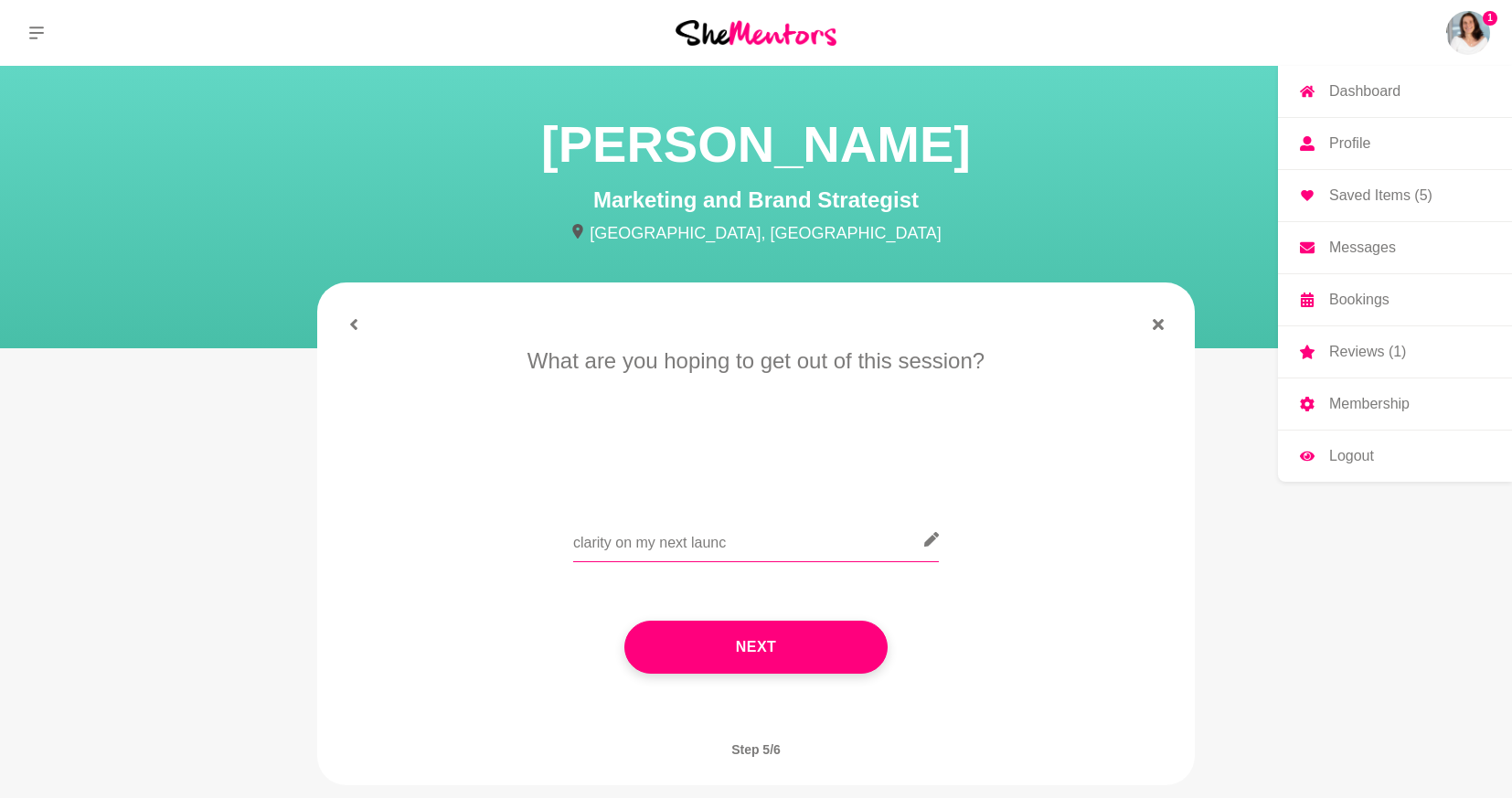
type input "clarity on my next launch"
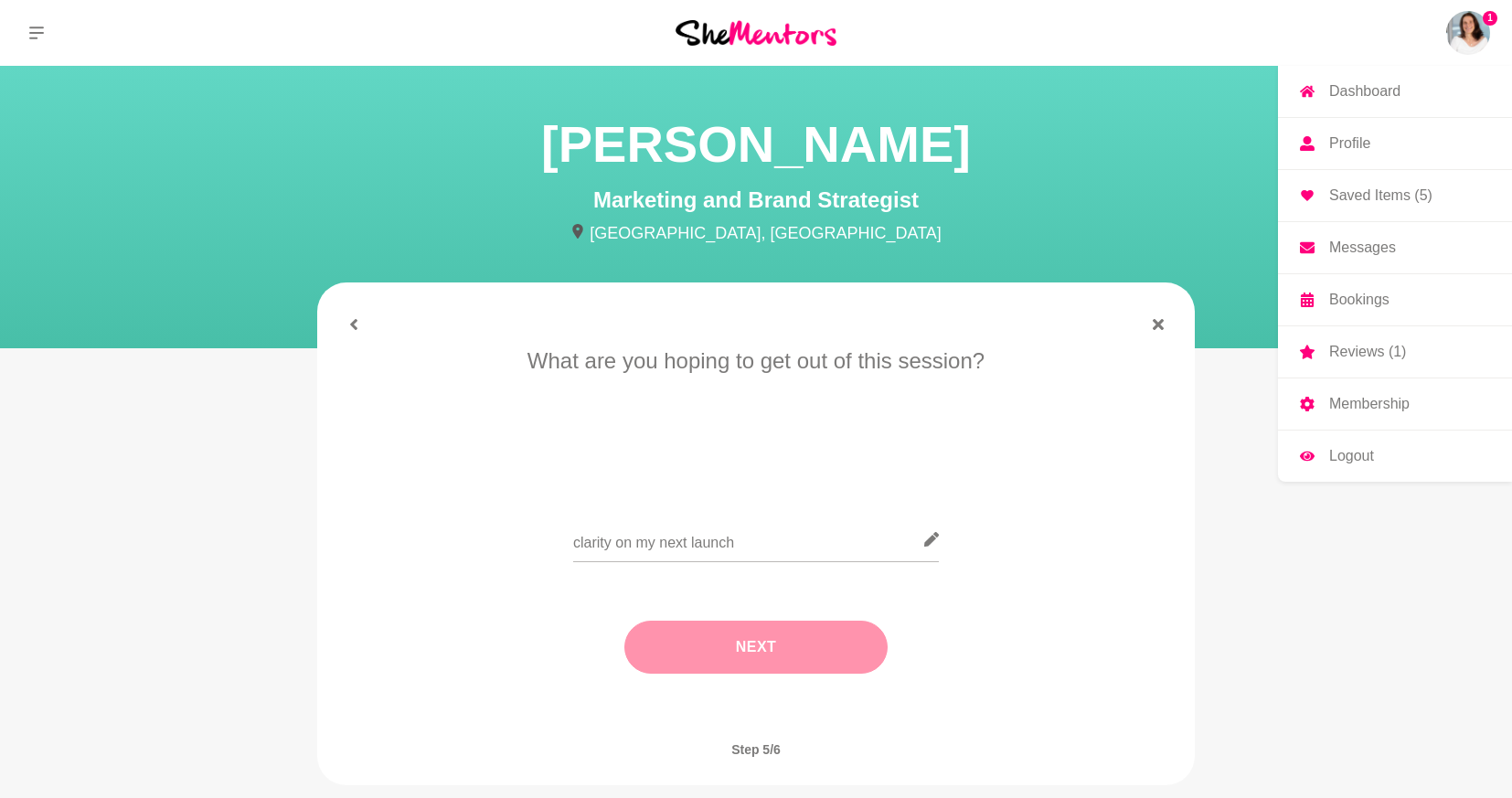
click at [789, 648] on button "Next" at bounding box center [756, 647] width 264 height 53
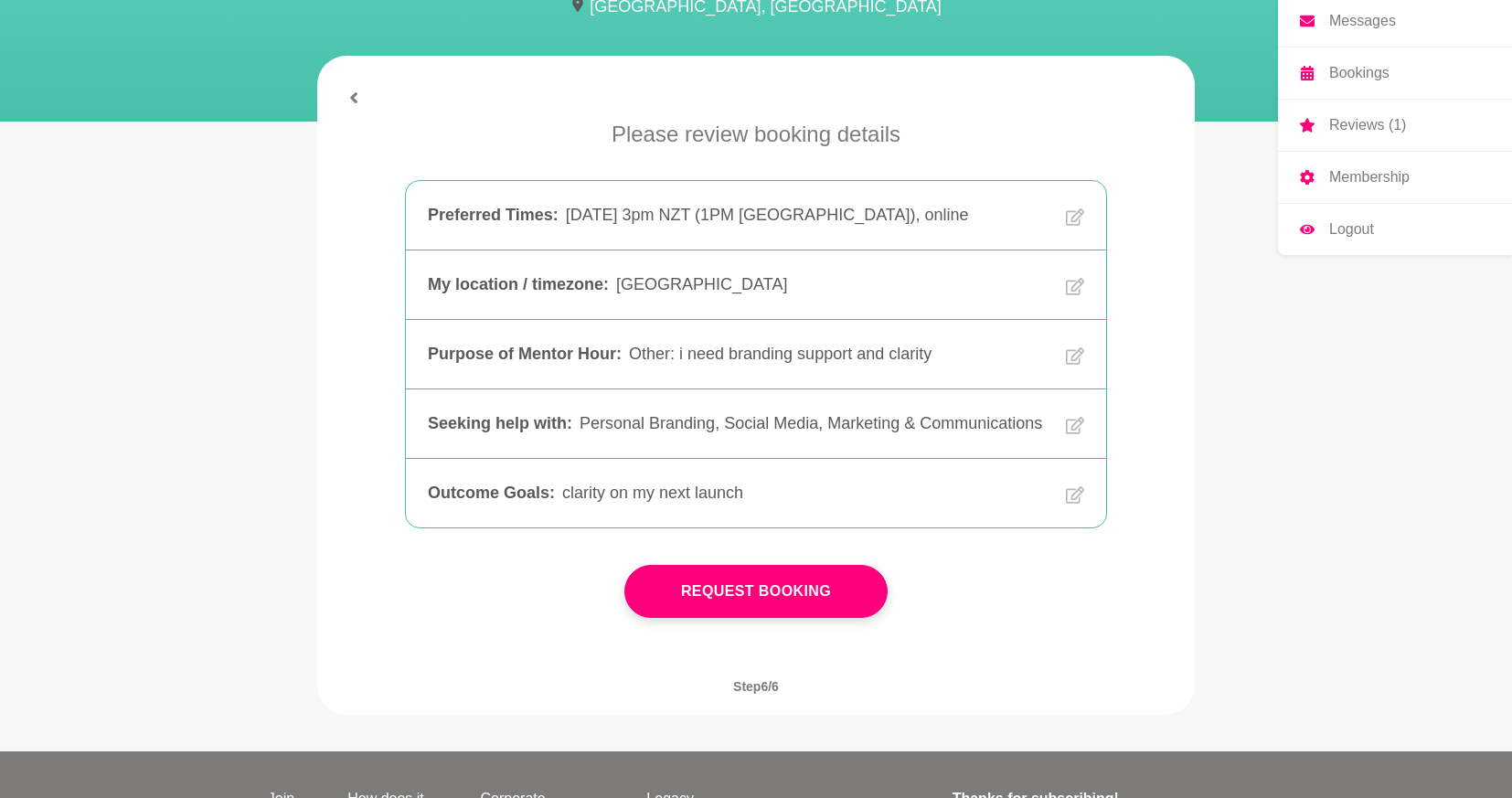
scroll to position [230, 0]
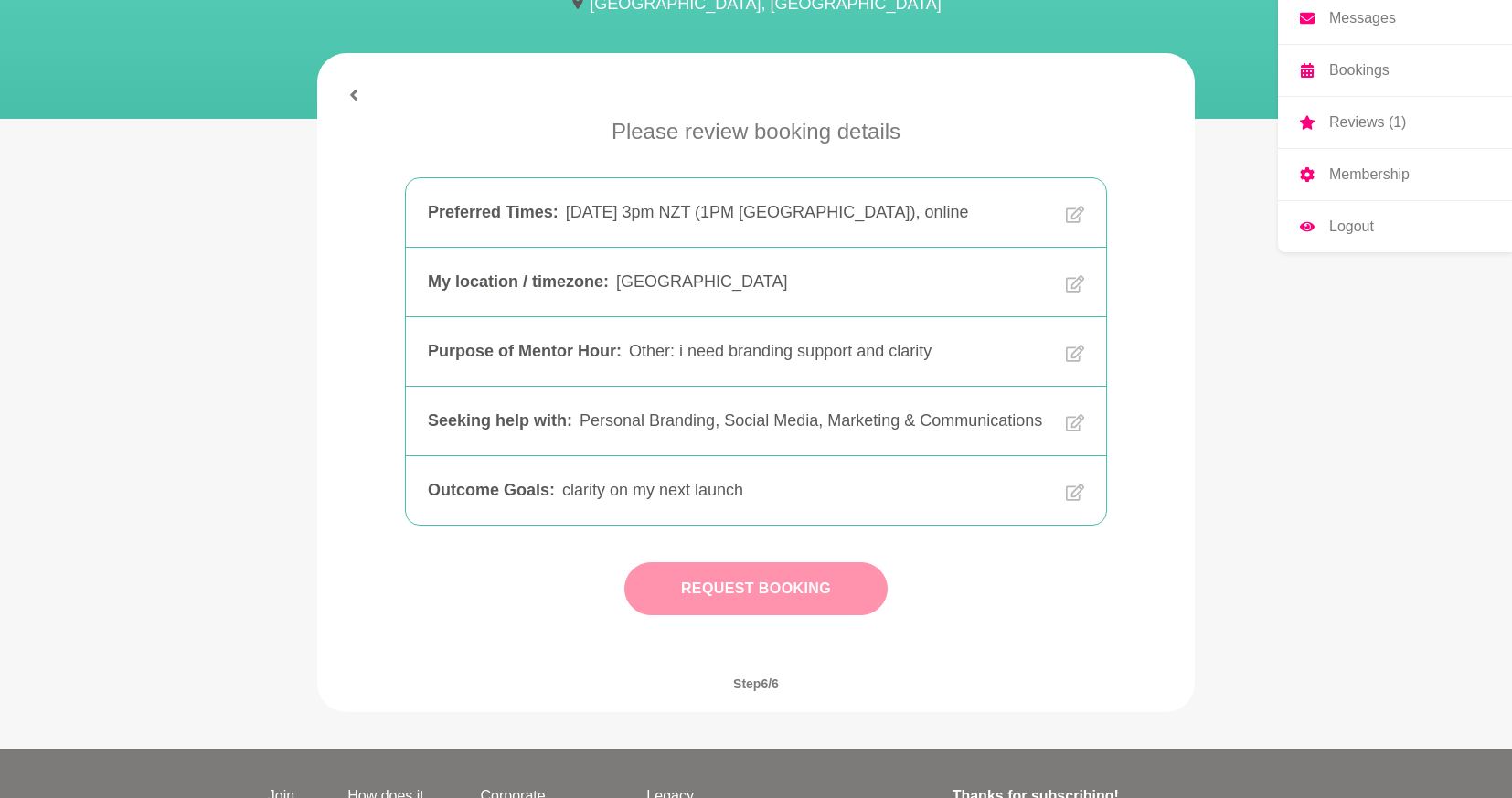
click at [768, 598] on button "Request Booking" at bounding box center [756, 589] width 264 height 53
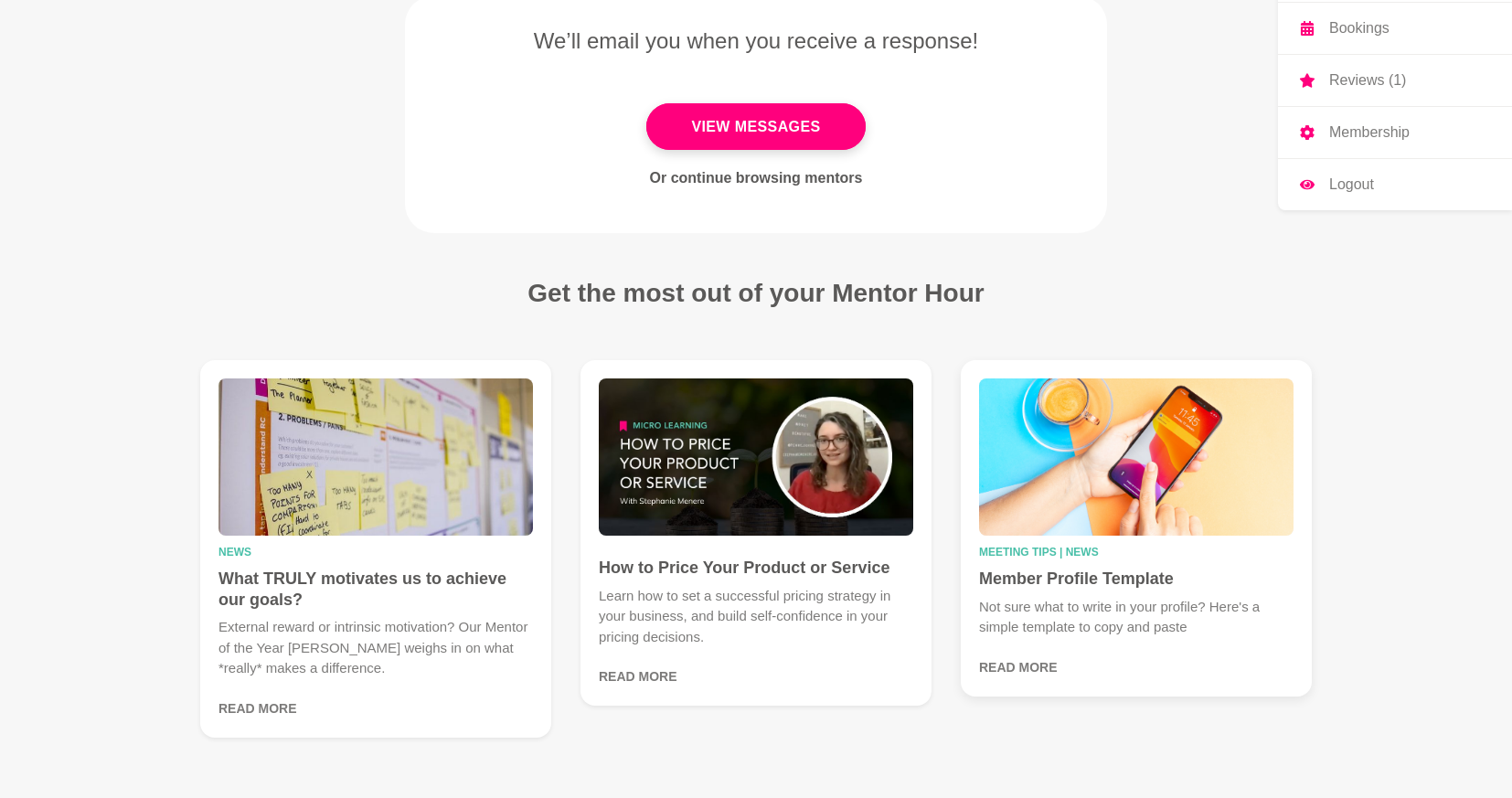
scroll to position [285, 0]
